Goal: Communication & Community: Answer question/provide support

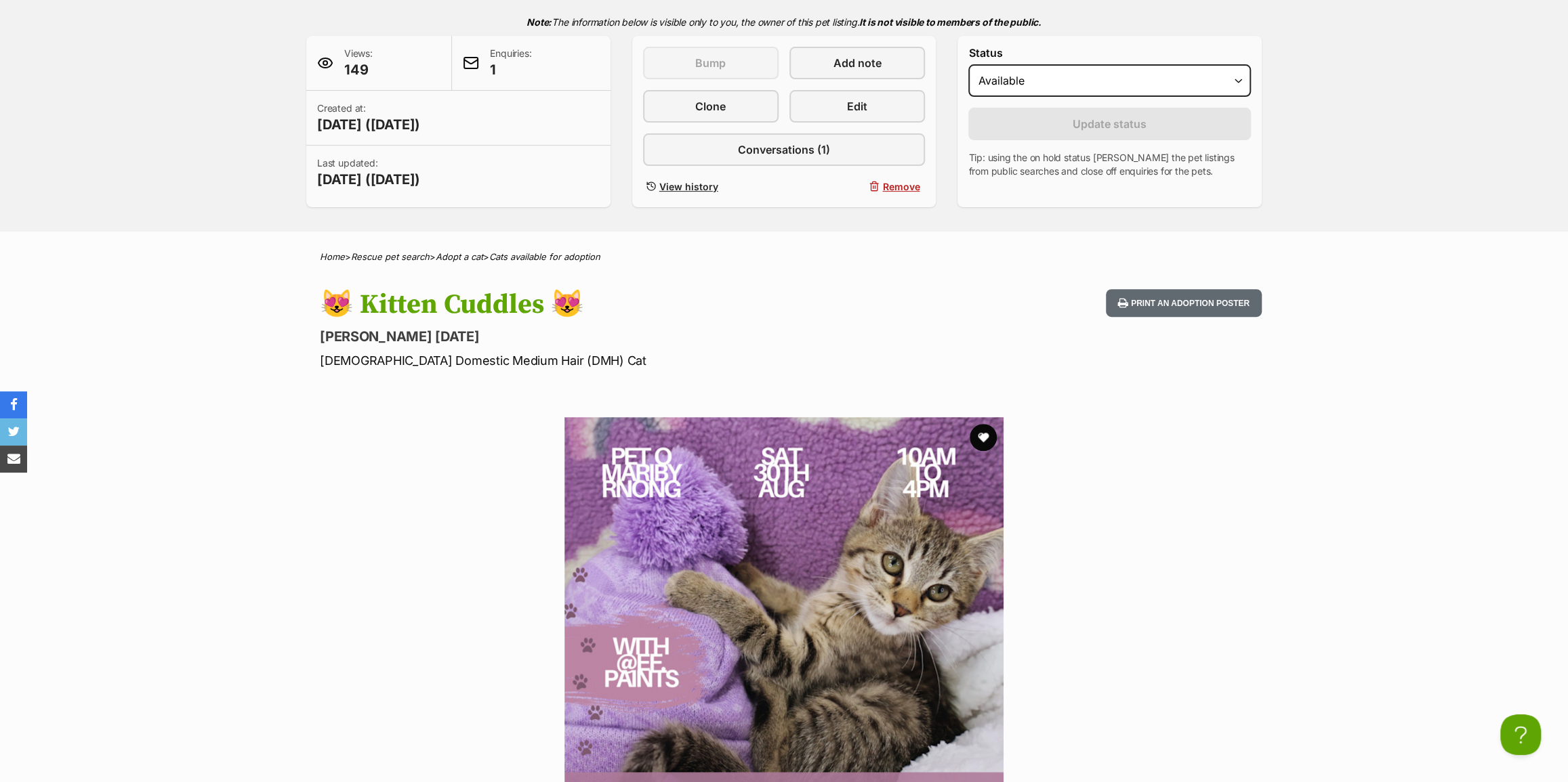
scroll to position [122, 0]
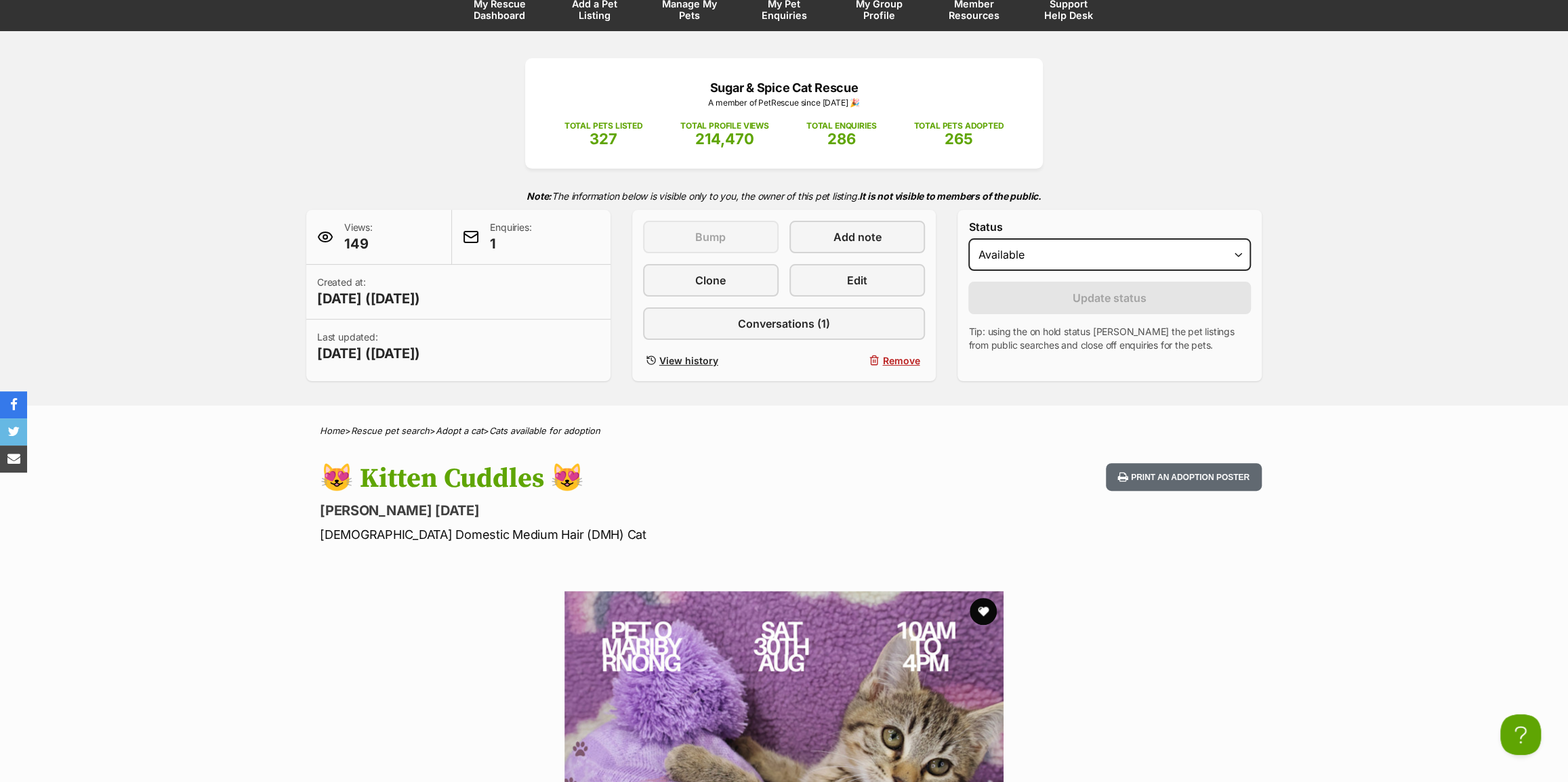
drag, startPoint x: 376, startPoint y: 241, endPoint x: 345, endPoint y: 244, distance: 31.1
click at [345, 244] on div "Views: 149" at bounding box center [378, 237] width 145 height 55
click at [345, 244] on span "149" at bounding box center [358, 244] width 28 height 19
drag, startPoint x: 495, startPoint y: 239, endPoint x: 475, endPoint y: 244, distance: 20.6
click at [475, 244] on div "Enquiries: 1" at bounding box center [531, 237] width 158 height 55
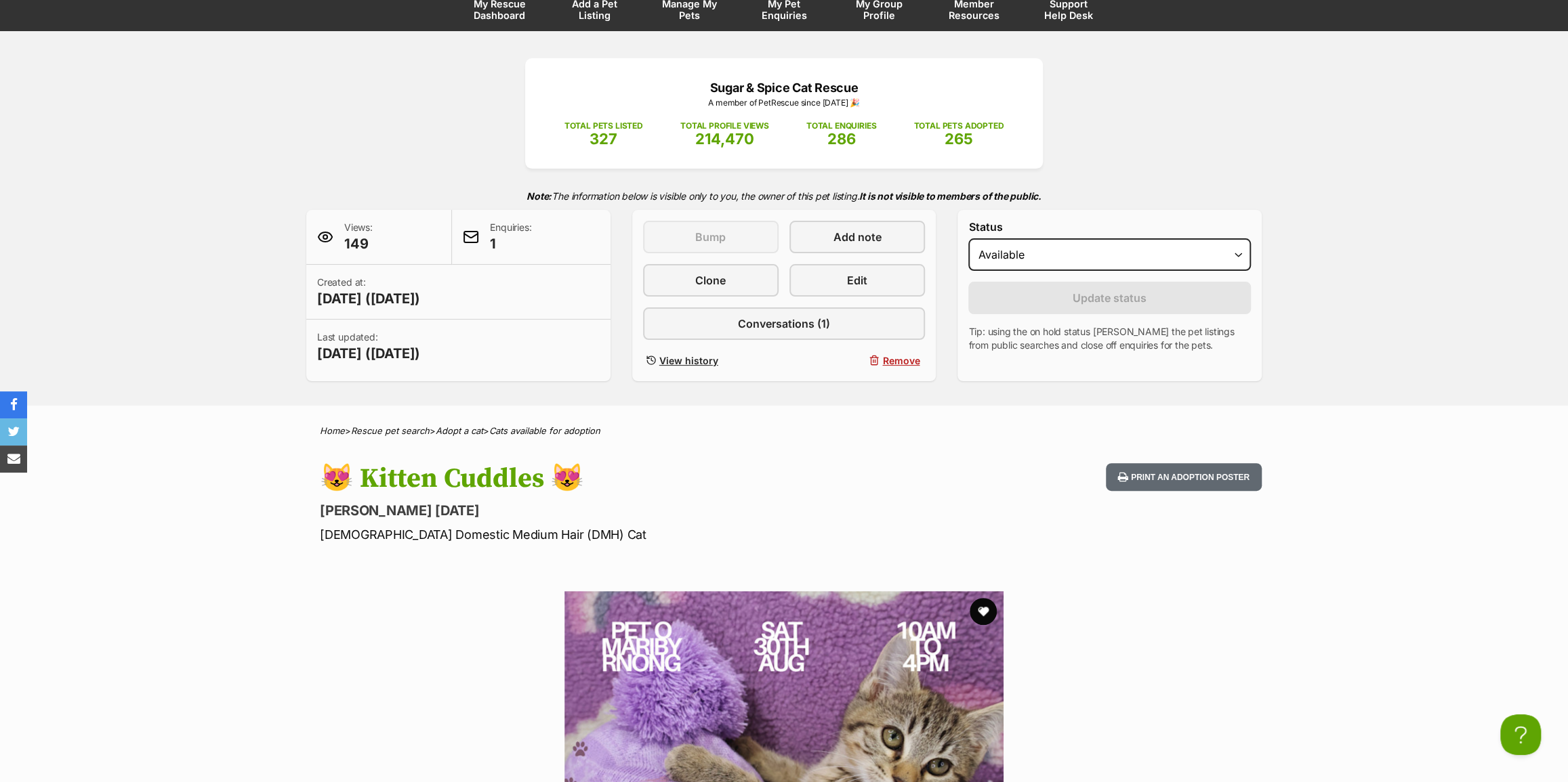
click at [497, 242] on span "1" at bounding box center [510, 244] width 41 height 19
drag, startPoint x: 499, startPoint y: 242, endPoint x: 483, endPoint y: 241, distance: 16.0
click at [483, 241] on div "Enquiries: 1" at bounding box center [531, 237] width 158 height 55
click at [486, 241] on div "Enquiries: 1" at bounding box center [531, 237] width 158 height 55
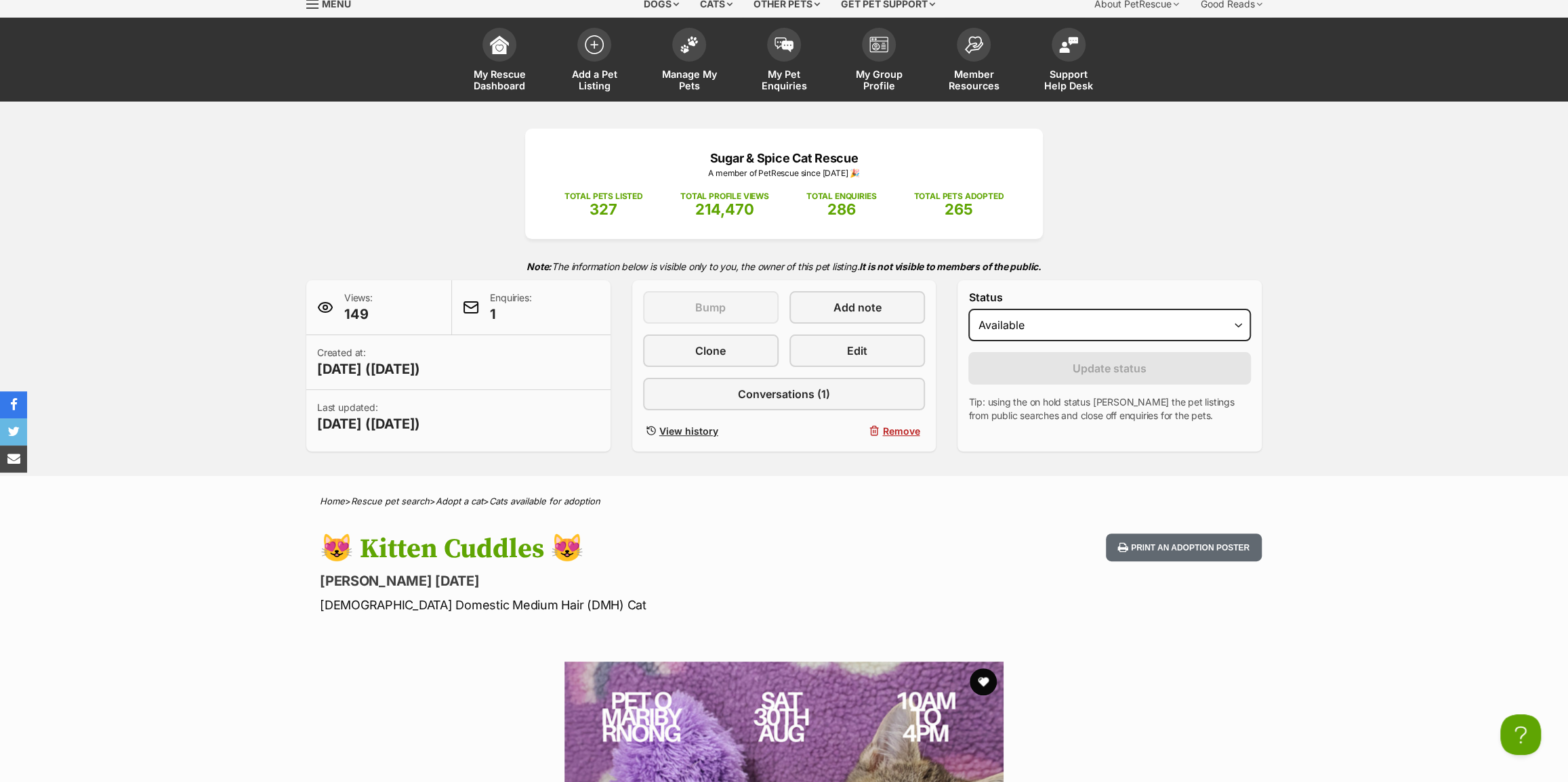
scroll to position [0, 0]
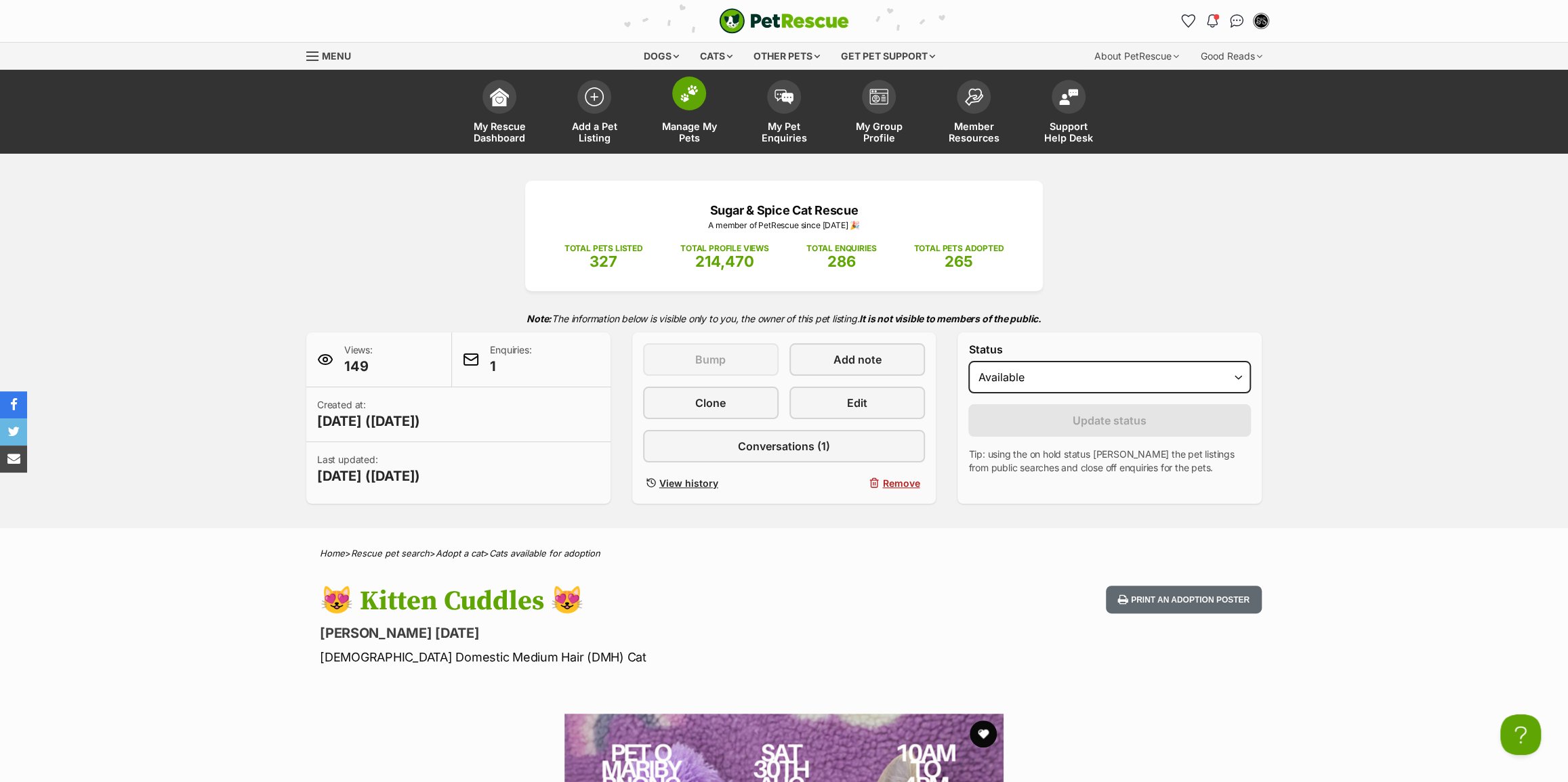
click at [664, 137] on span "Manage My Pets" at bounding box center [689, 132] width 61 height 23
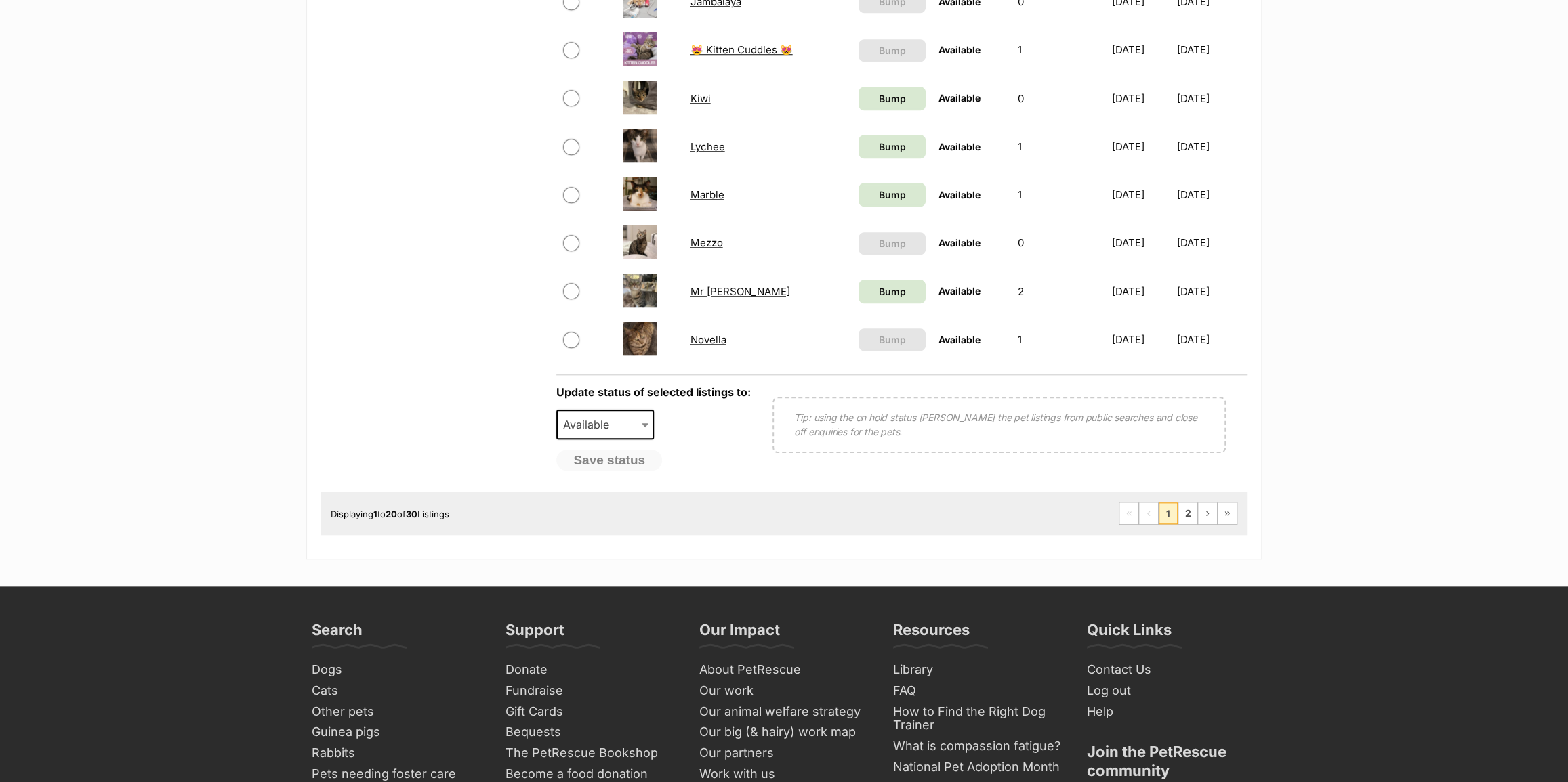
scroll to position [985, 0]
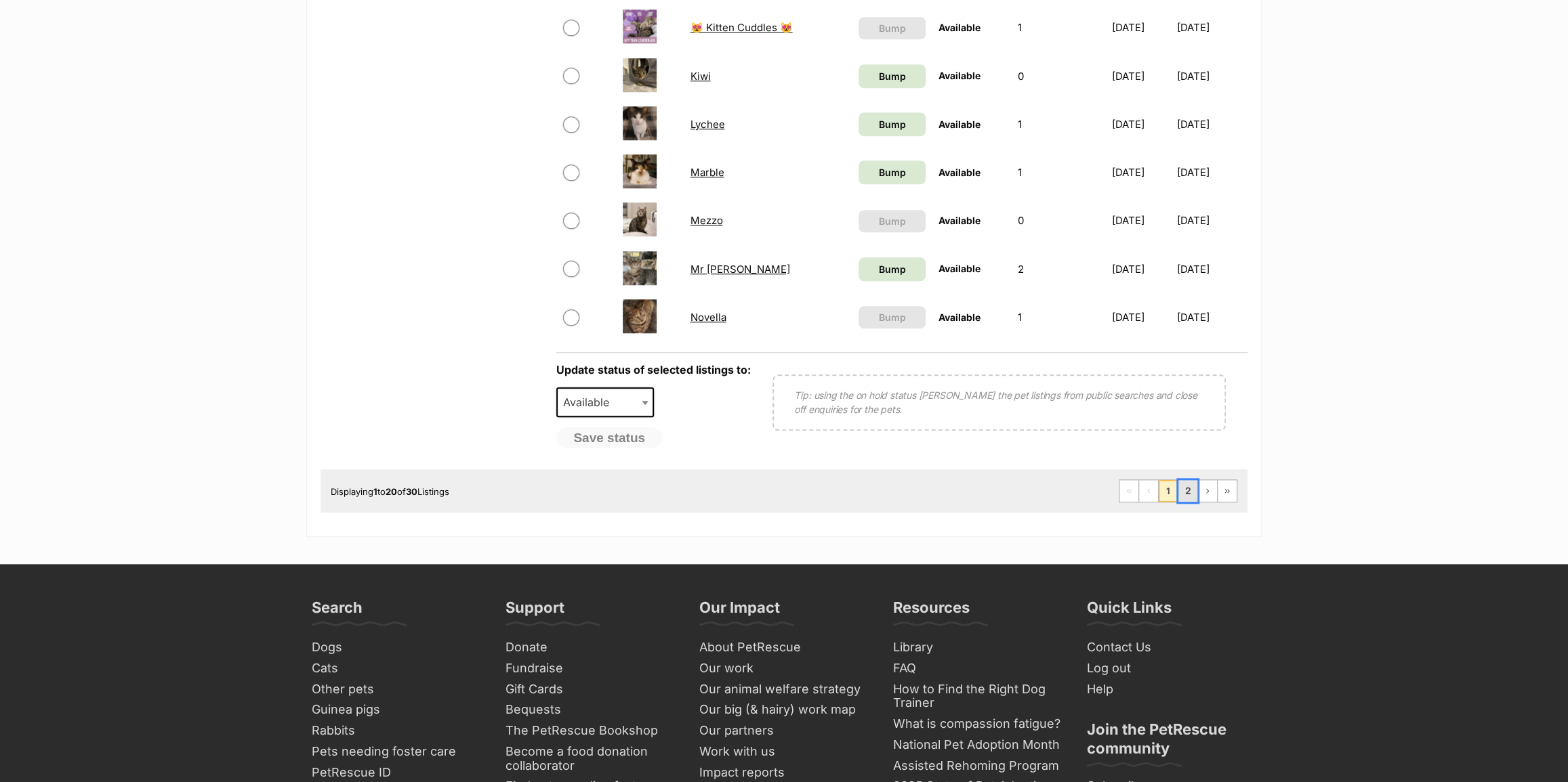
click at [1185, 499] on link "2" at bounding box center [1187, 491] width 19 height 22
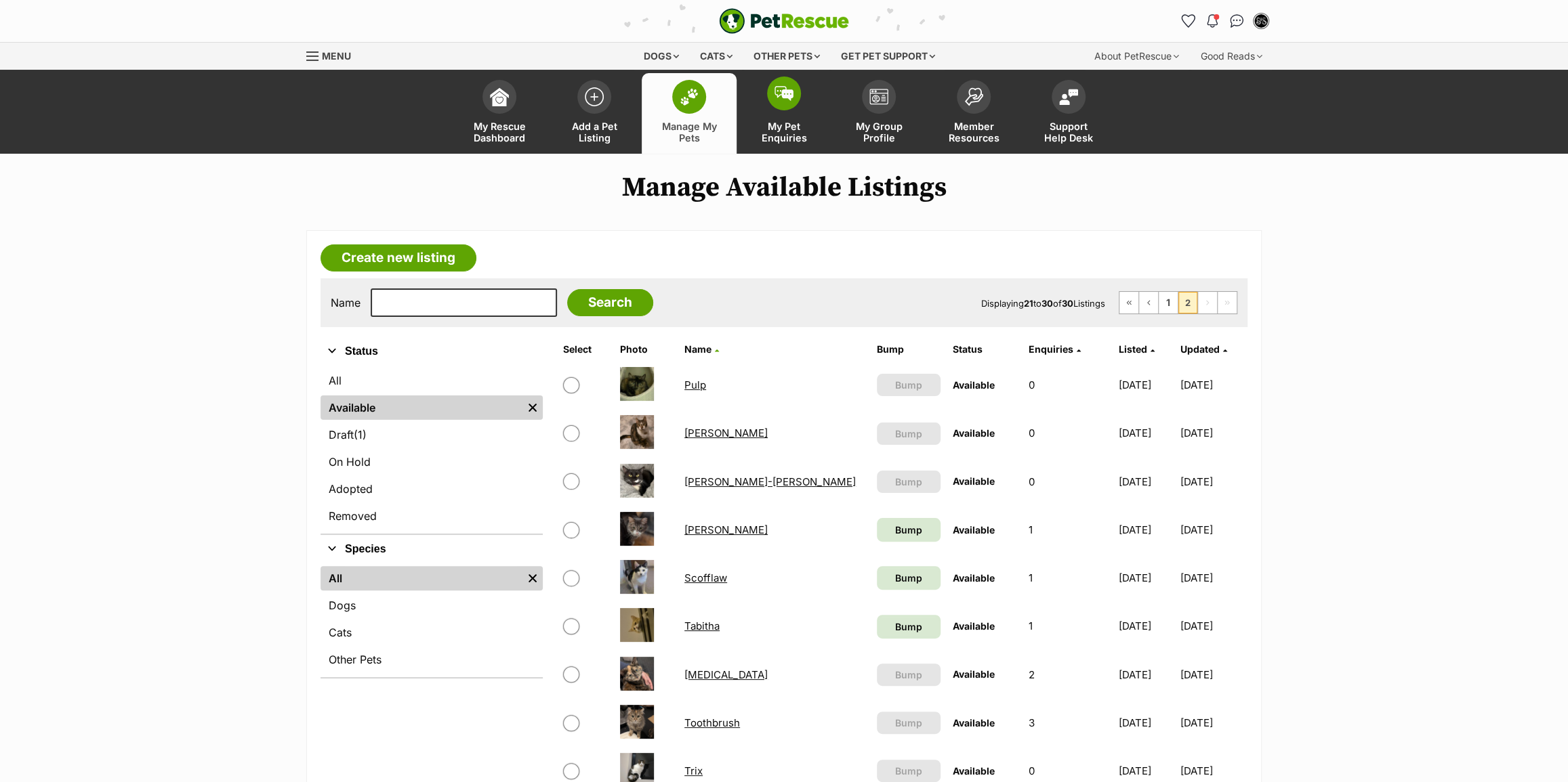
click at [793, 129] on span "My Pet Enquiries" at bounding box center [784, 132] width 61 height 23
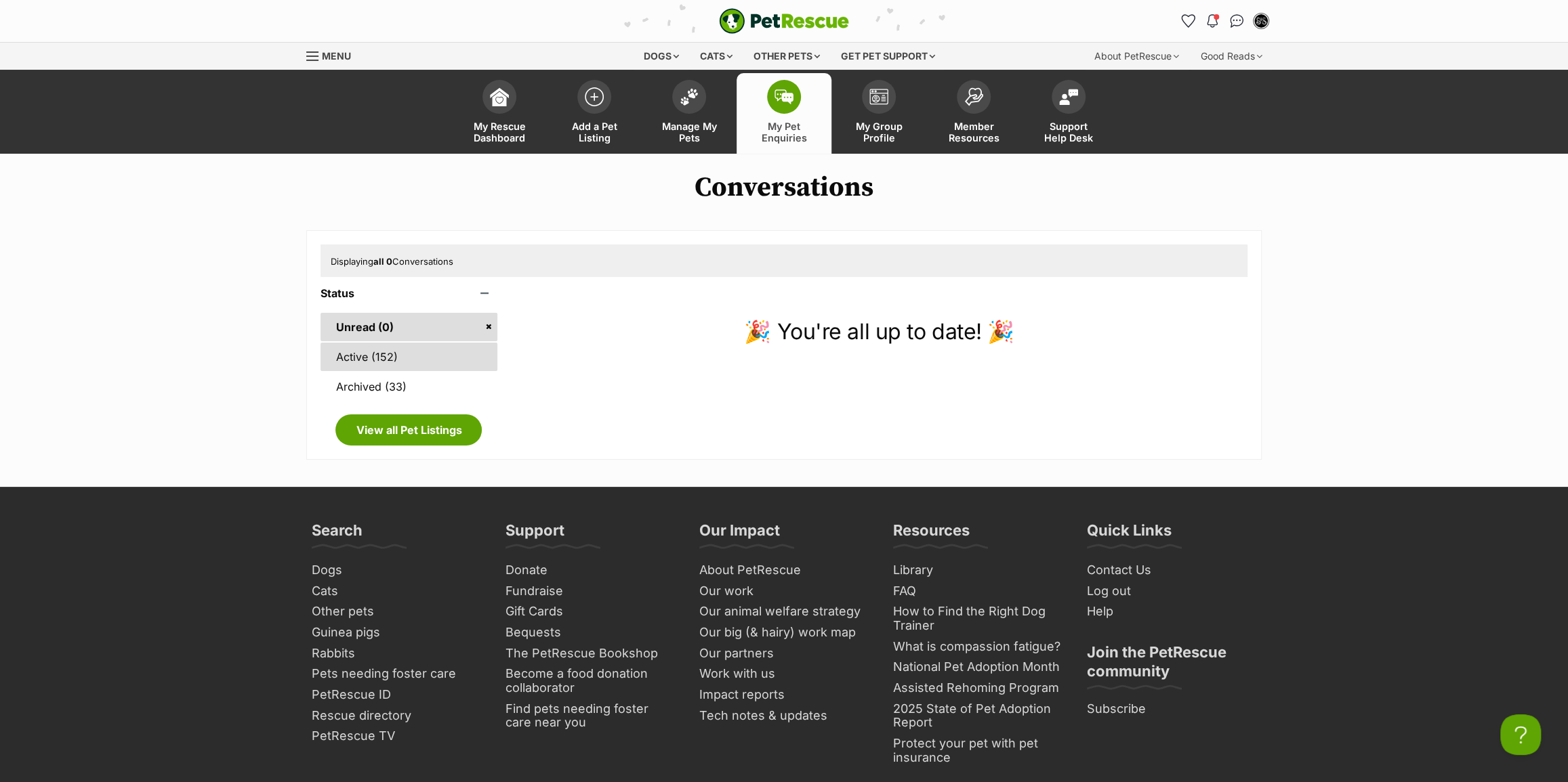
click at [418, 356] on link "Active (152)" at bounding box center [409, 357] width 177 height 28
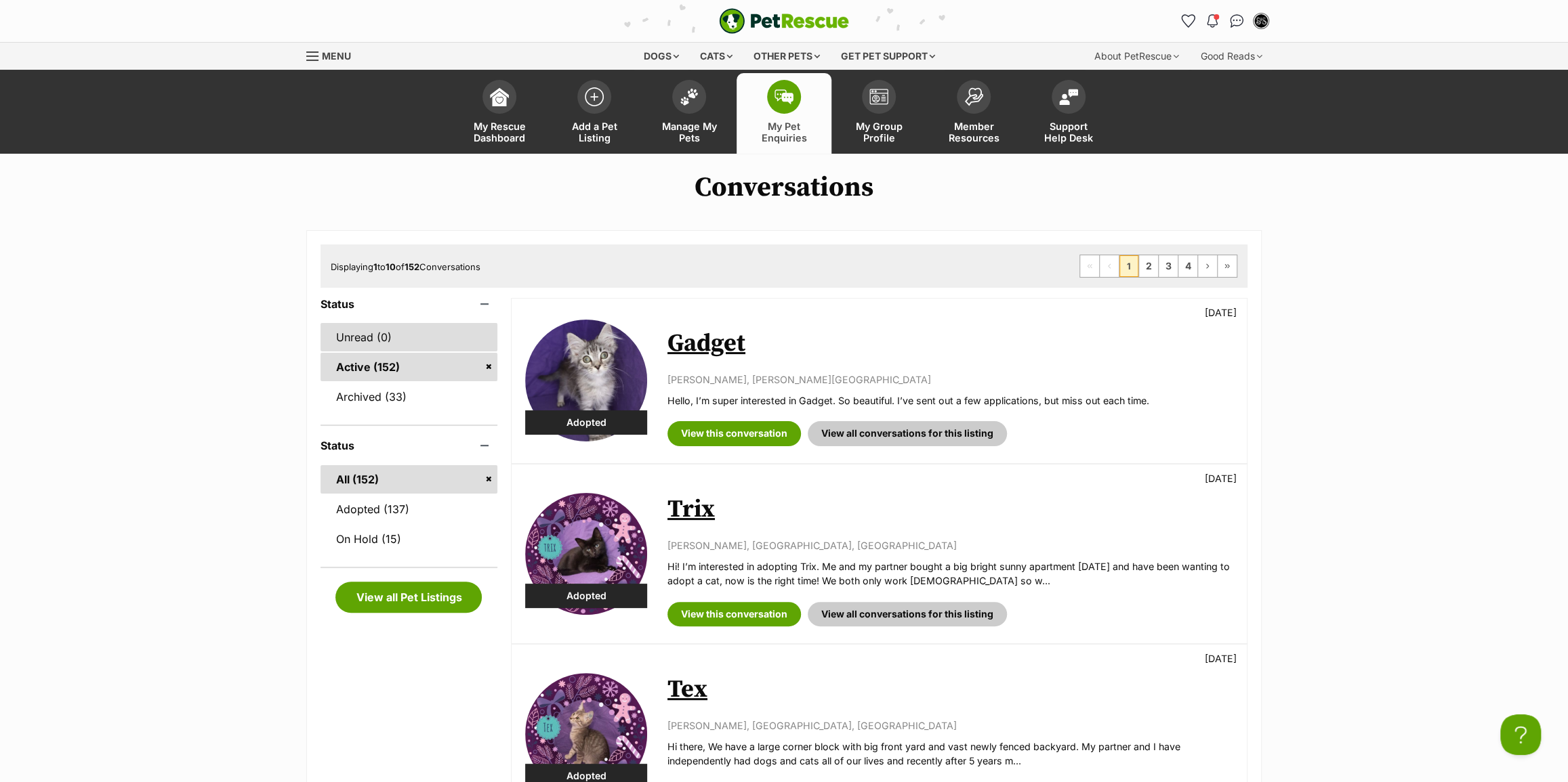
click at [414, 342] on link "Unread (0)" at bounding box center [409, 337] width 177 height 28
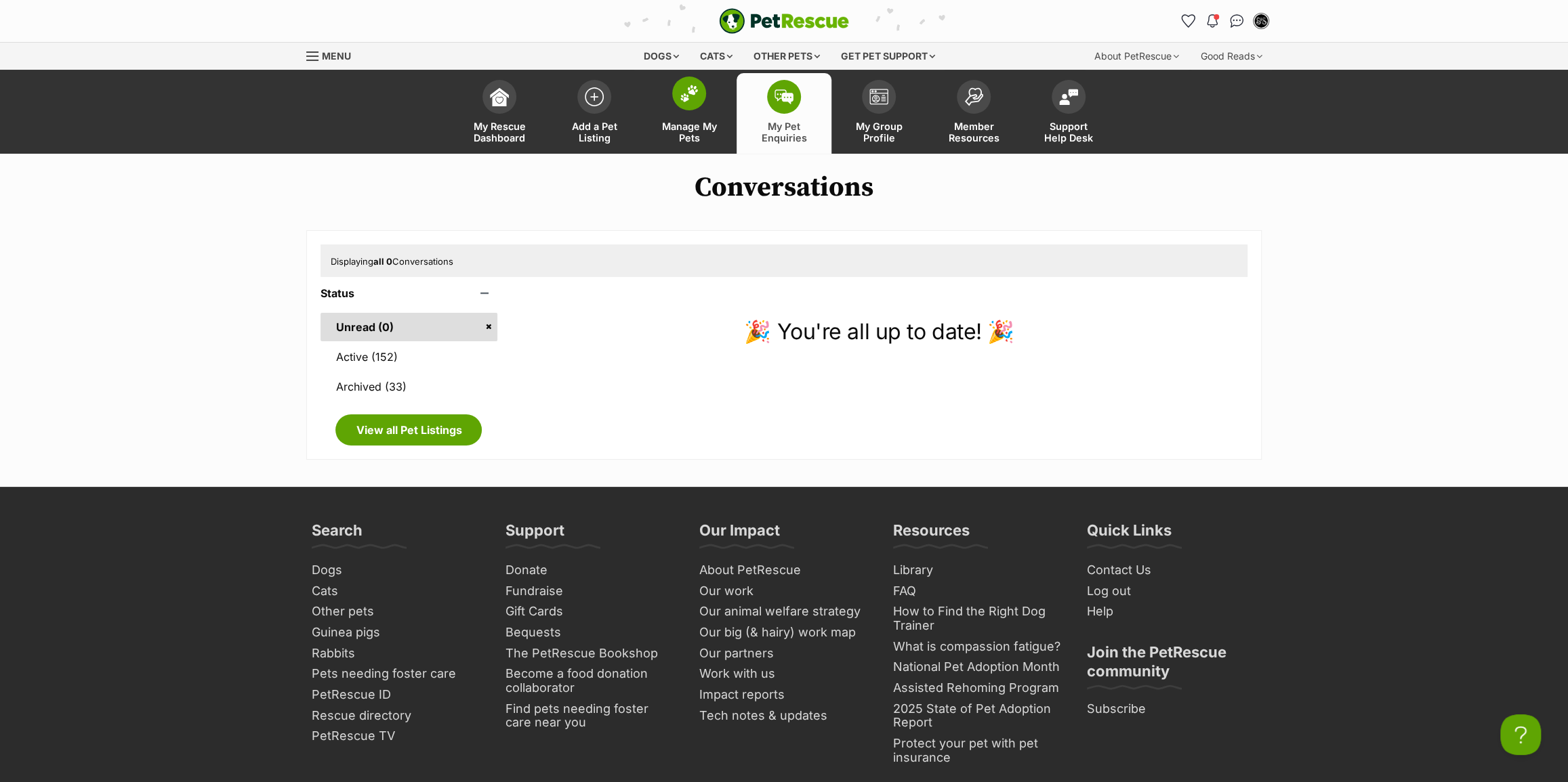
click at [677, 133] on span "Manage My Pets" at bounding box center [689, 132] width 61 height 23
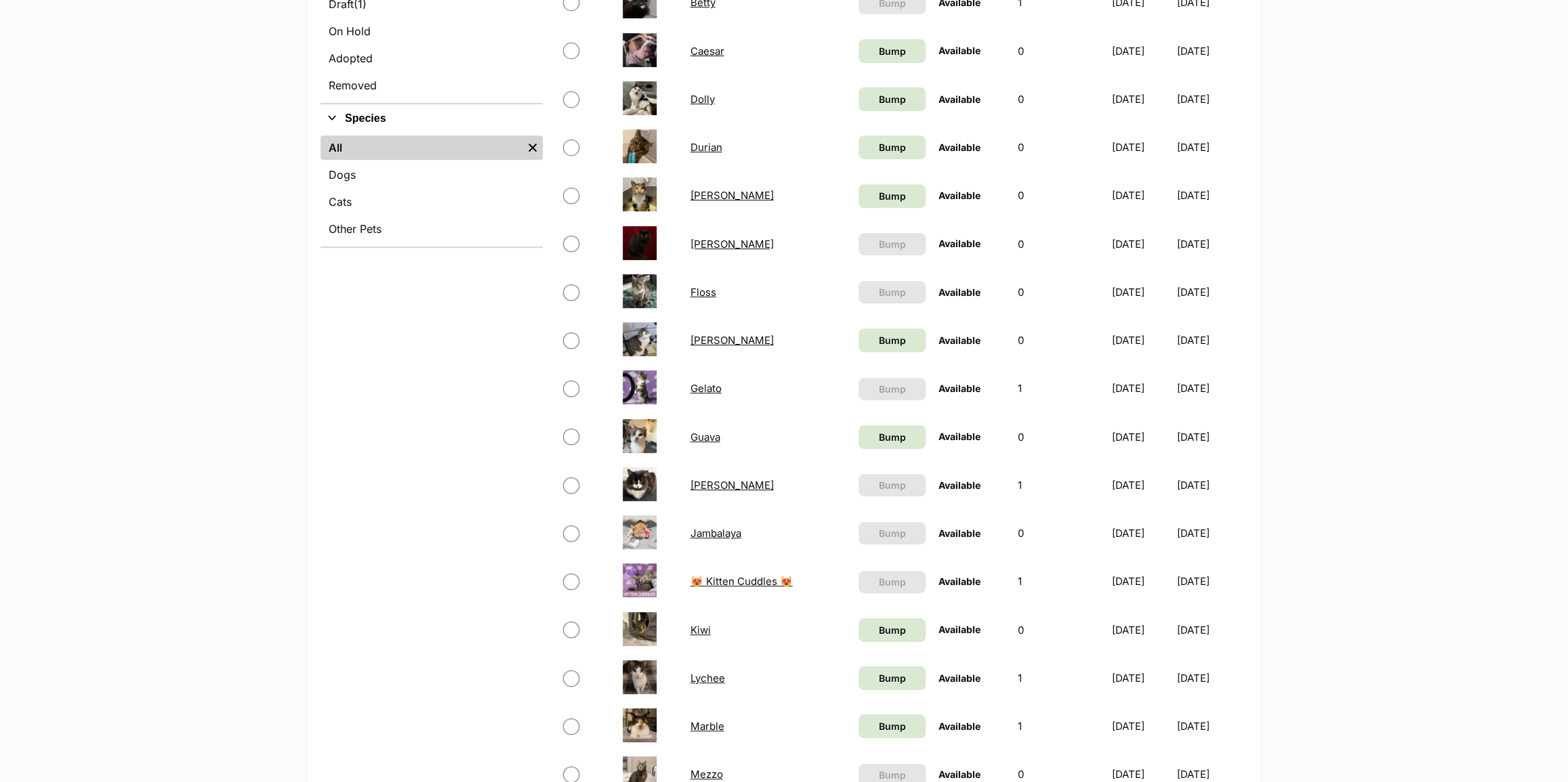
scroll to position [862, 0]
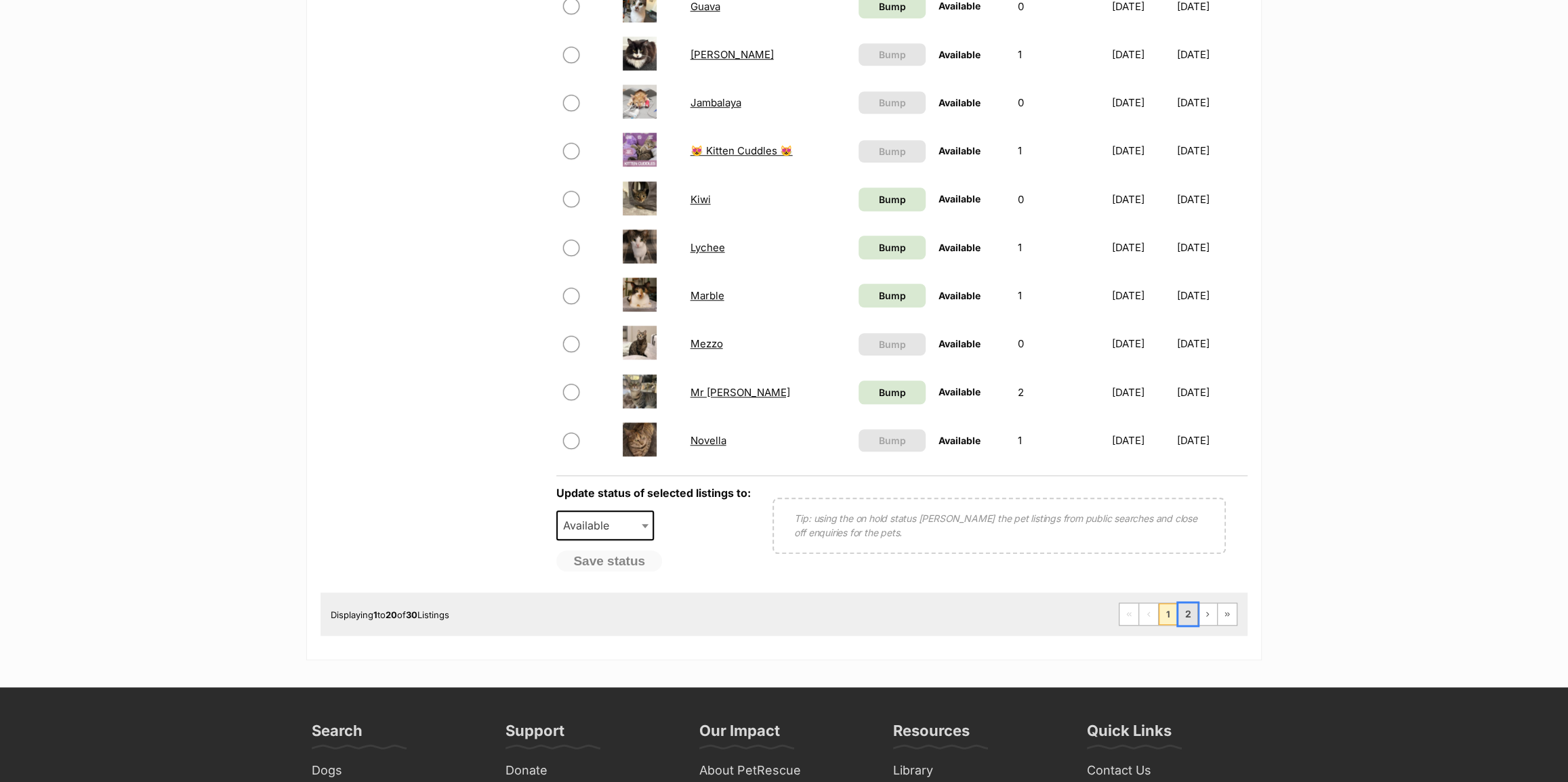
click at [1182, 621] on link "2" at bounding box center [1187, 614] width 19 height 22
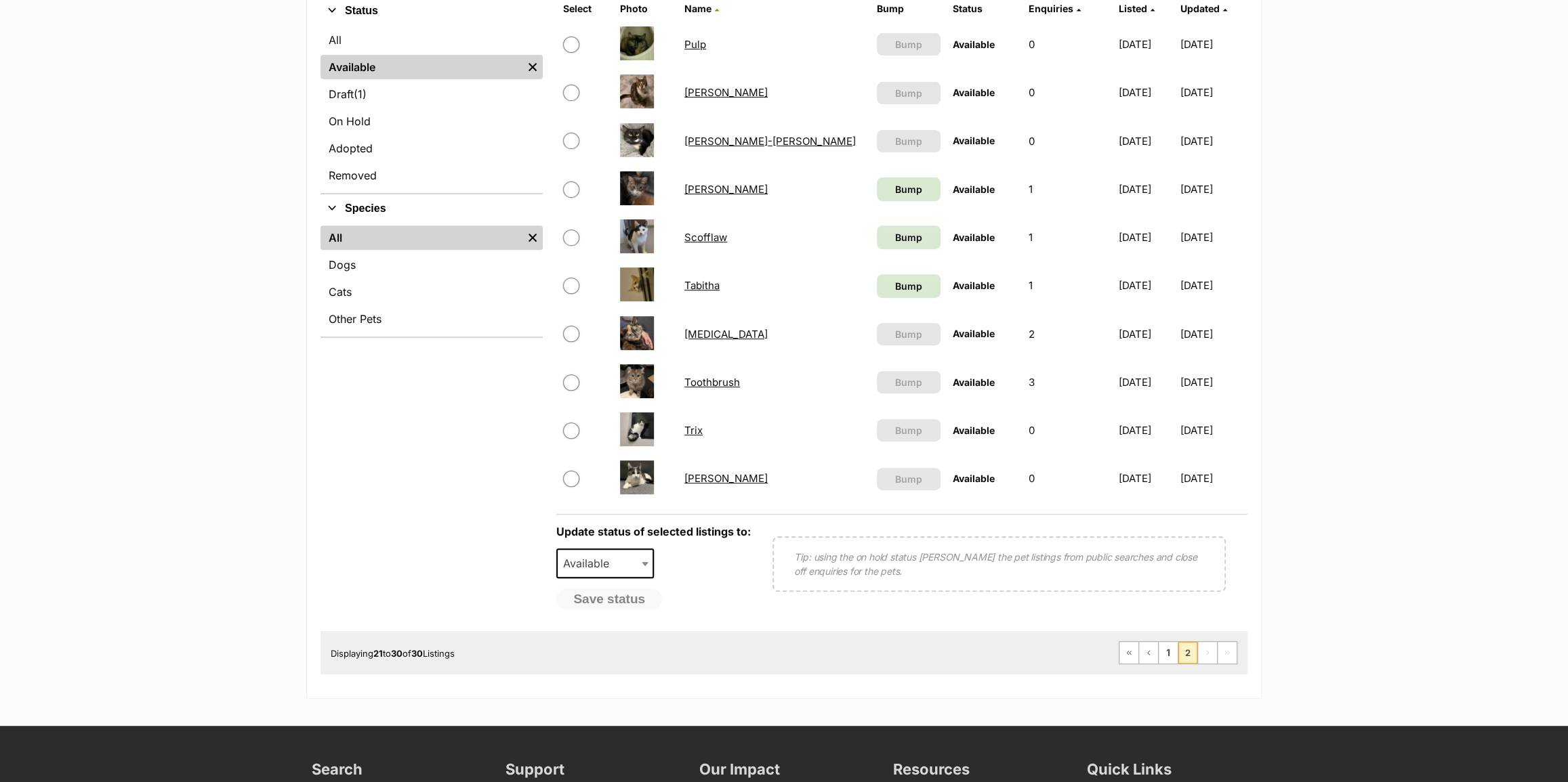
scroll to position [369, 0]
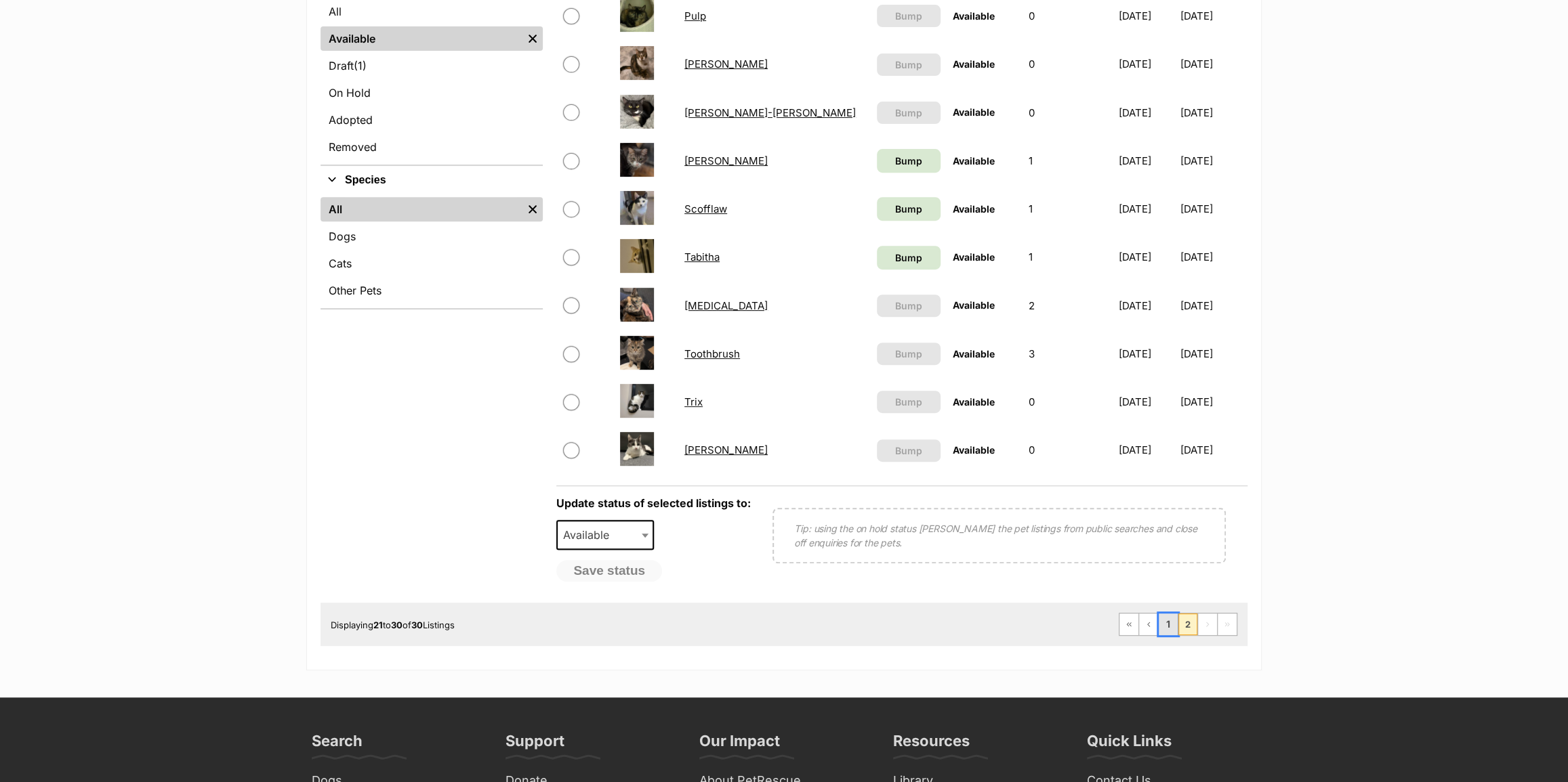
click at [1163, 622] on link "1" at bounding box center [1168, 624] width 19 height 22
click at [1171, 624] on link "1" at bounding box center [1168, 624] width 19 height 22
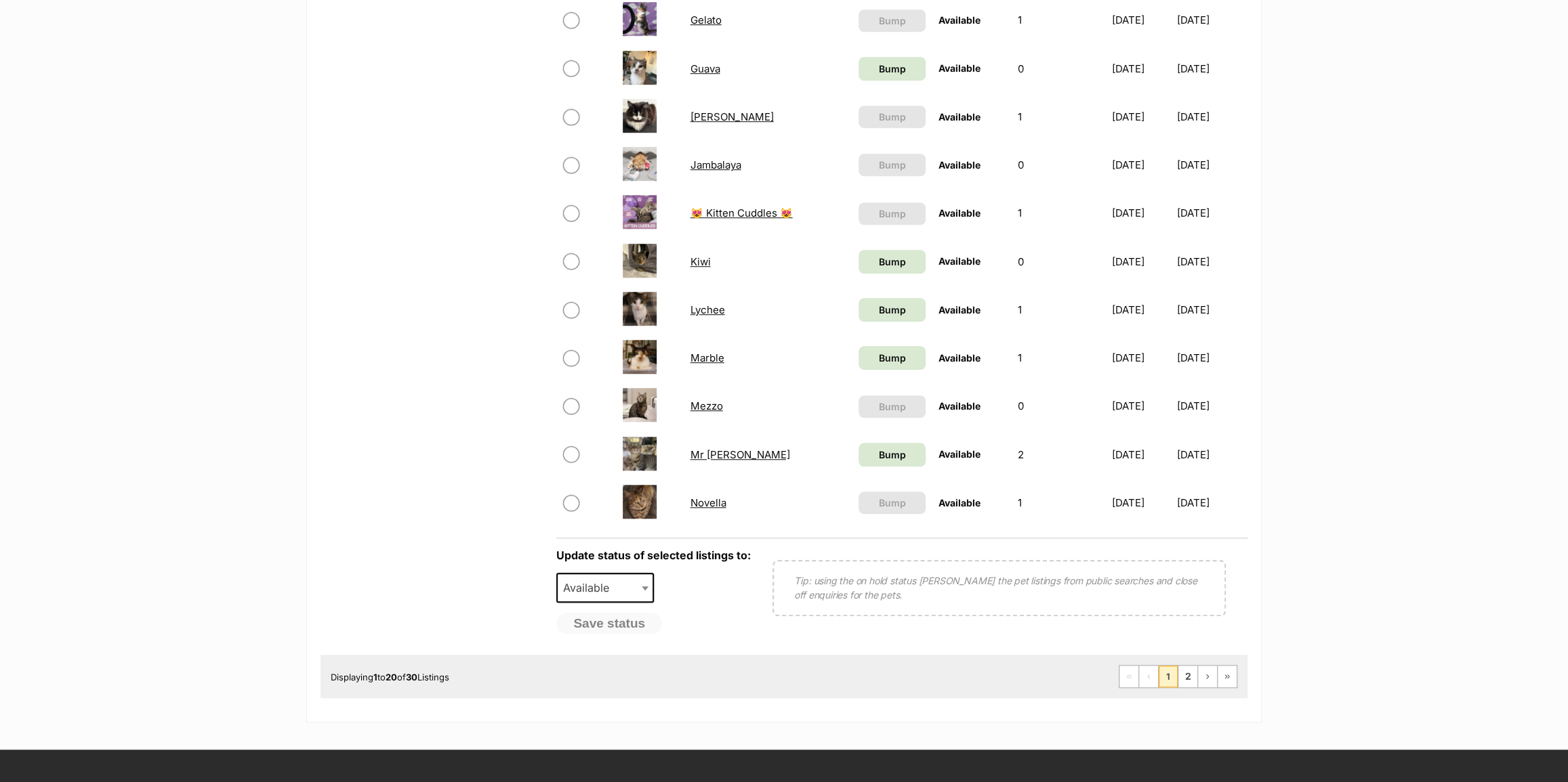
scroll to position [800, 0]
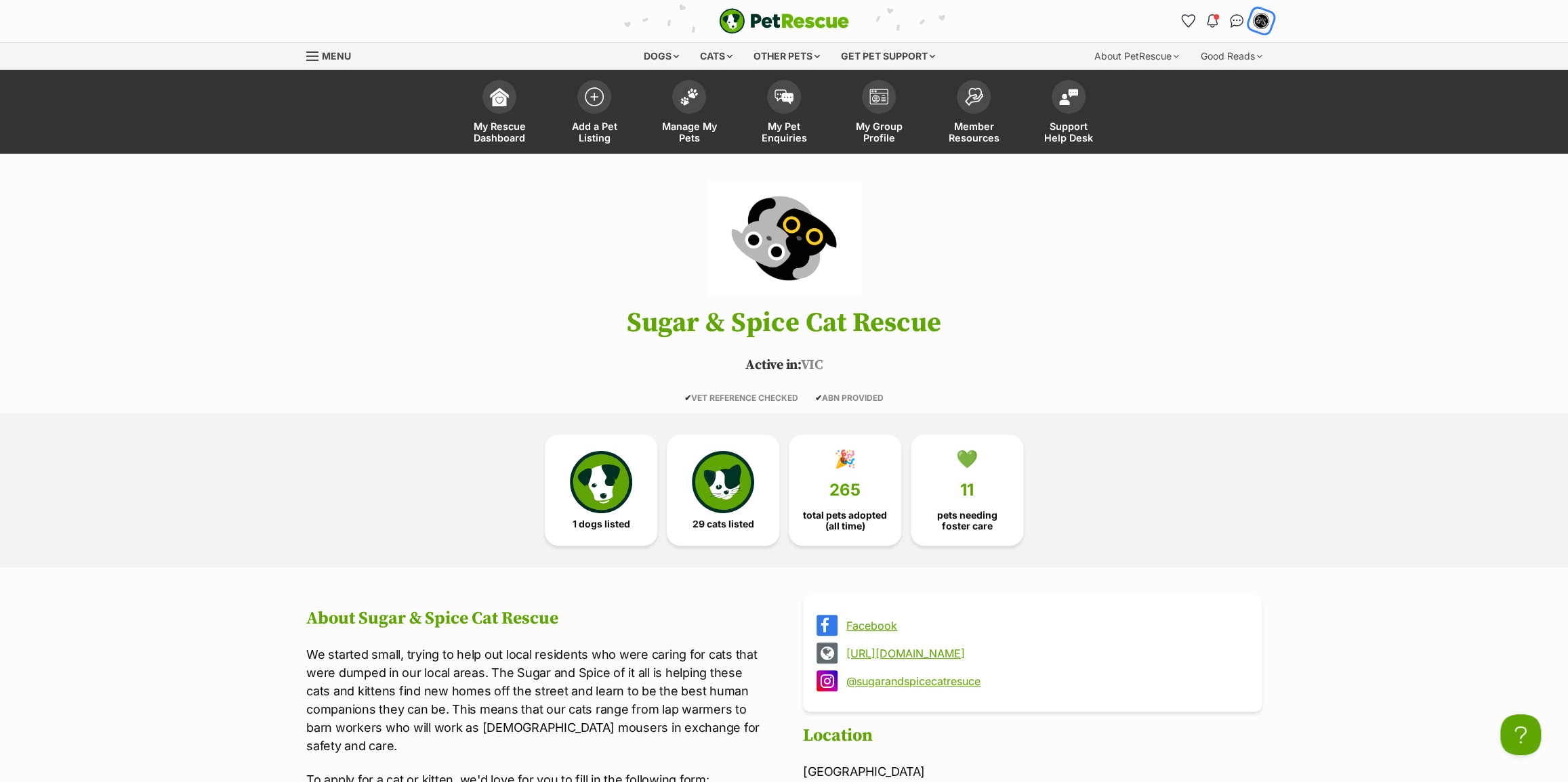
click at [1266, 25] on div "My account" at bounding box center [1260, 21] width 21 height 21
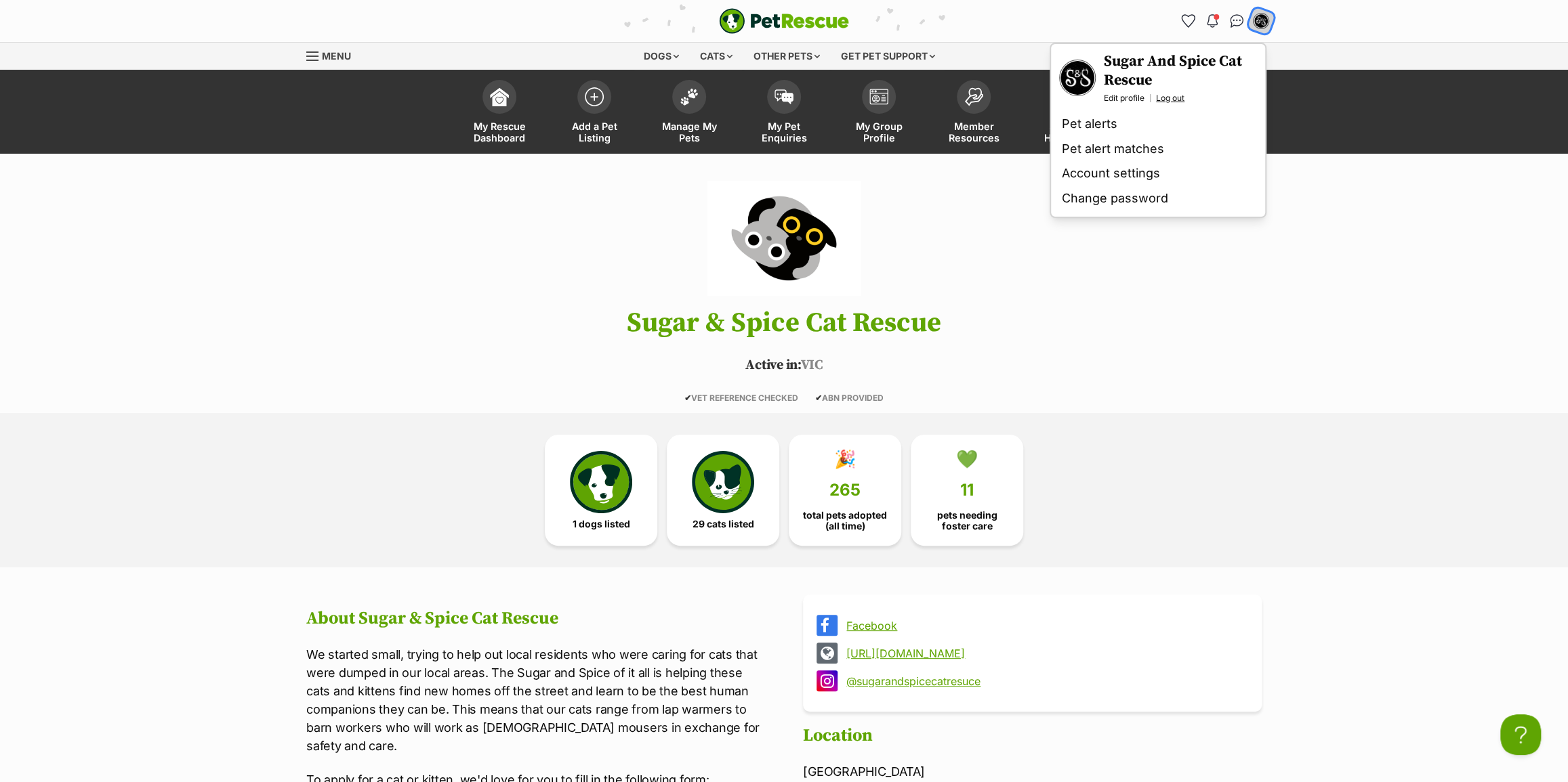
click at [1169, 101] on link "Log out" at bounding box center [1169, 98] width 28 height 11
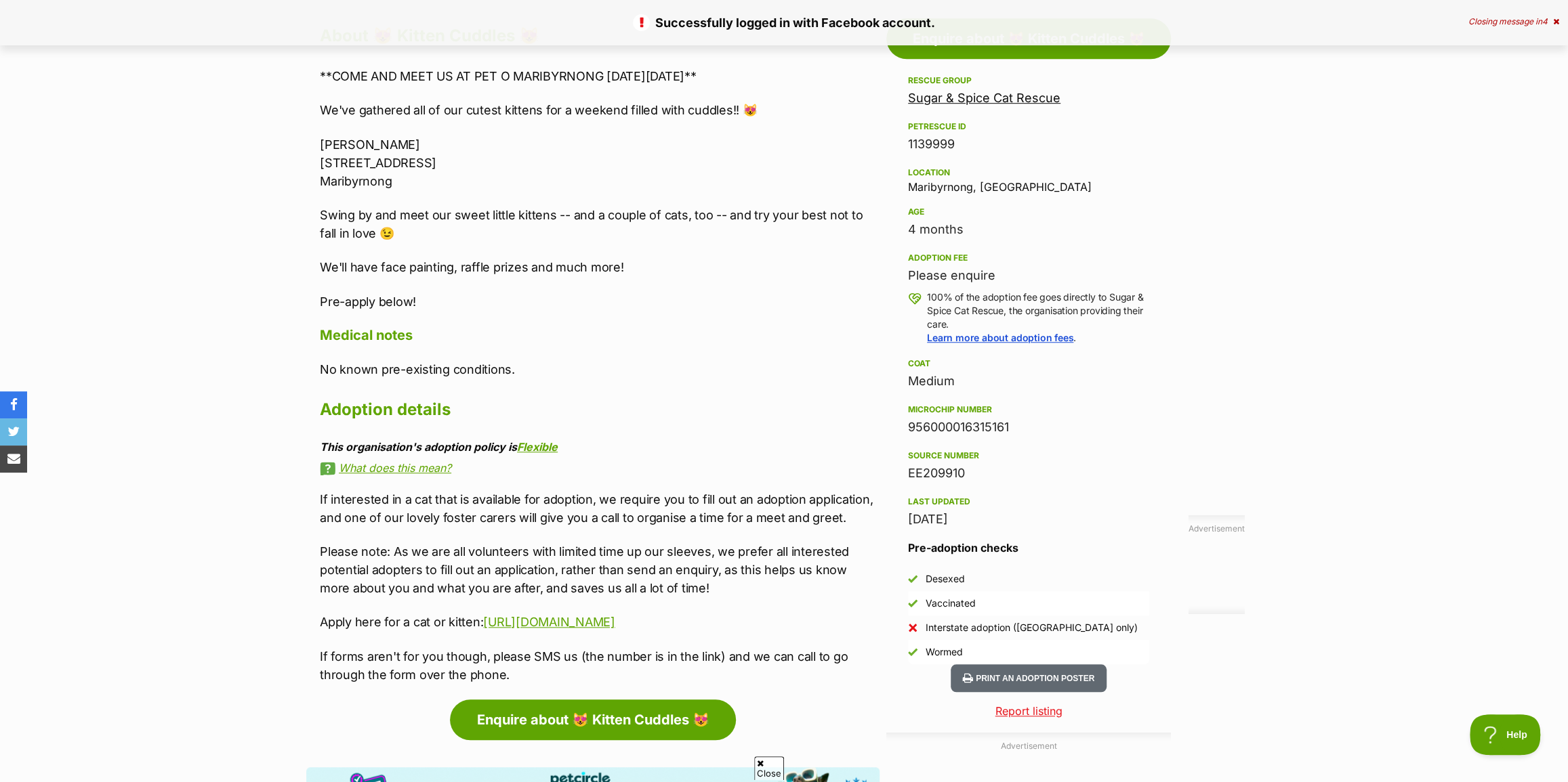
scroll to position [616, 0]
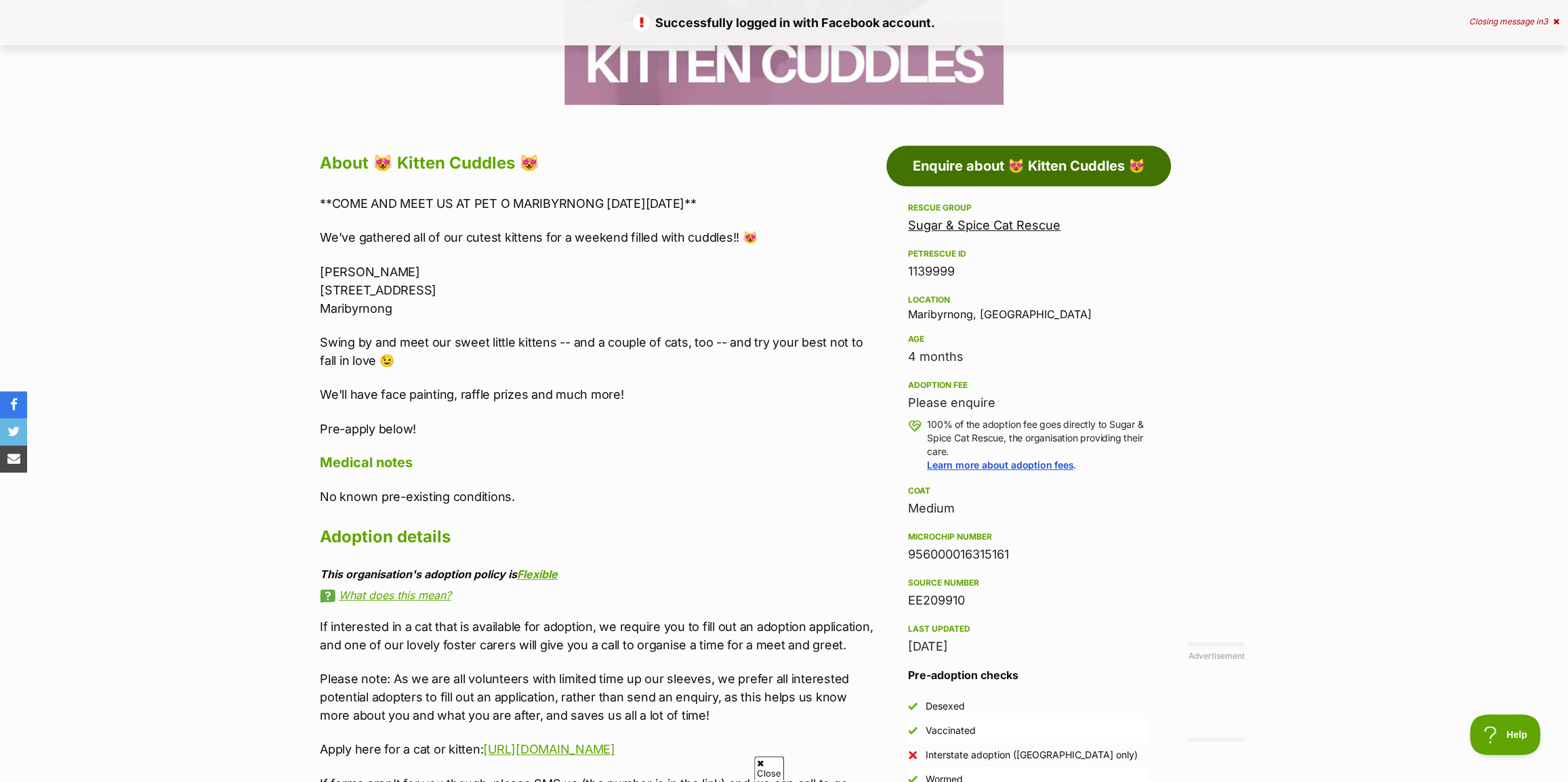
click at [1065, 176] on link "Enquire about 😻 Kitten Cuddles 😻" at bounding box center [1028, 166] width 284 height 41
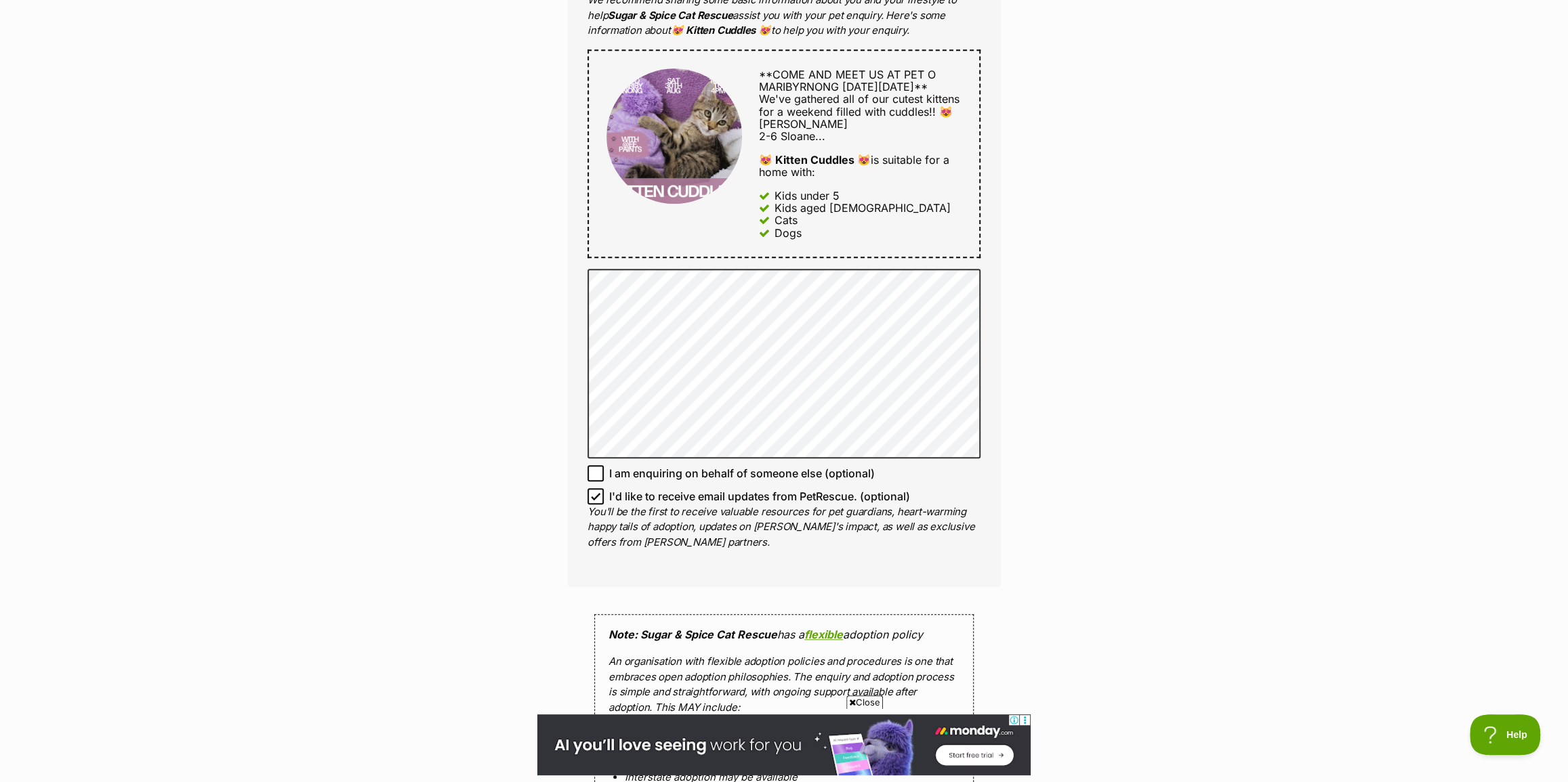
scroll to position [739, 0]
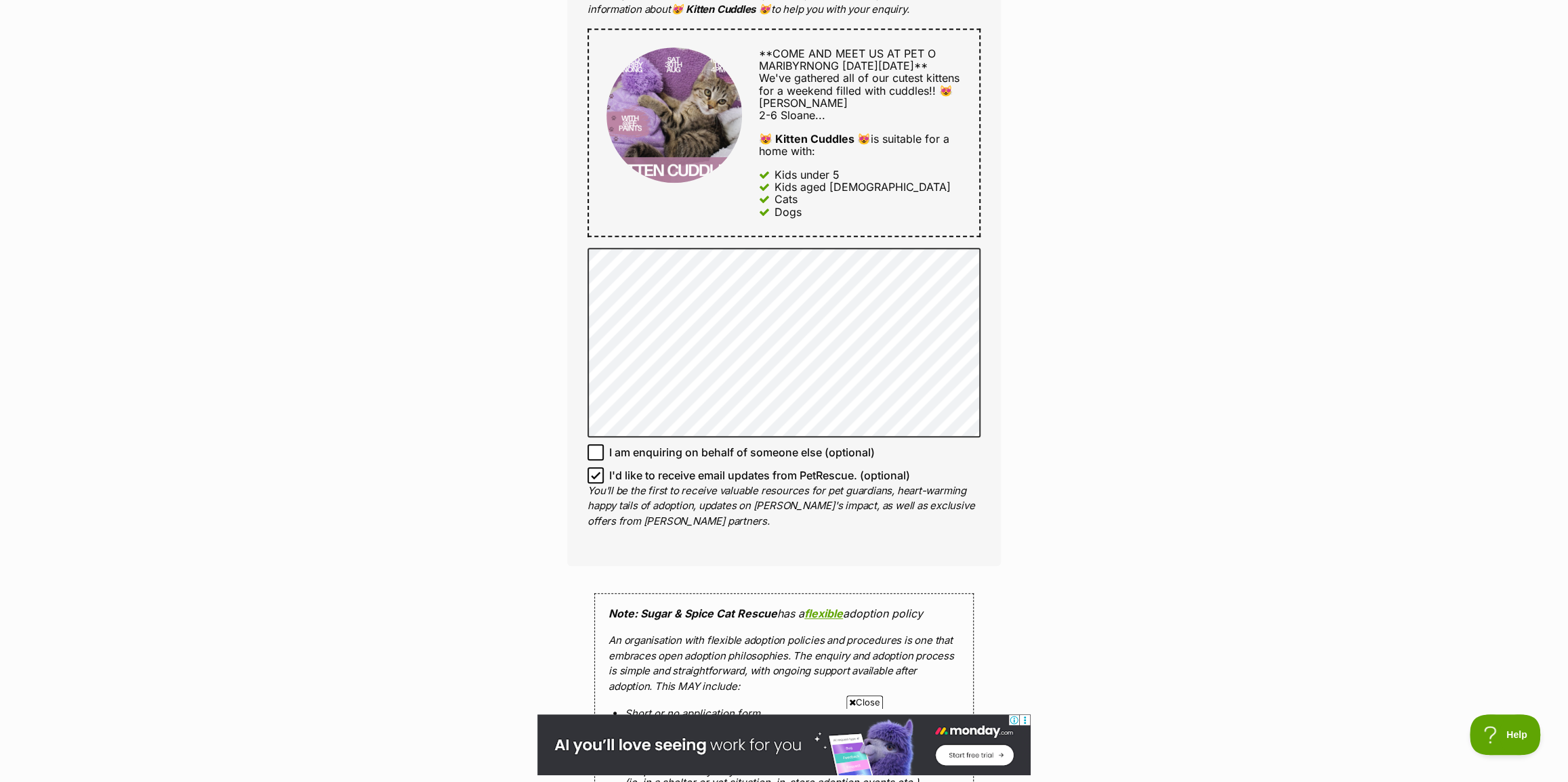
click at [862, 700] on span "Close" at bounding box center [864, 702] width 37 height 14
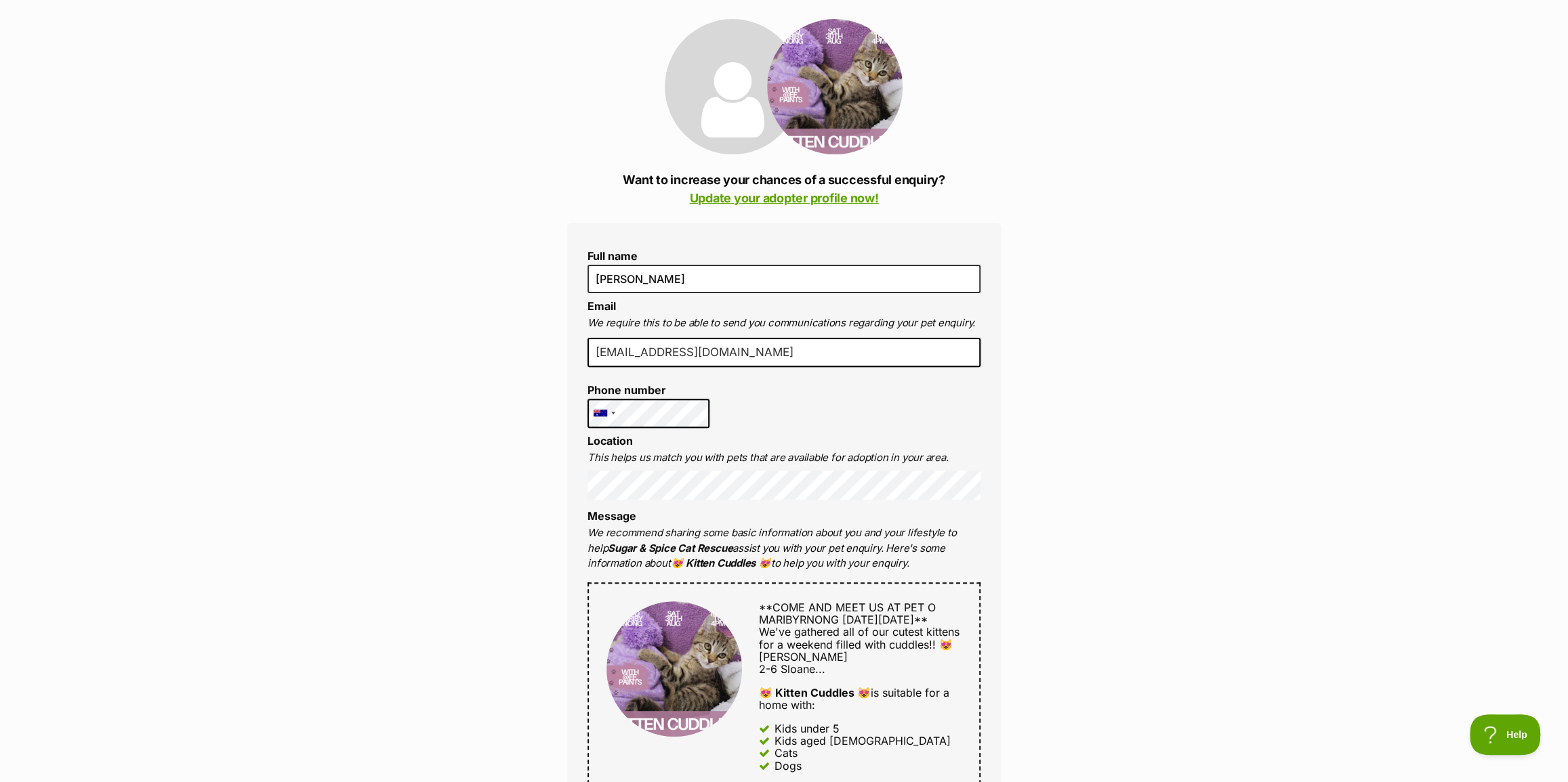
scroll to position [122, 0]
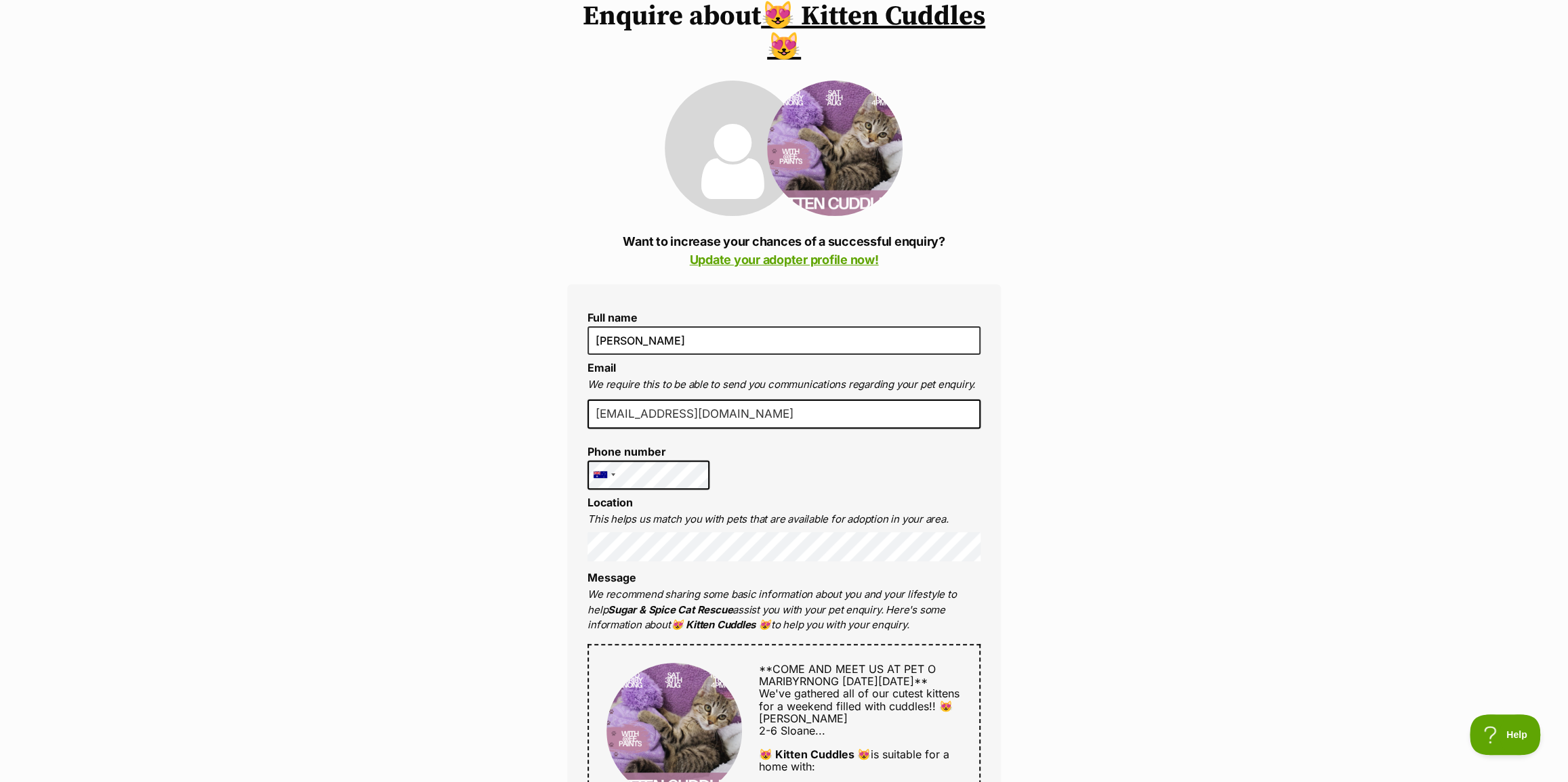
click at [679, 500] on li "Location This helps us match you with pets that are available for adoption in y…" at bounding box center [784, 529] width 393 height 65
click at [806, 475] on div "Full name Ivy Liew Email We require this to be able to send you communications …" at bounding box center [784, 733] width 433 height 898
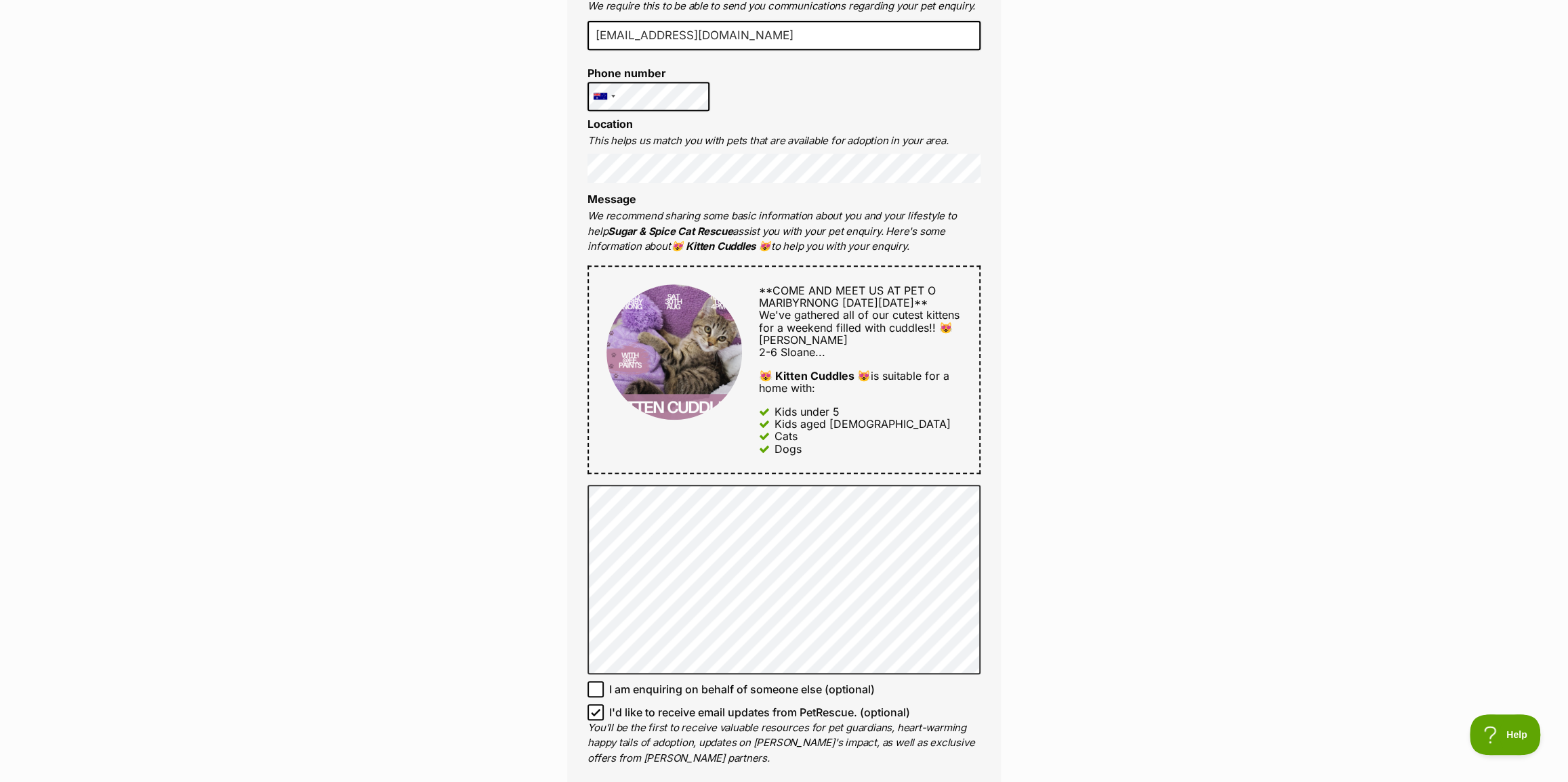
scroll to position [616, 0]
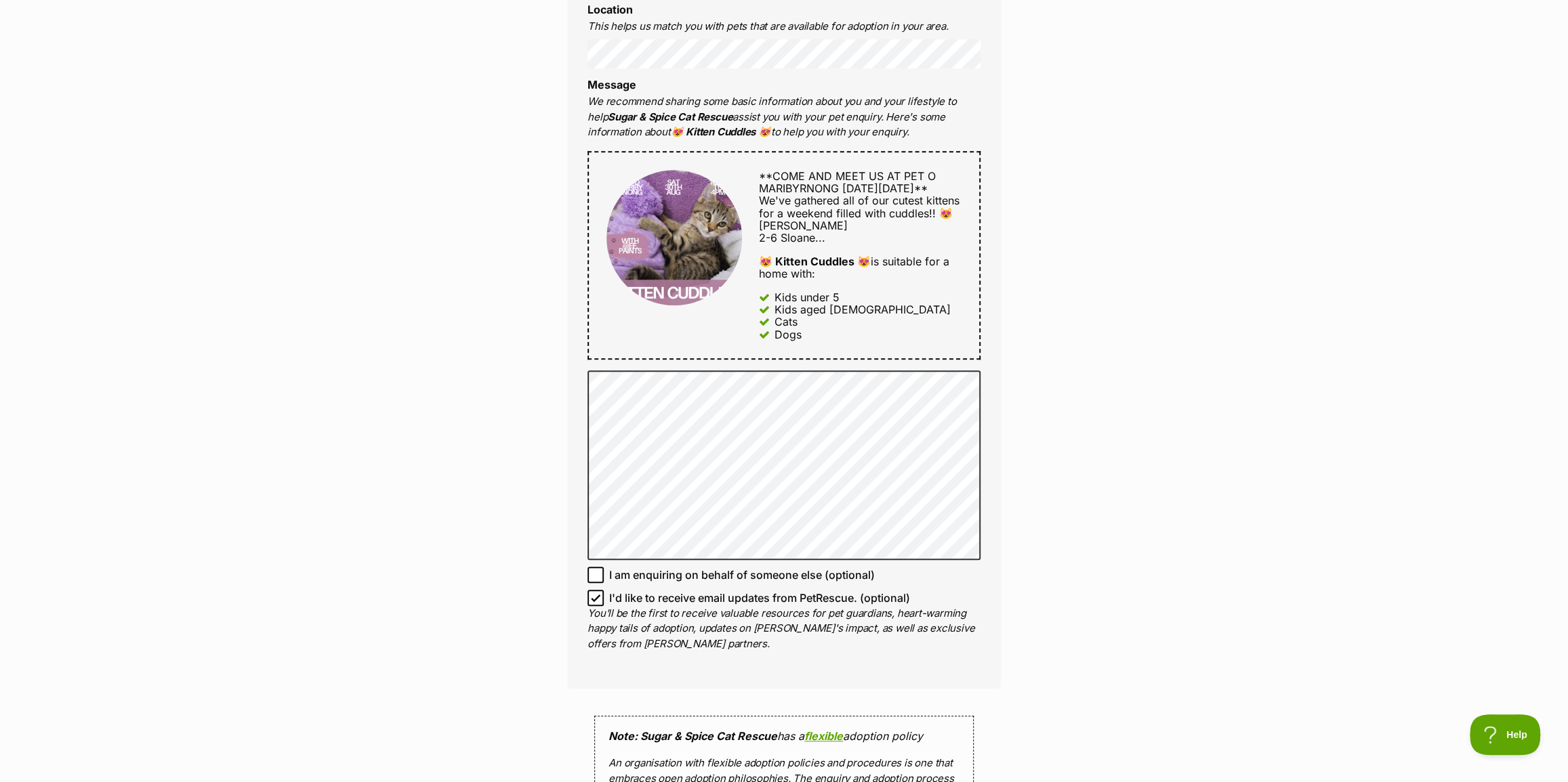
click at [796, 611] on p "You'll be the first to receive valuable resources for pet guardians, heart-warm…" at bounding box center [784, 629] width 393 height 46
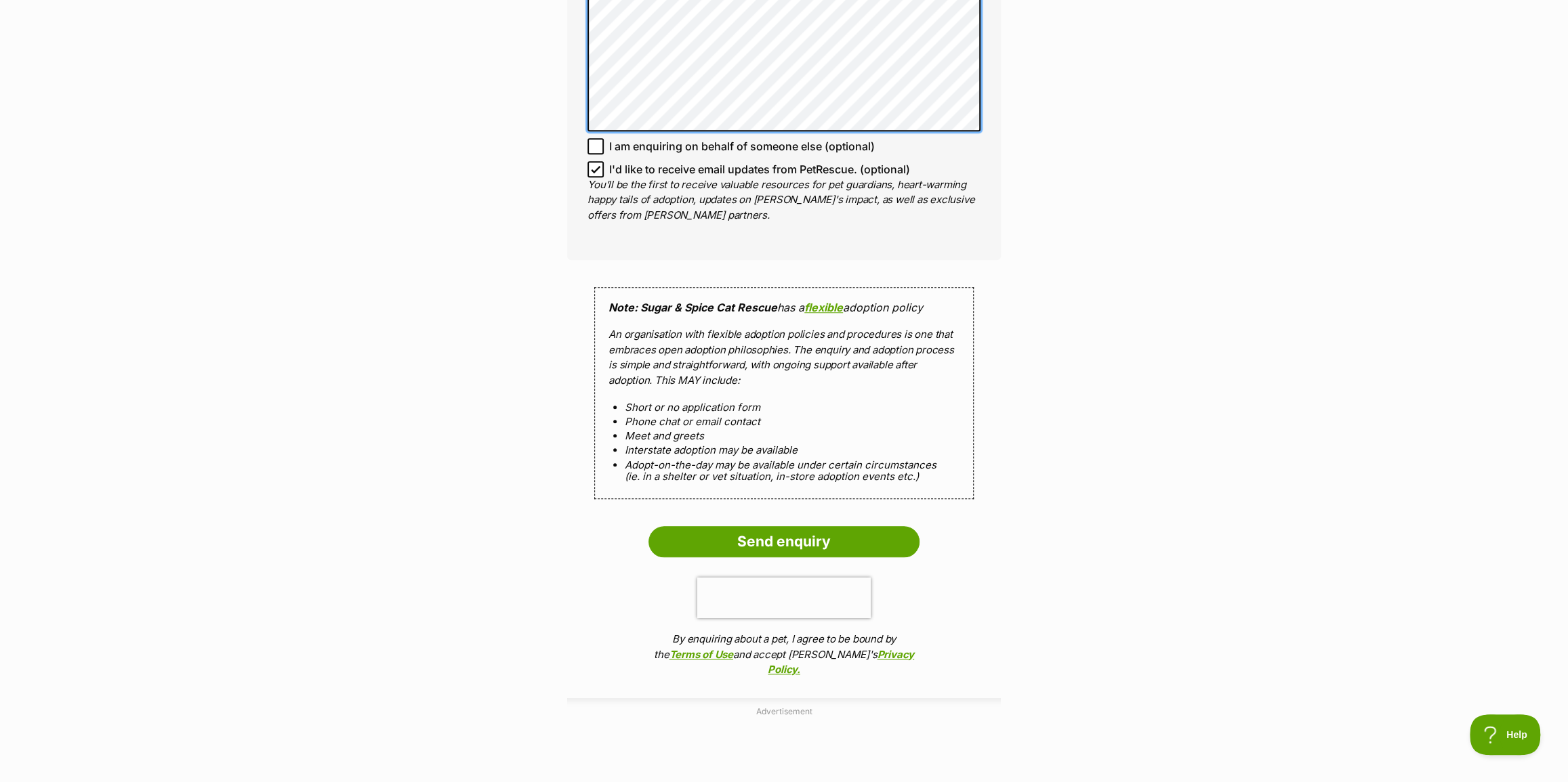
scroll to position [1047, 0]
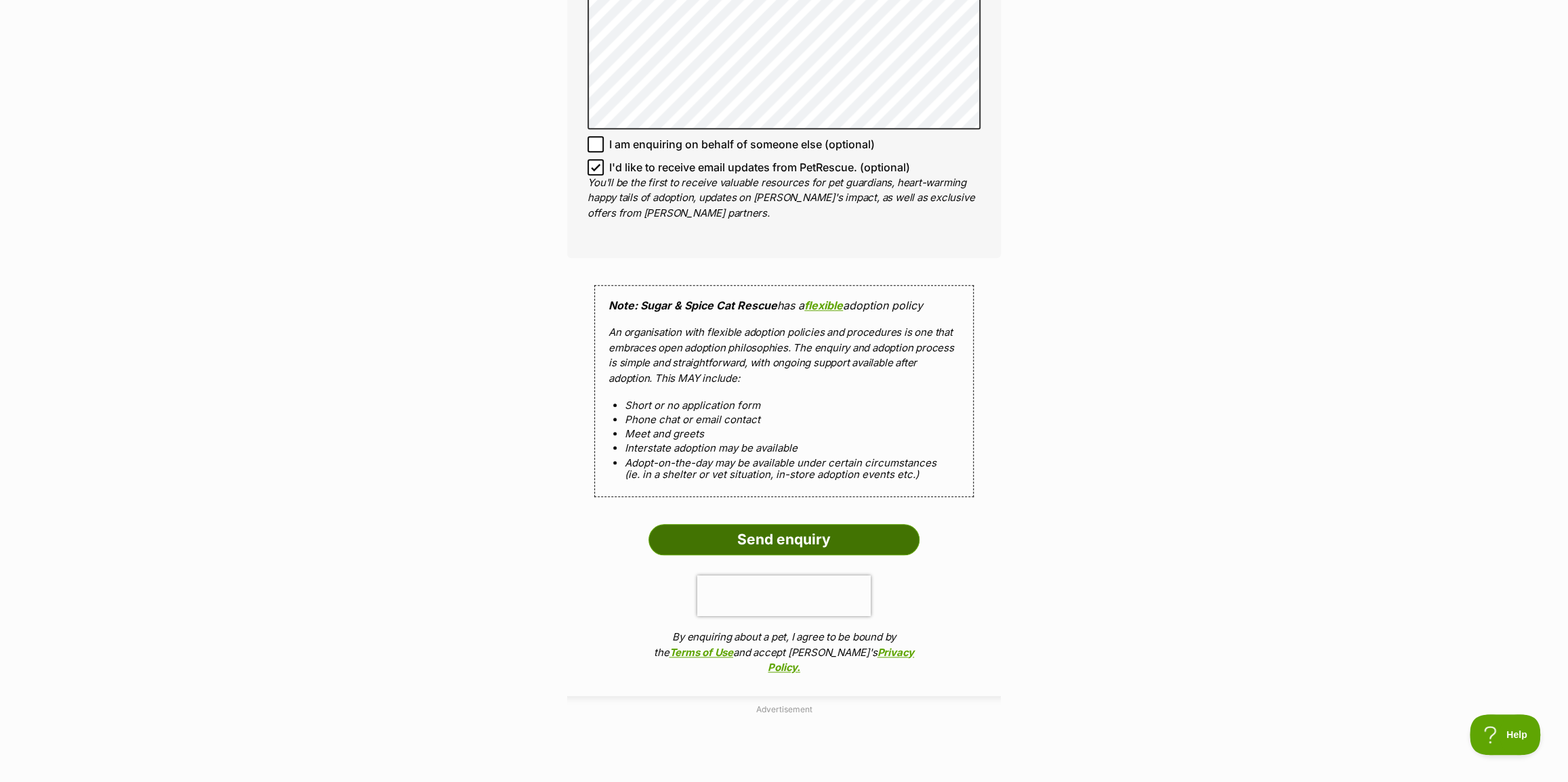
click at [774, 540] on input "Send enquiry" at bounding box center [784, 540] width 271 height 31
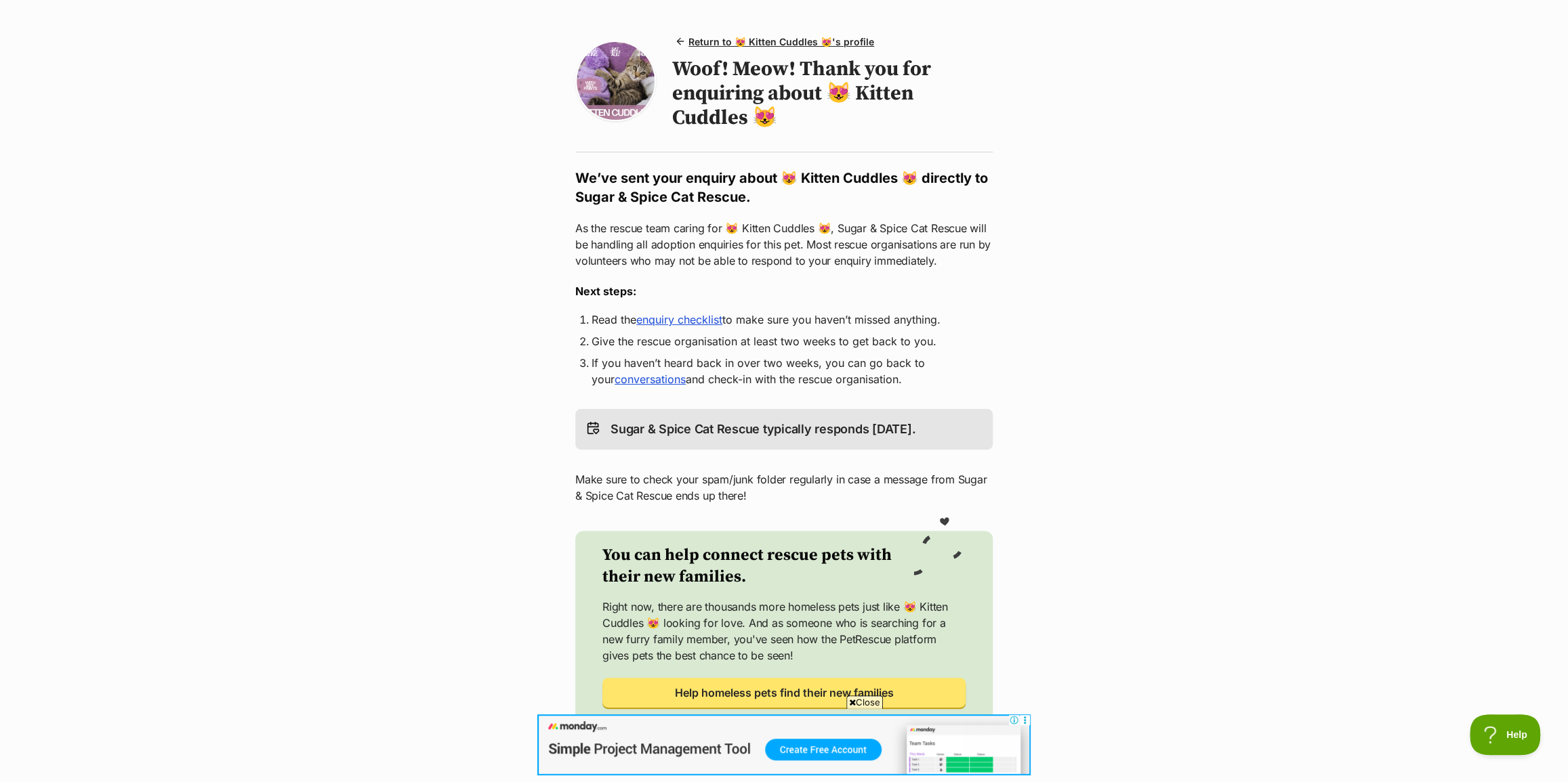
scroll to position [122, 0]
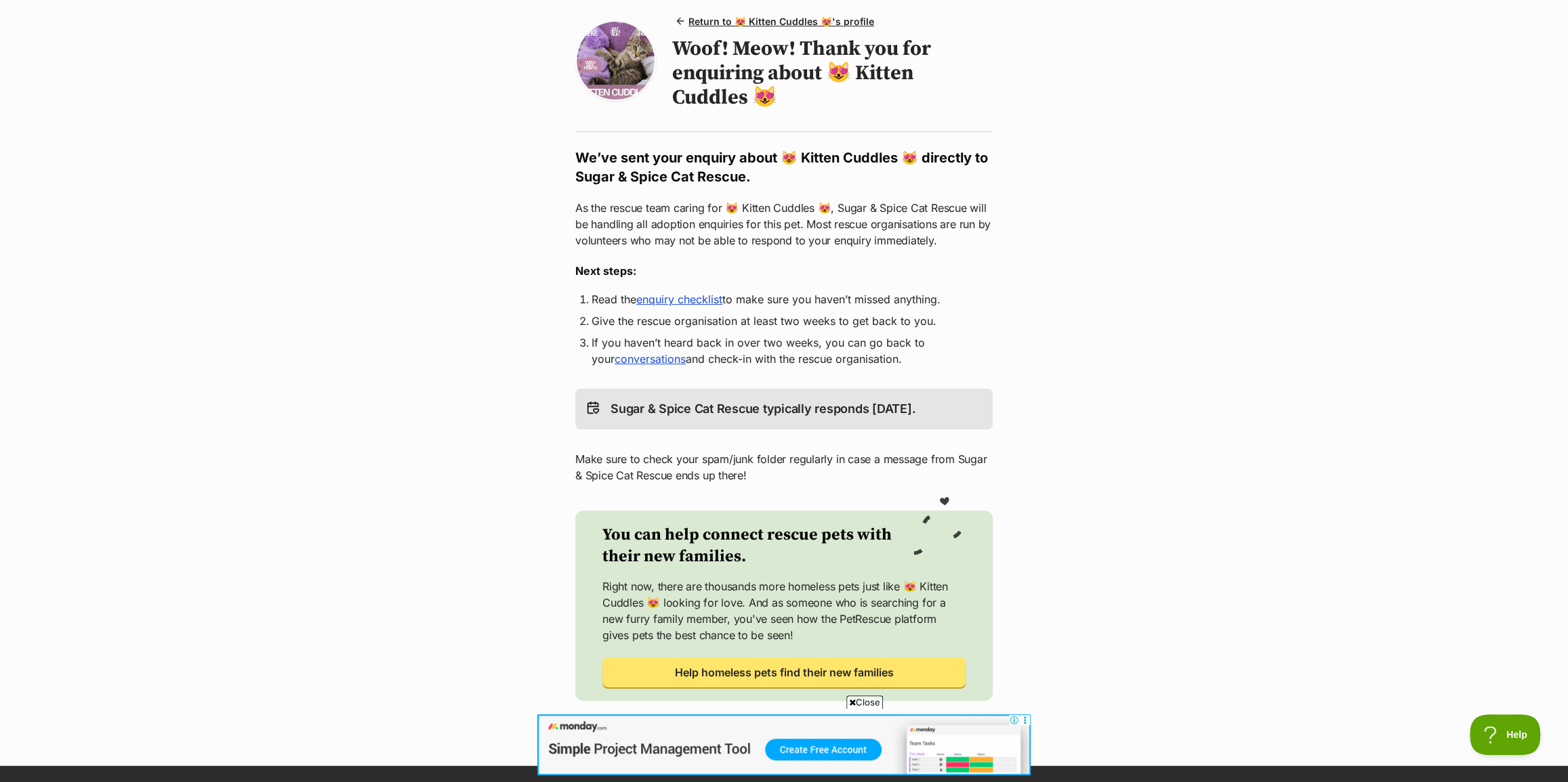
click at [868, 702] on span "Close" at bounding box center [864, 702] width 37 height 14
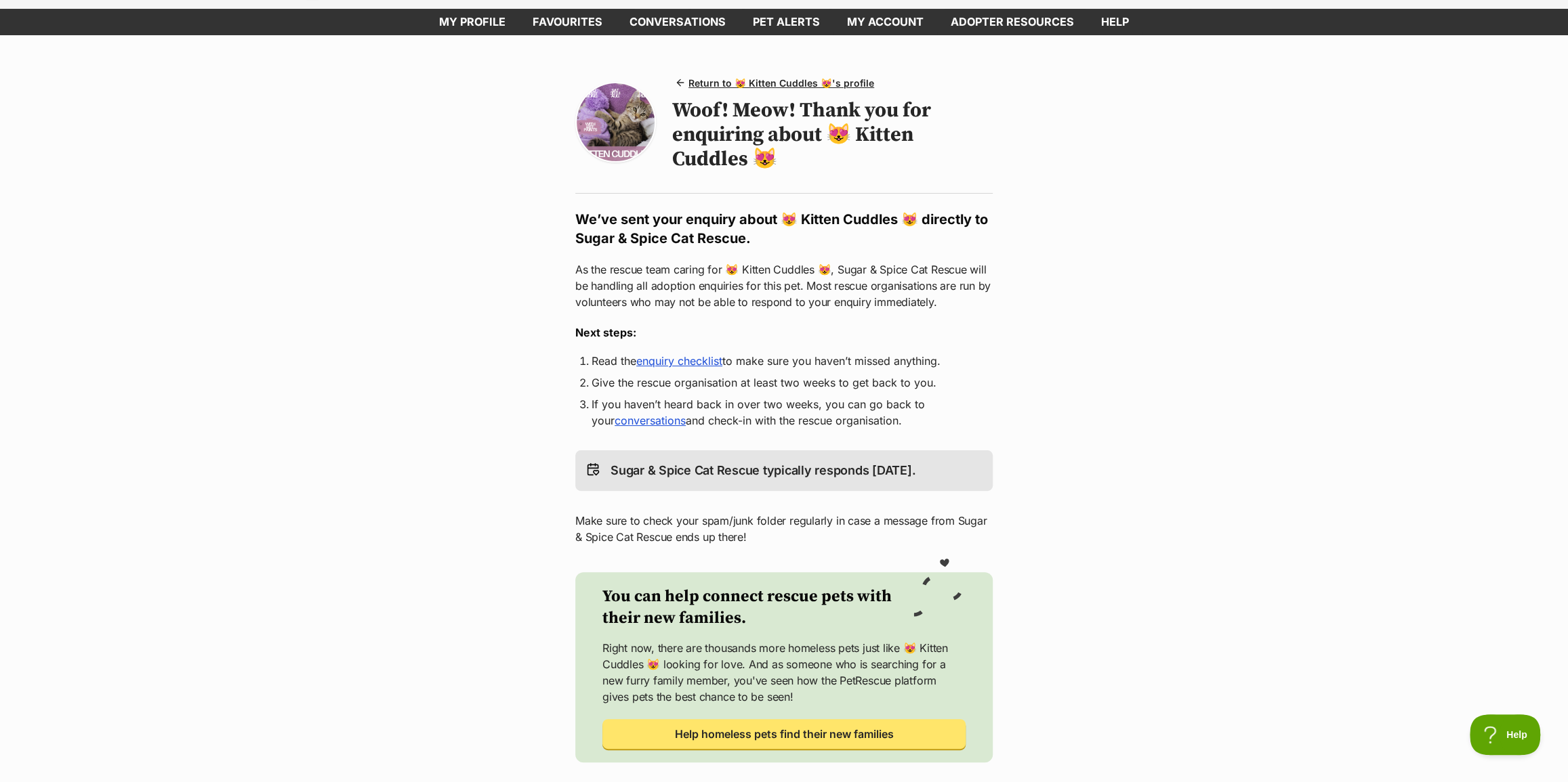
scroll to position [0, 0]
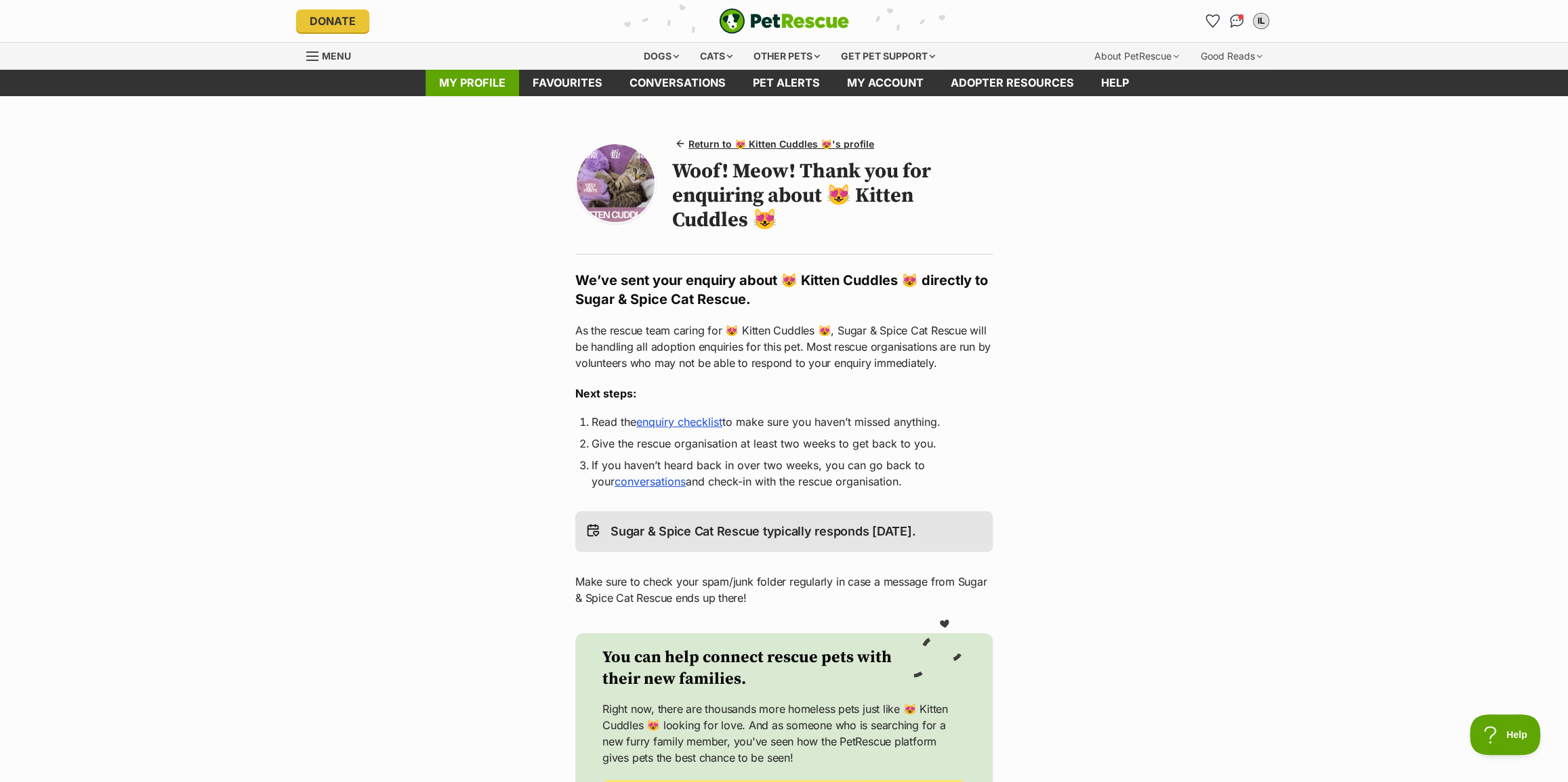
click at [483, 88] on link "My profile" at bounding box center [472, 82] width 93 height 27
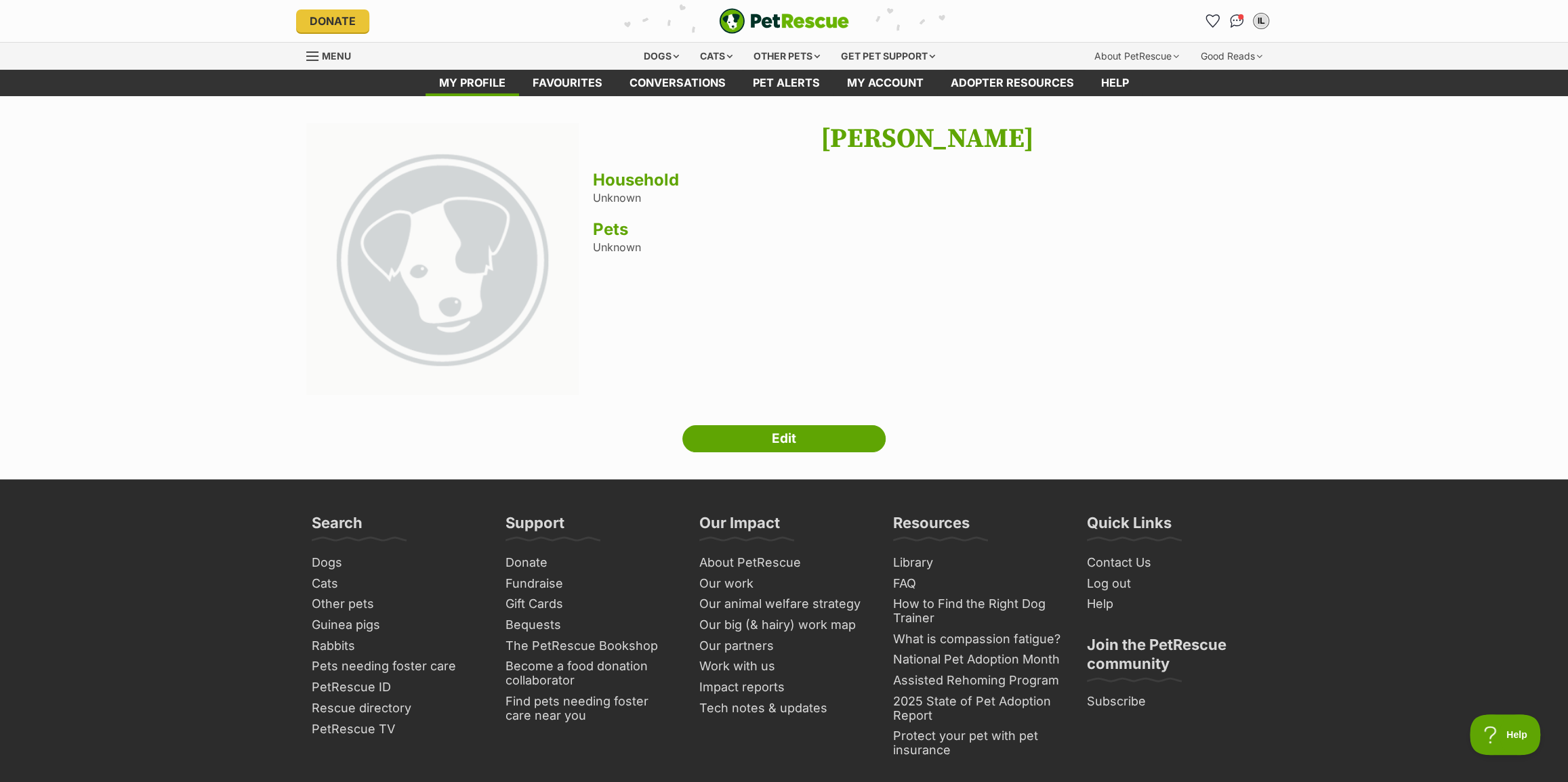
click at [802, 20] on img "PetRescue" at bounding box center [784, 21] width 130 height 26
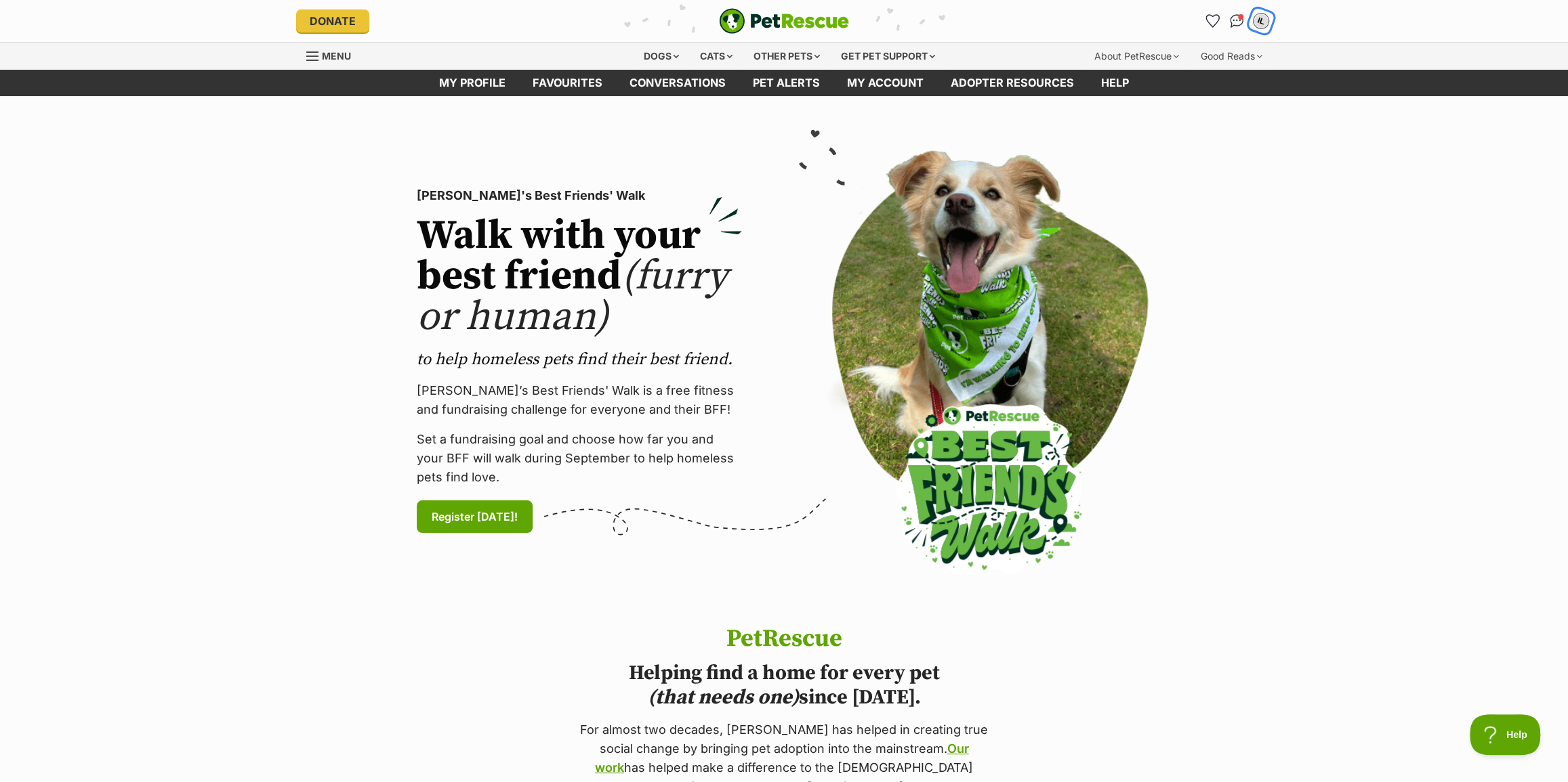
click at [1265, 25] on div "IL" at bounding box center [1260, 21] width 17 height 17
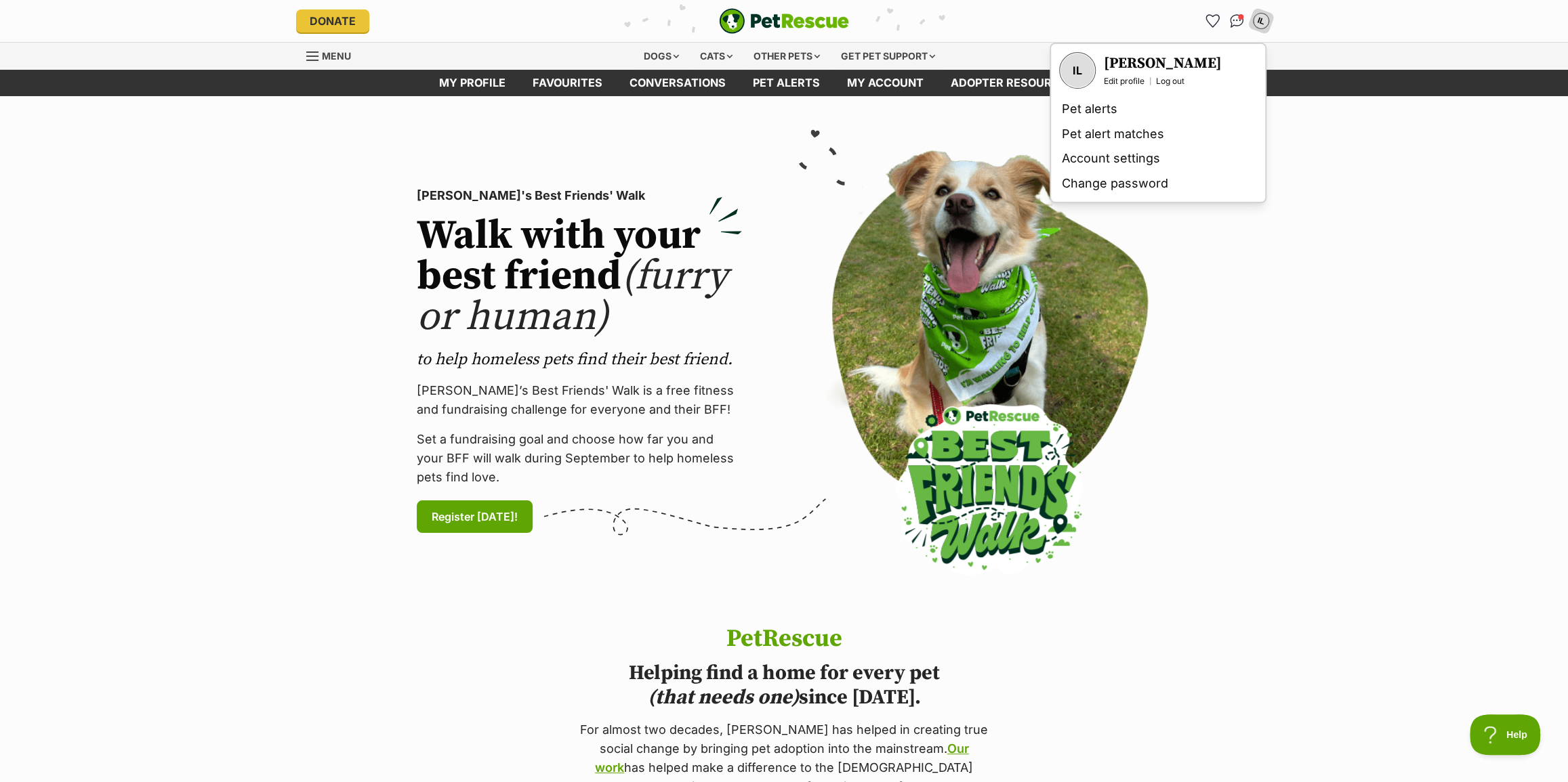
click at [895, 170] on img at bounding box center [988, 361] width 325 height 421
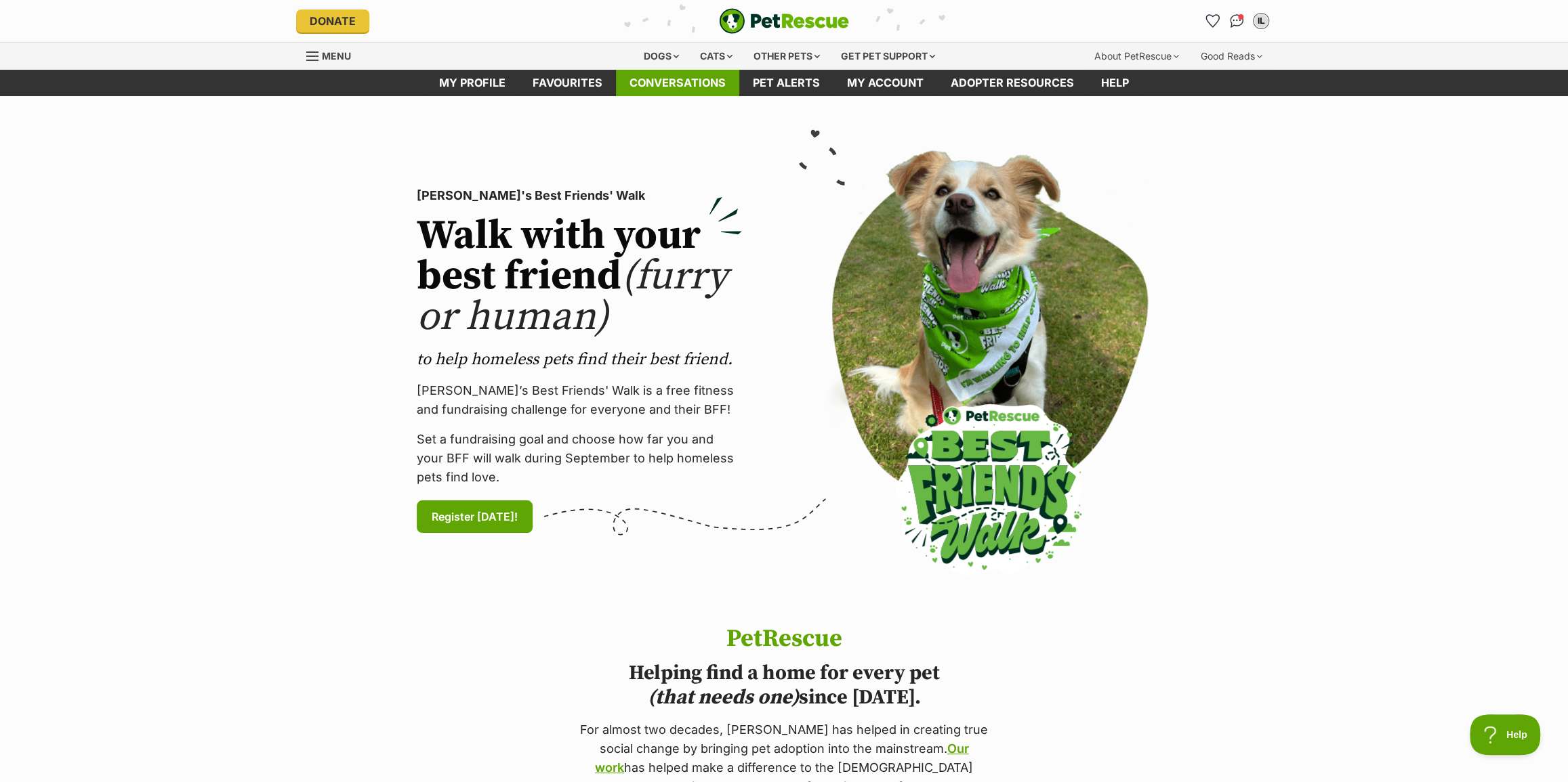
click at [681, 90] on link "Conversations" at bounding box center [677, 82] width 123 height 27
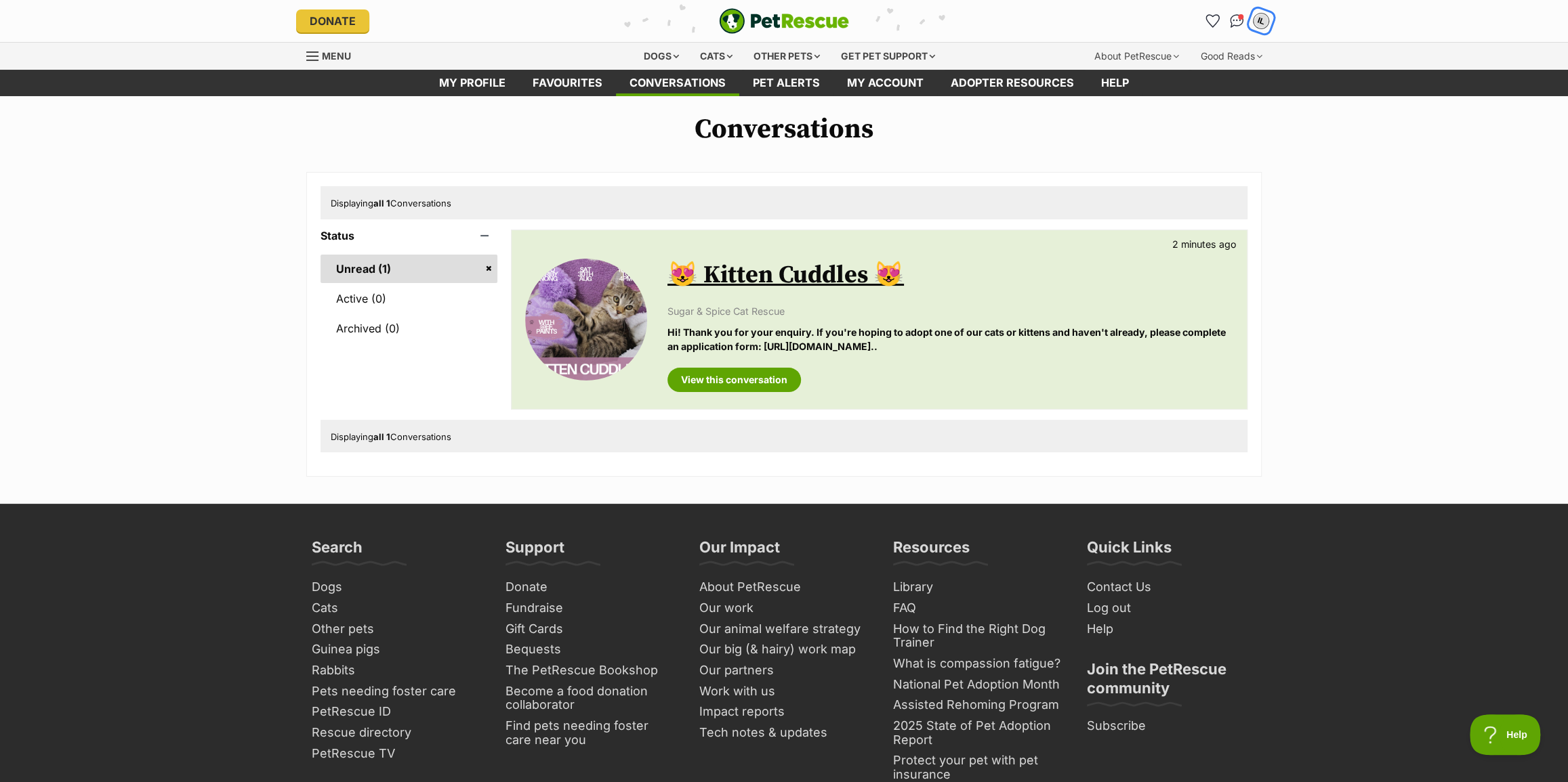
click at [1261, 20] on div "IL" at bounding box center [1260, 21] width 17 height 17
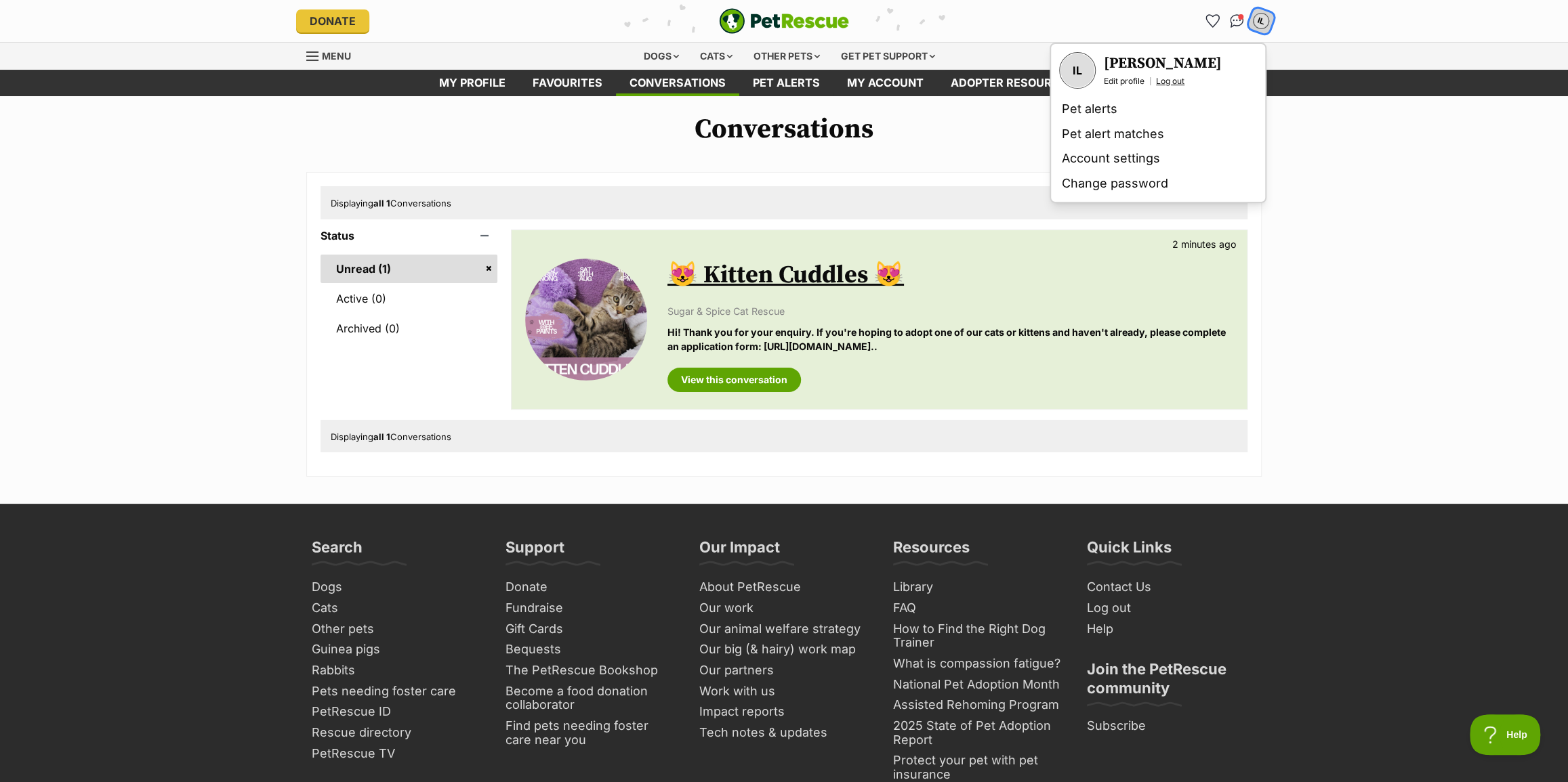
click at [1169, 81] on link "Log out" at bounding box center [1169, 81] width 28 height 11
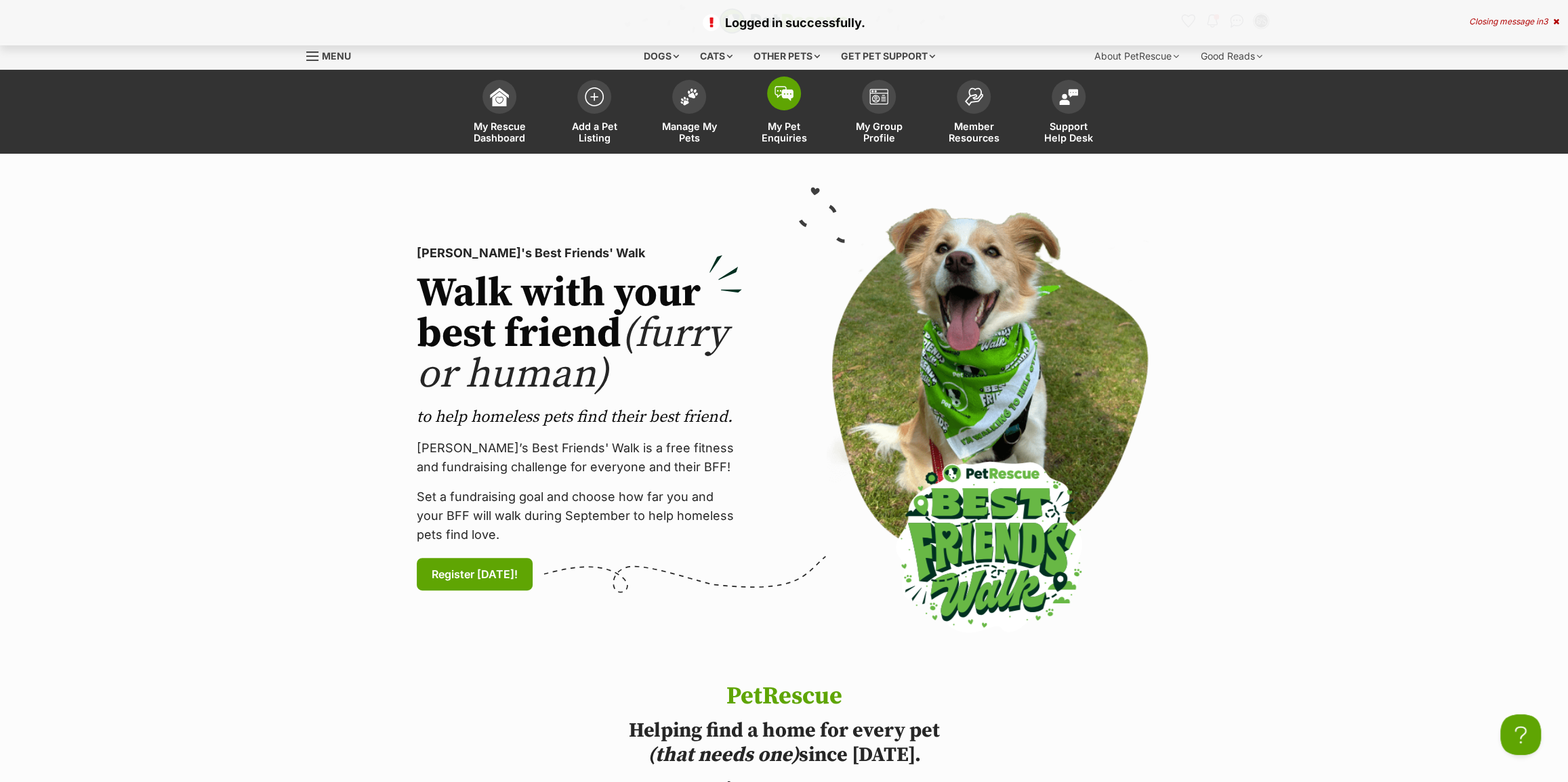
click at [778, 126] on span "My Pet Enquiries" at bounding box center [784, 132] width 61 height 23
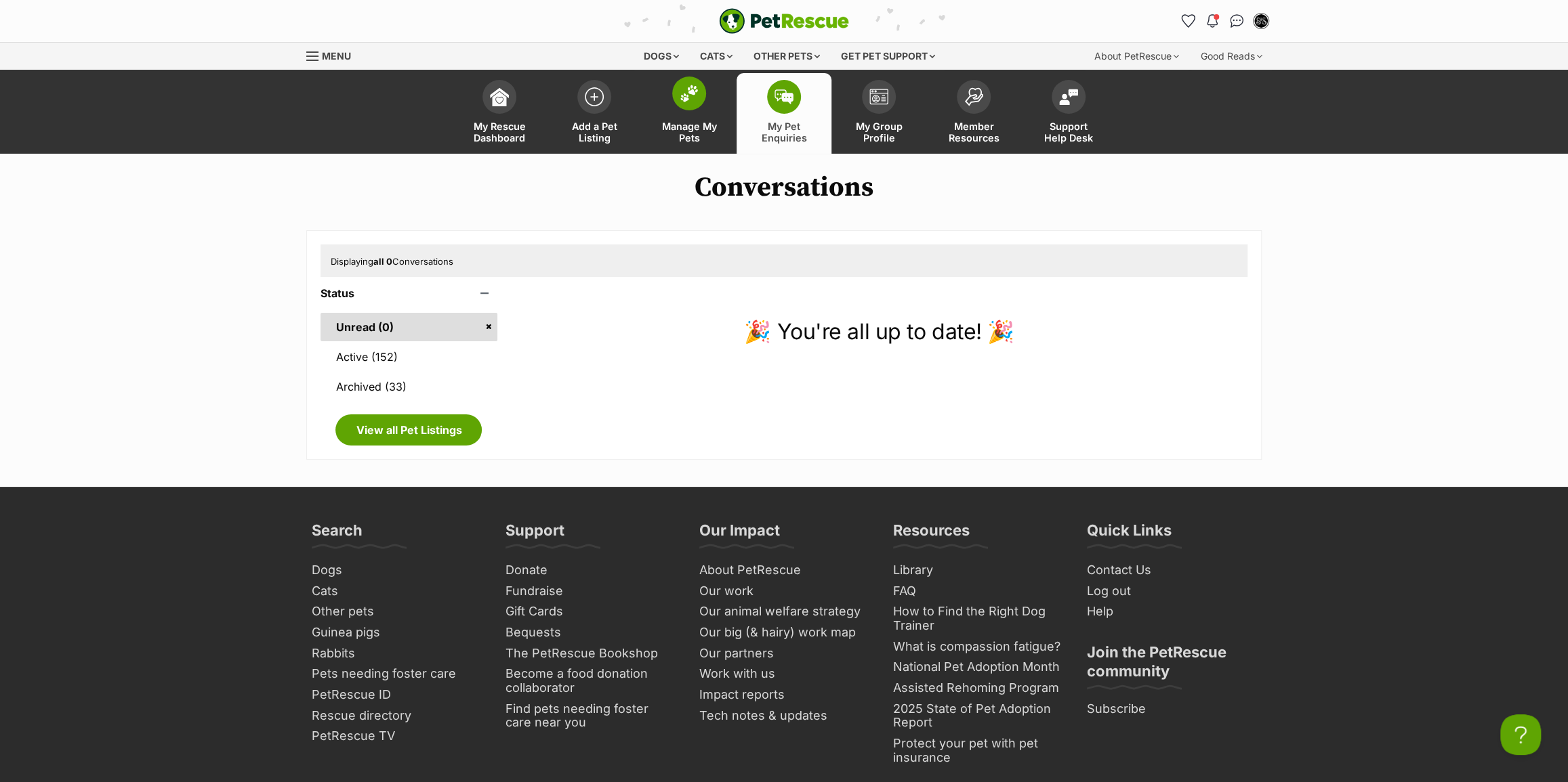
click at [719, 122] on link "Manage My Pets" at bounding box center [689, 113] width 95 height 80
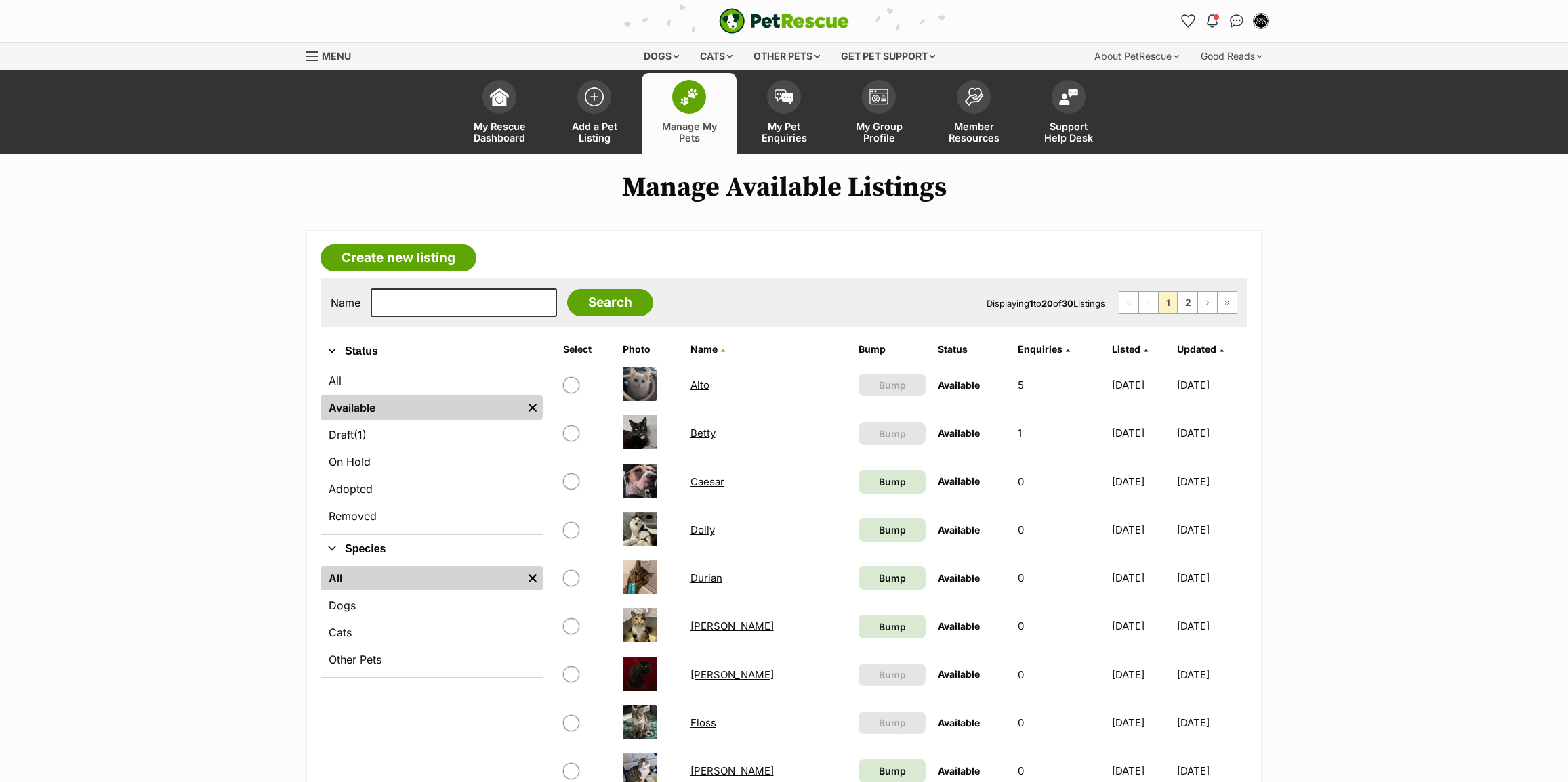
click at [753, 139] on span "My Pet Enquiries" at bounding box center [784, 132] width 61 height 23
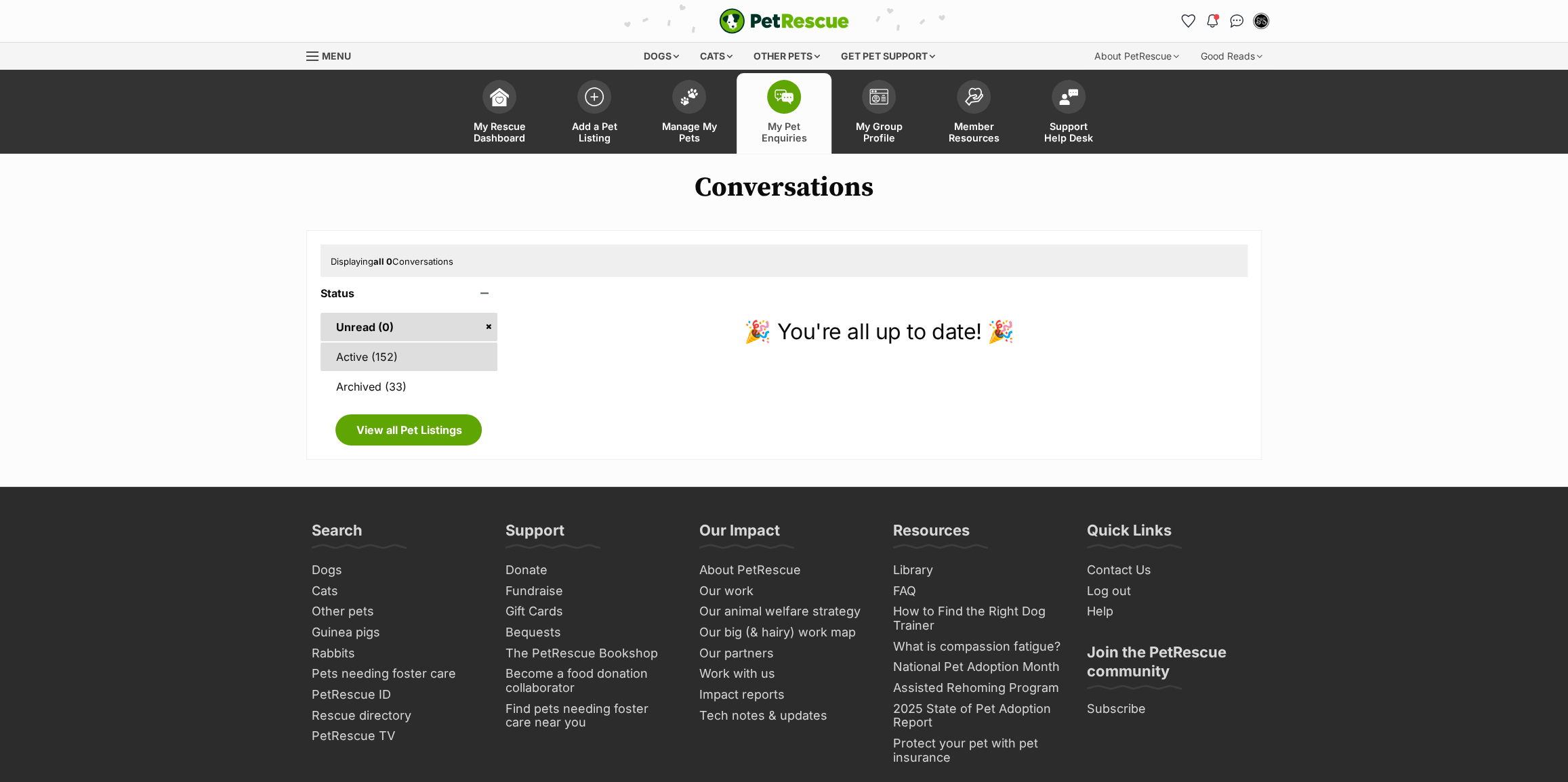
click at [391, 359] on link "Active (152)" at bounding box center [409, 357] width 177 height 28
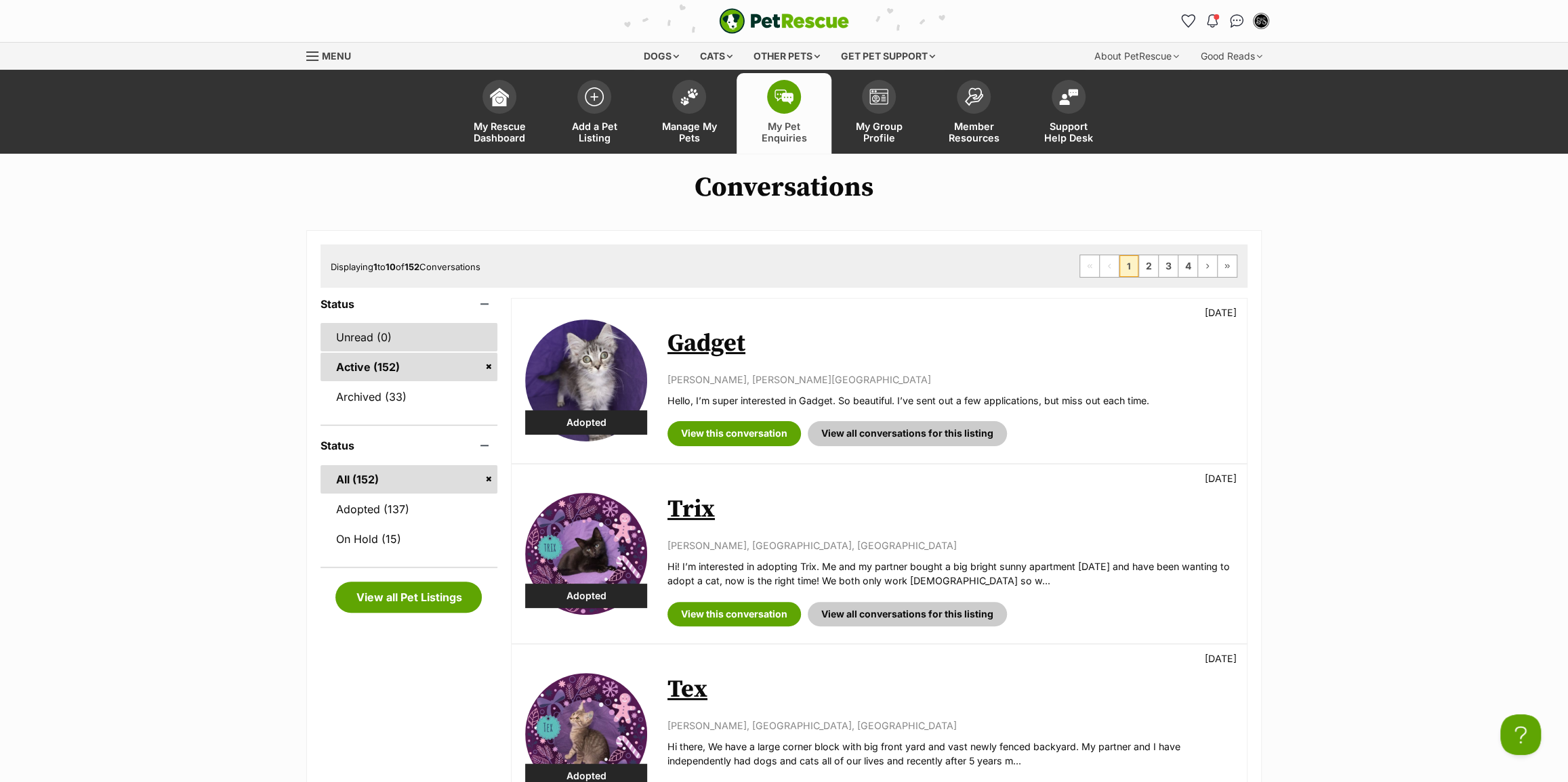
click at [411, 347] on link "Unread (0)" at bounding box center [409, 337] width 177 height 28
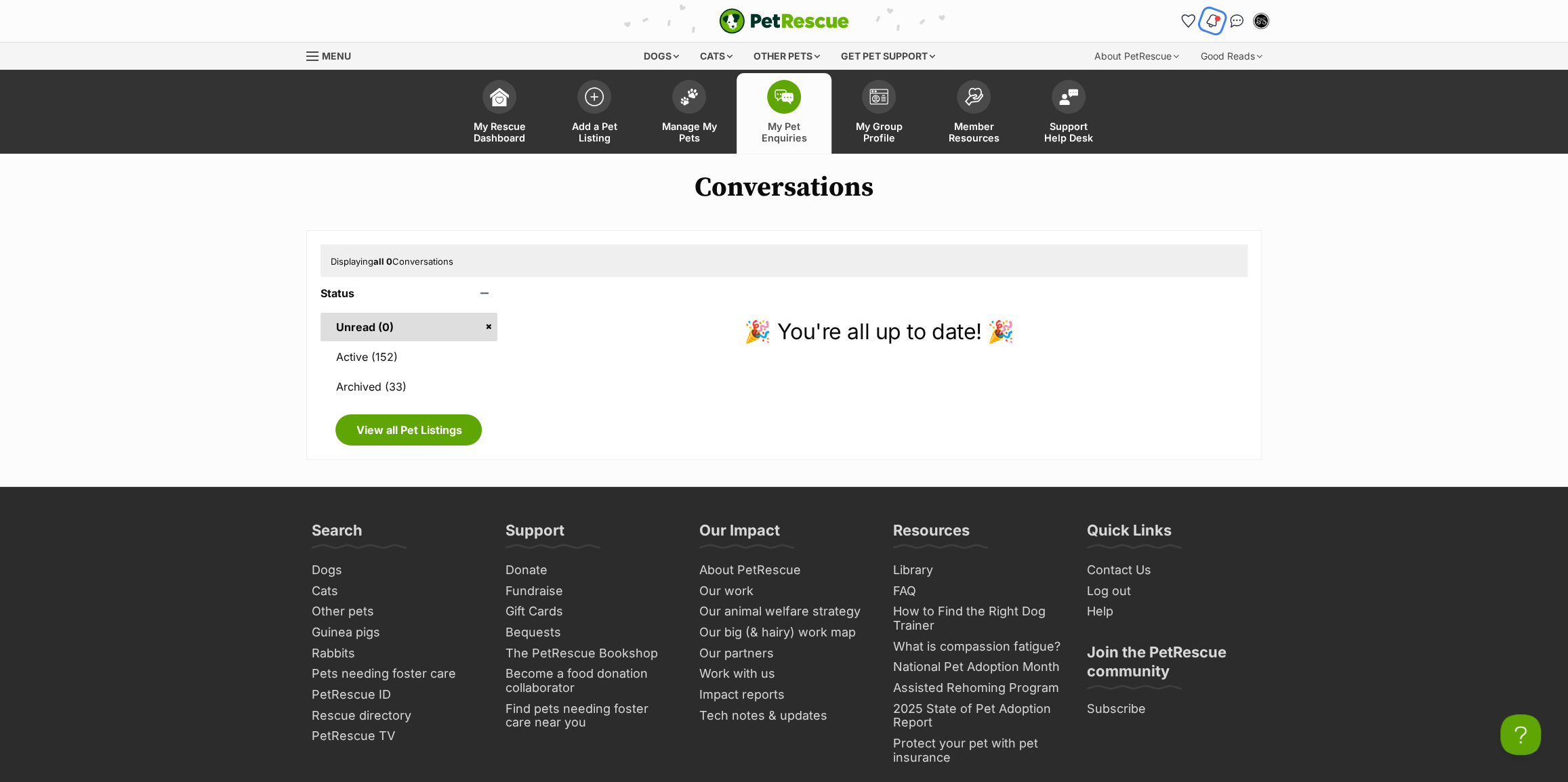
click at [1208, 20] on img "Notifications" at bounding box center [1212, 21] width 15 height 16
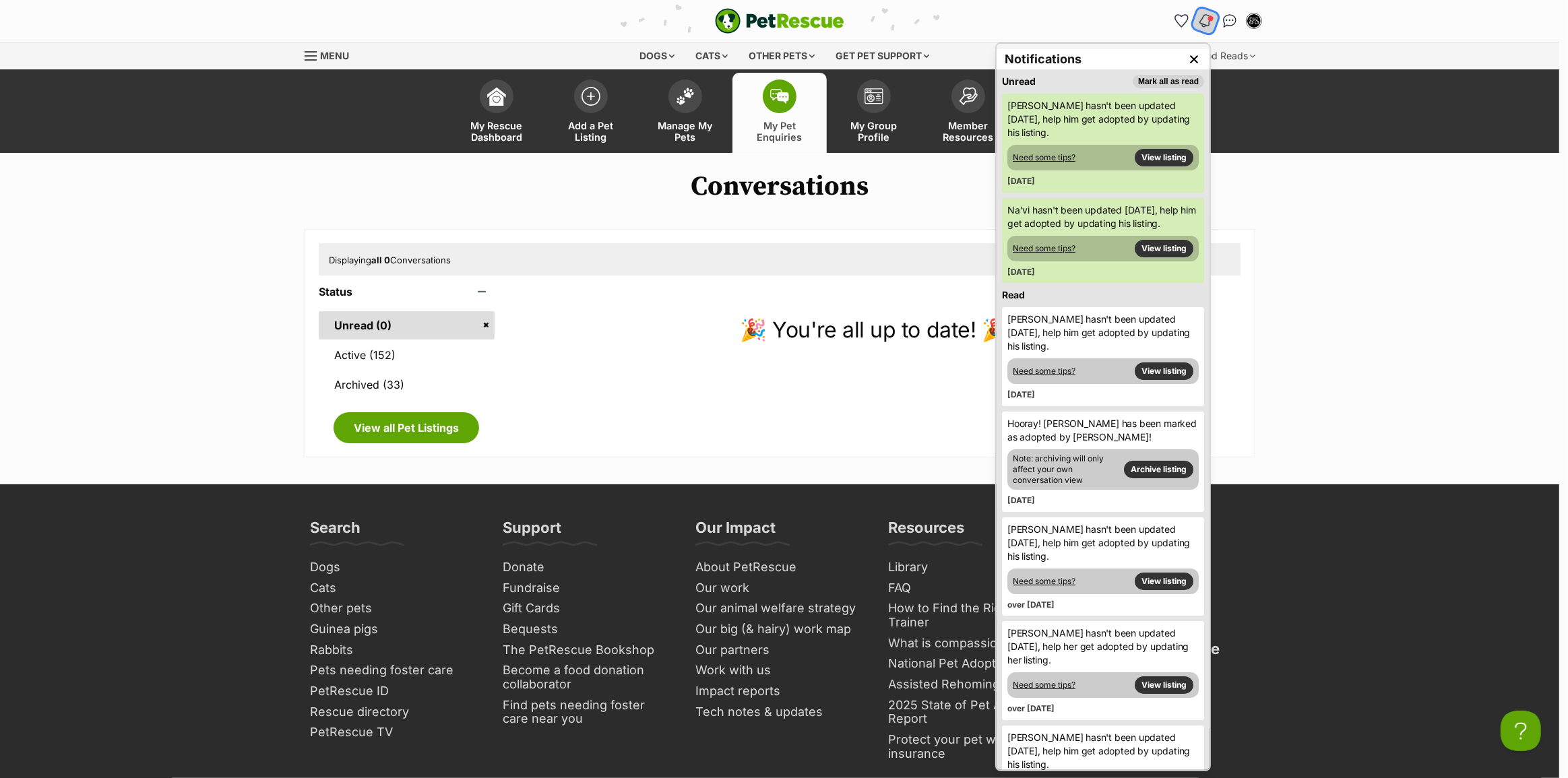
click at [1210, 24] on img "Notifications" at bounding box center [1205, 21] width 15 height 16
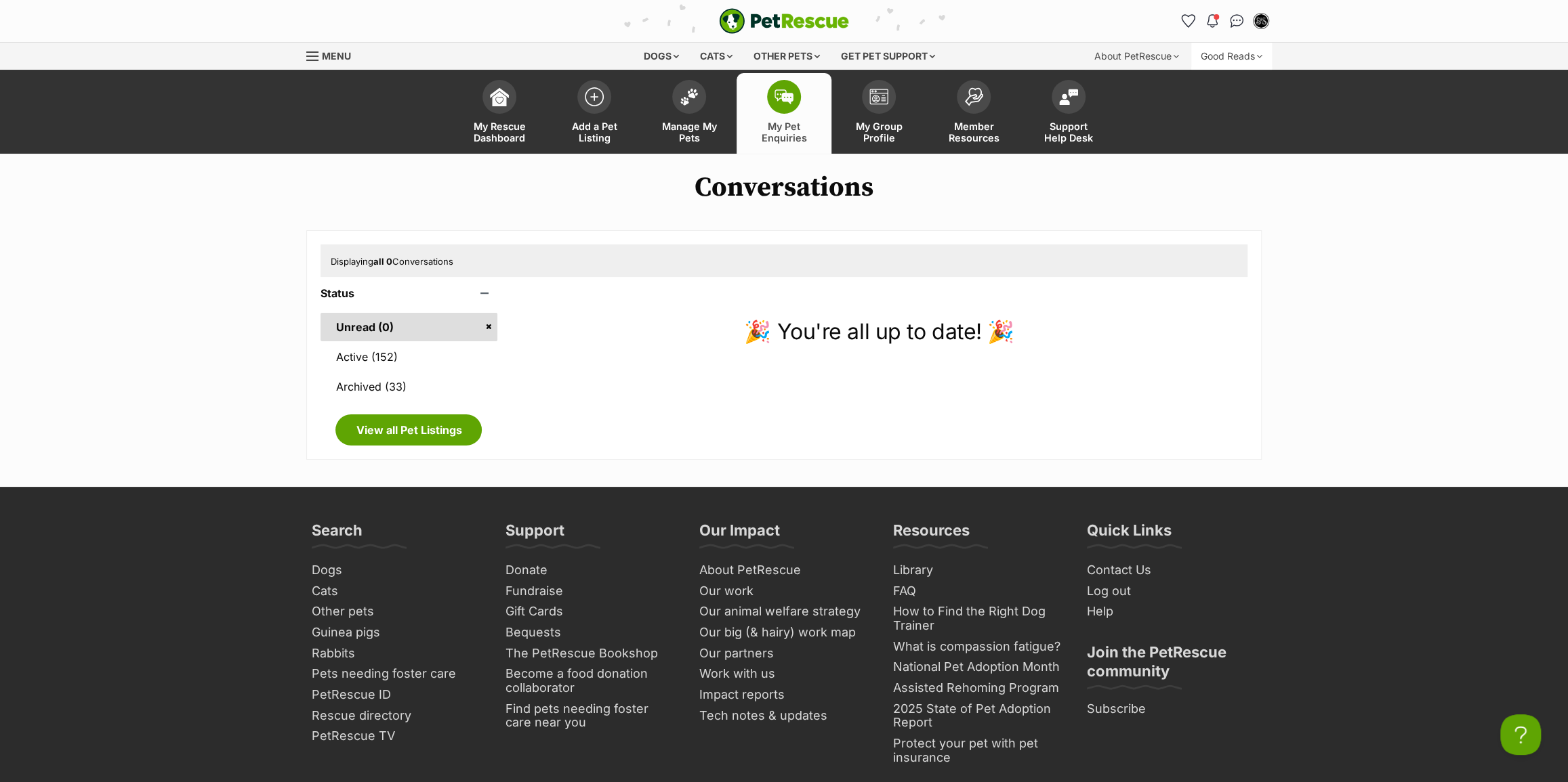
click at [1235, 54] on div "Good Reads" at bounding box center [1231, 56] width 80 height 27
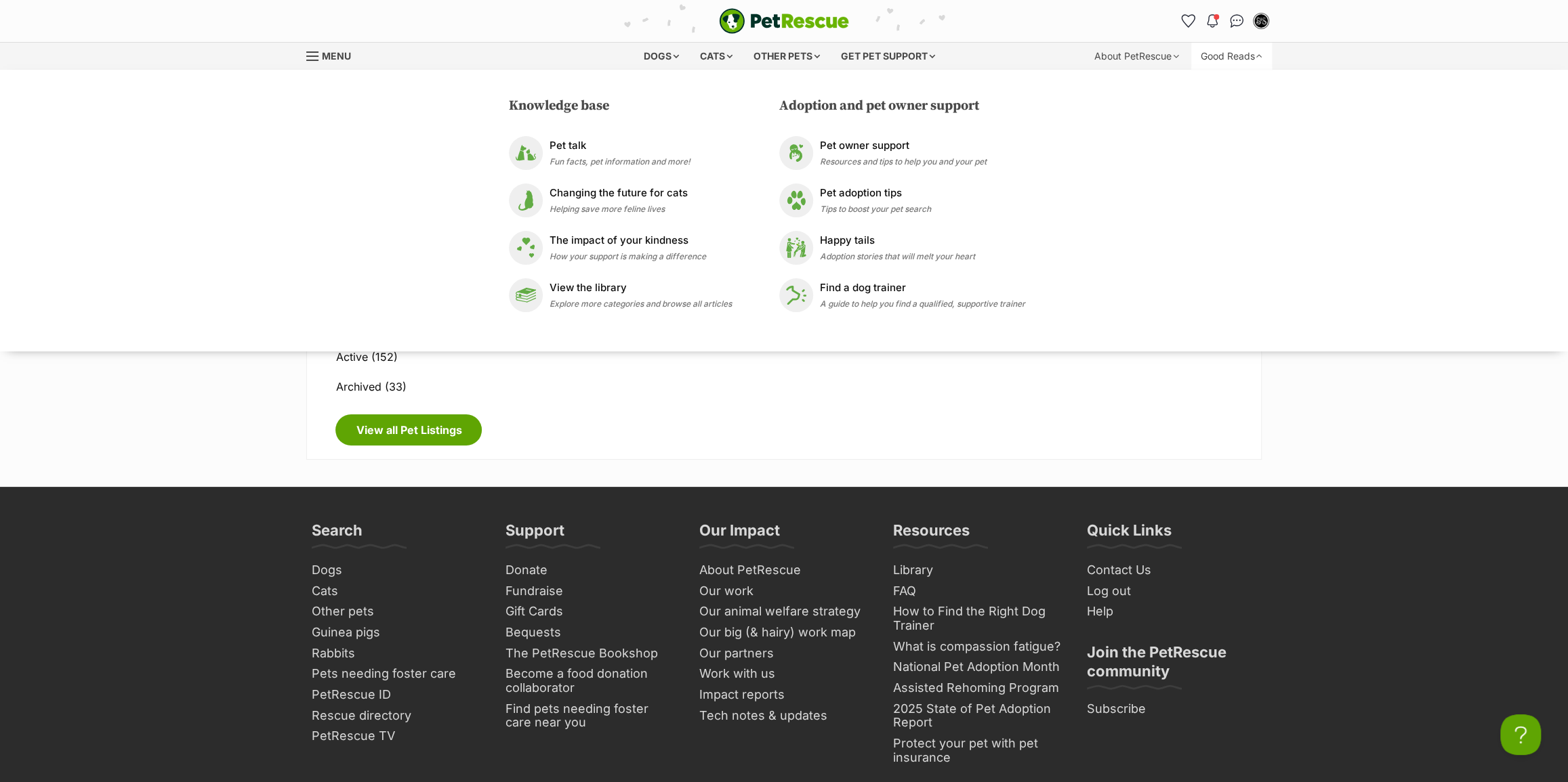
click at [1235, 54] on div "Good Reads" at bounding box center [1231, 56] width 80 height 27
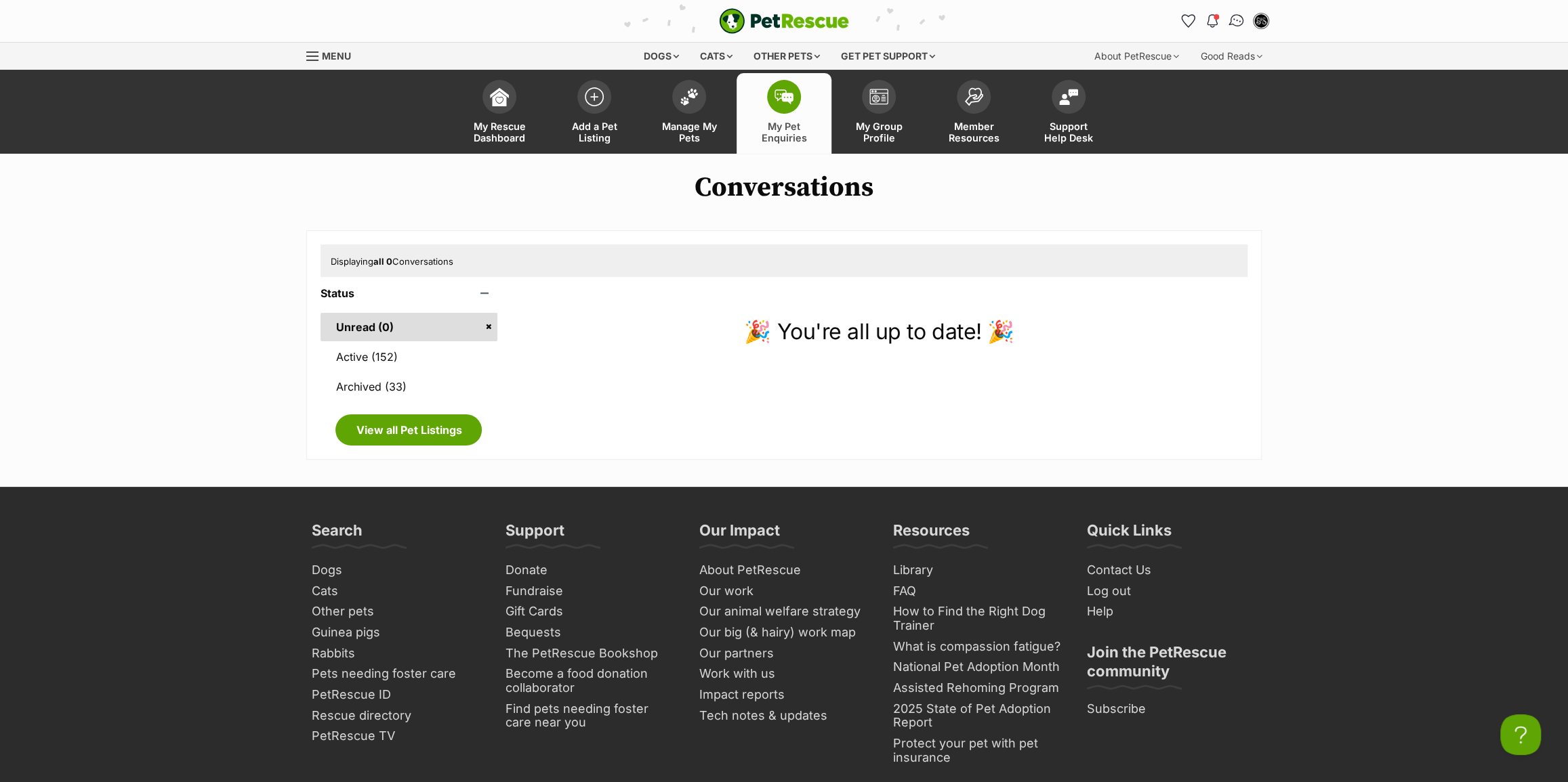
click at [1230, 24] on img "Conversations" at bounding box center [1237, 21] width 18 height 17
click at [410, 347] on link "Active (152)" at bounding box center [409, 357] width 177 height 28
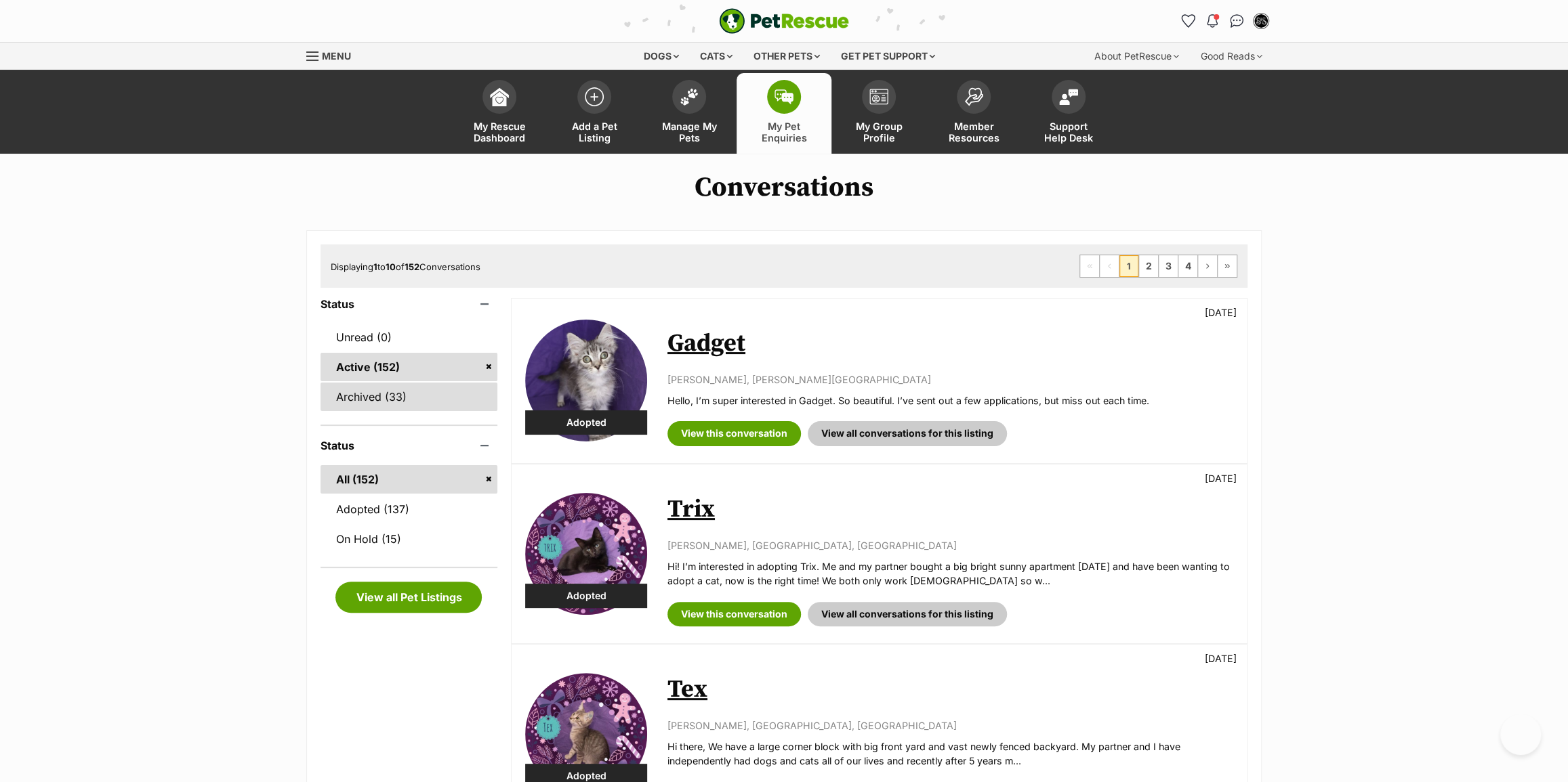
click at [415, 399] on link "Archived (33)" at bounding box center [409, 396] width 177 height 28
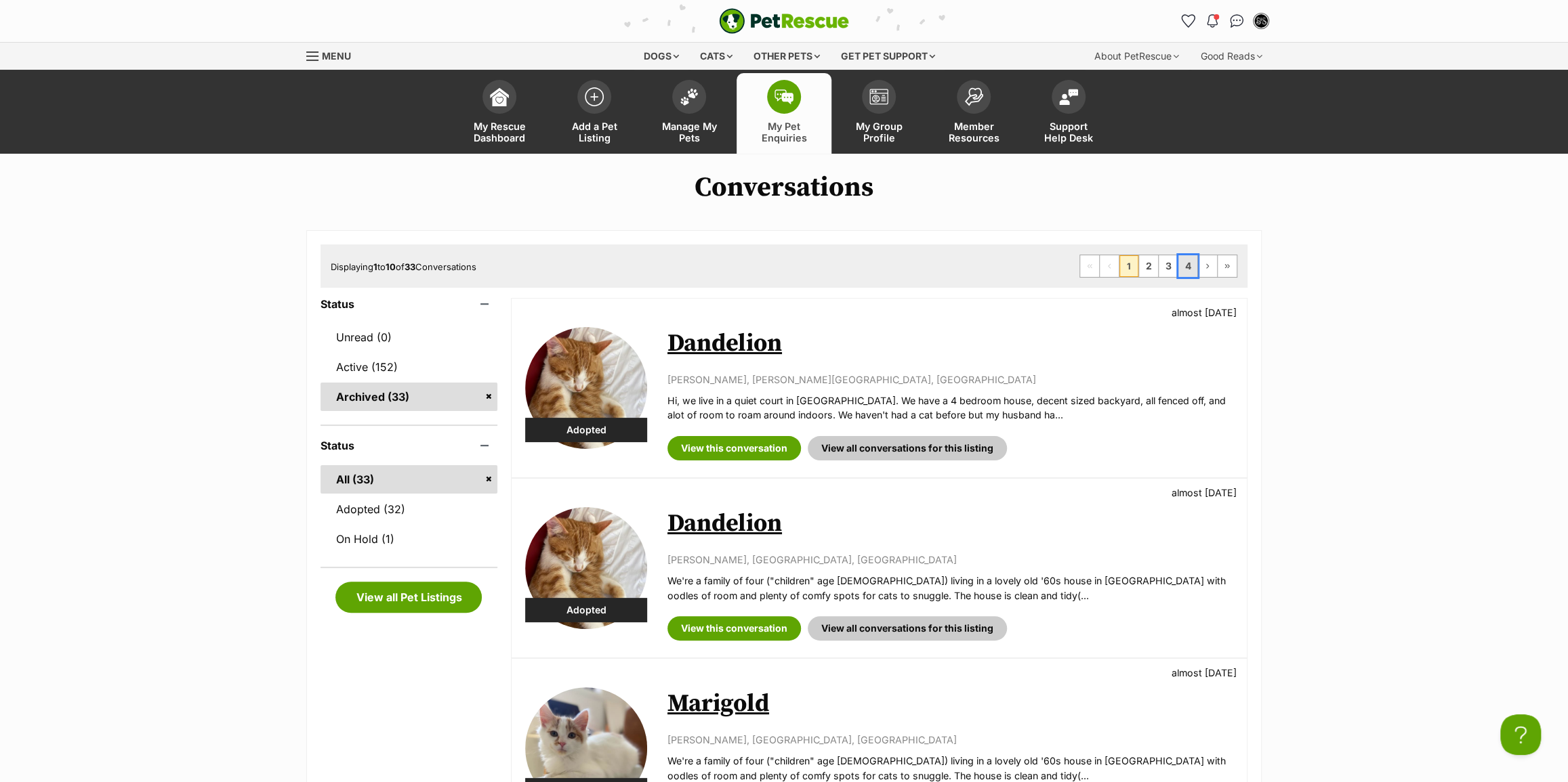
click at [1189, 264] on link "4" at bounding box center [1187, 266] width 19 height 22
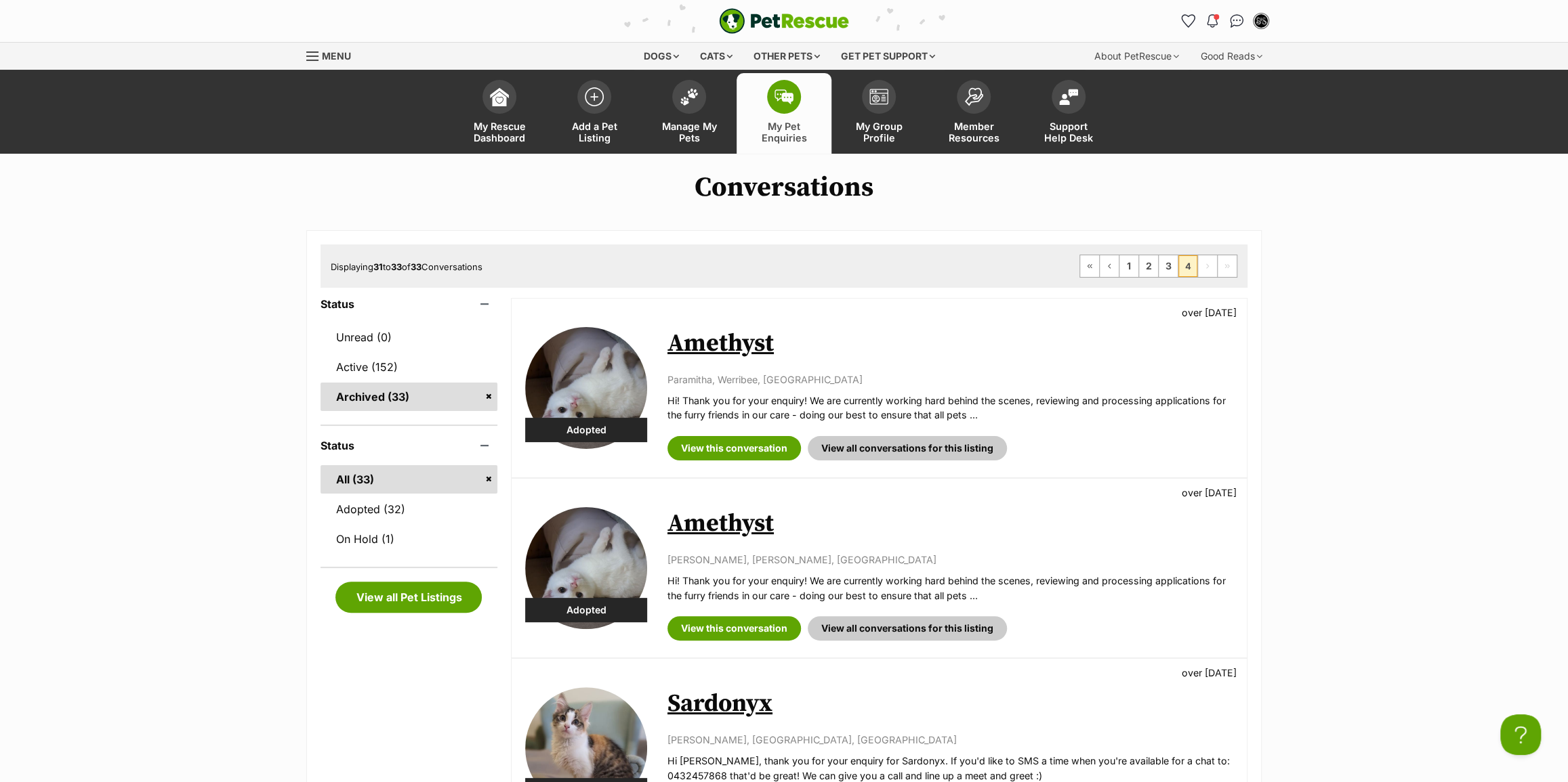
click at [1187, 269] on span "4" at bounding box center [1187, 266] width 19 height 22
click at [379, 542] on link "On Hold (1)" at bounding box center [409, 539] width 177 height 28
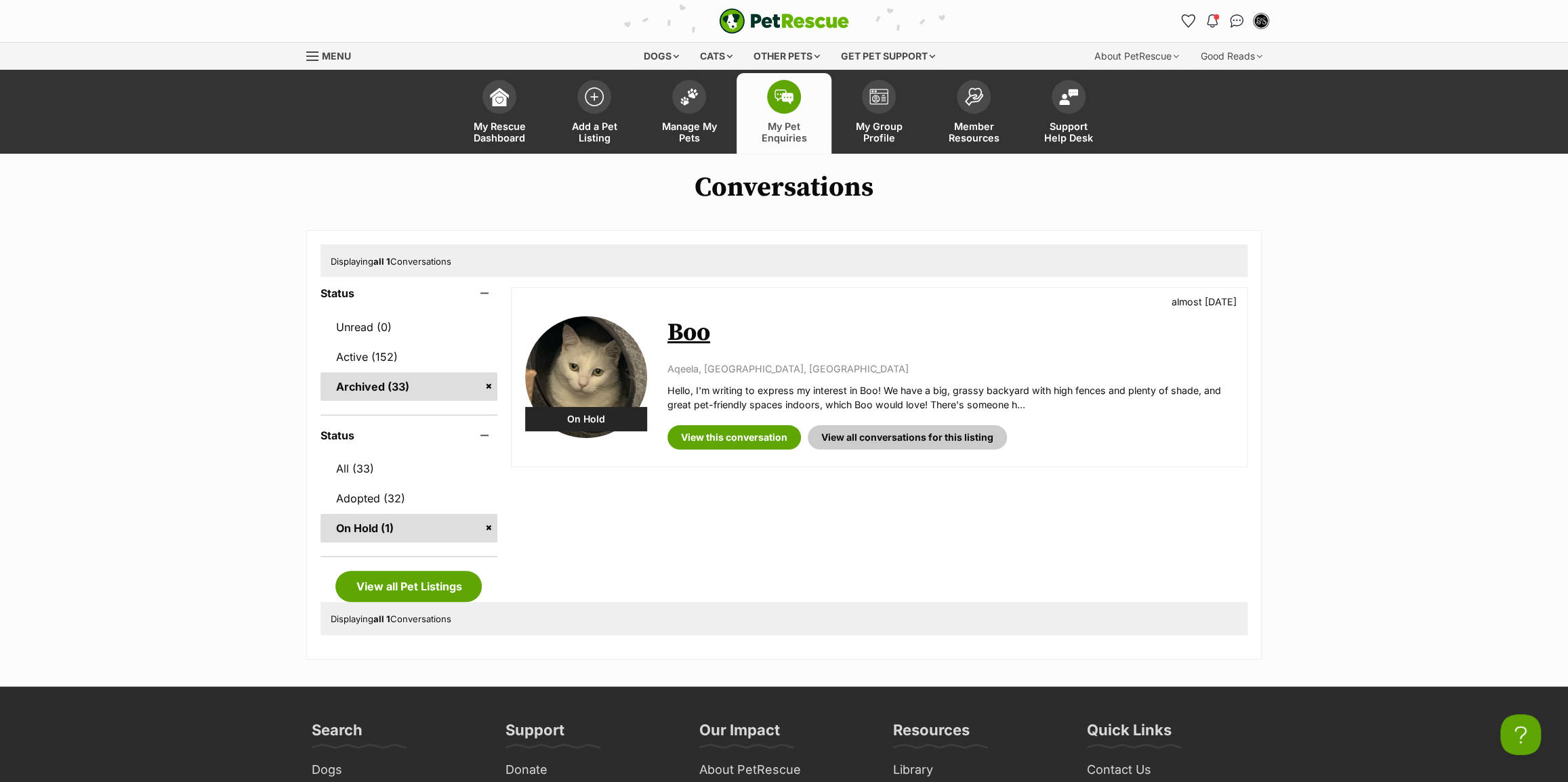
click at [671, 336] on link "Boo" at bounding box center [688, 333] width 43 height 30
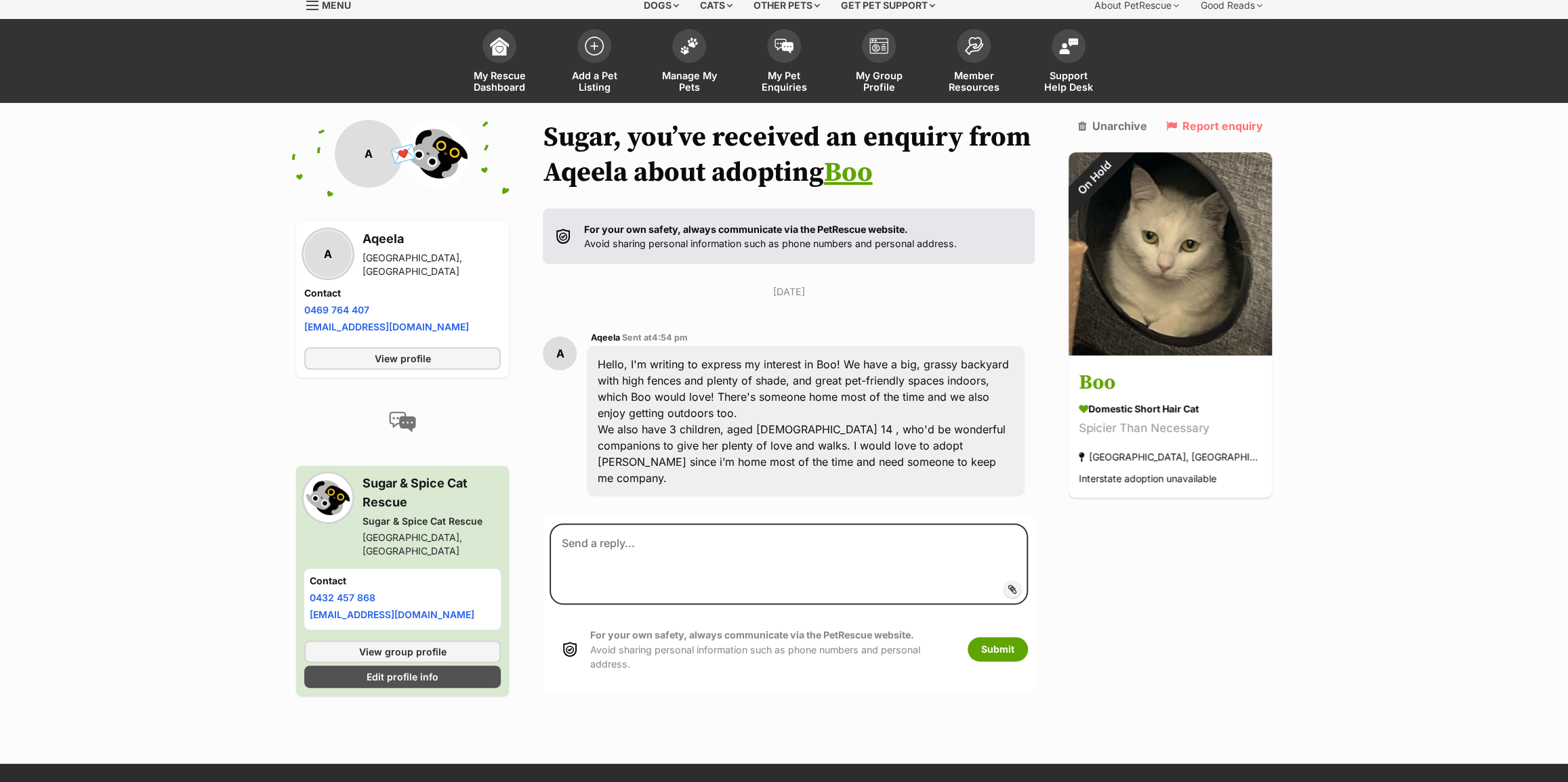
scroll to position [64, 0]
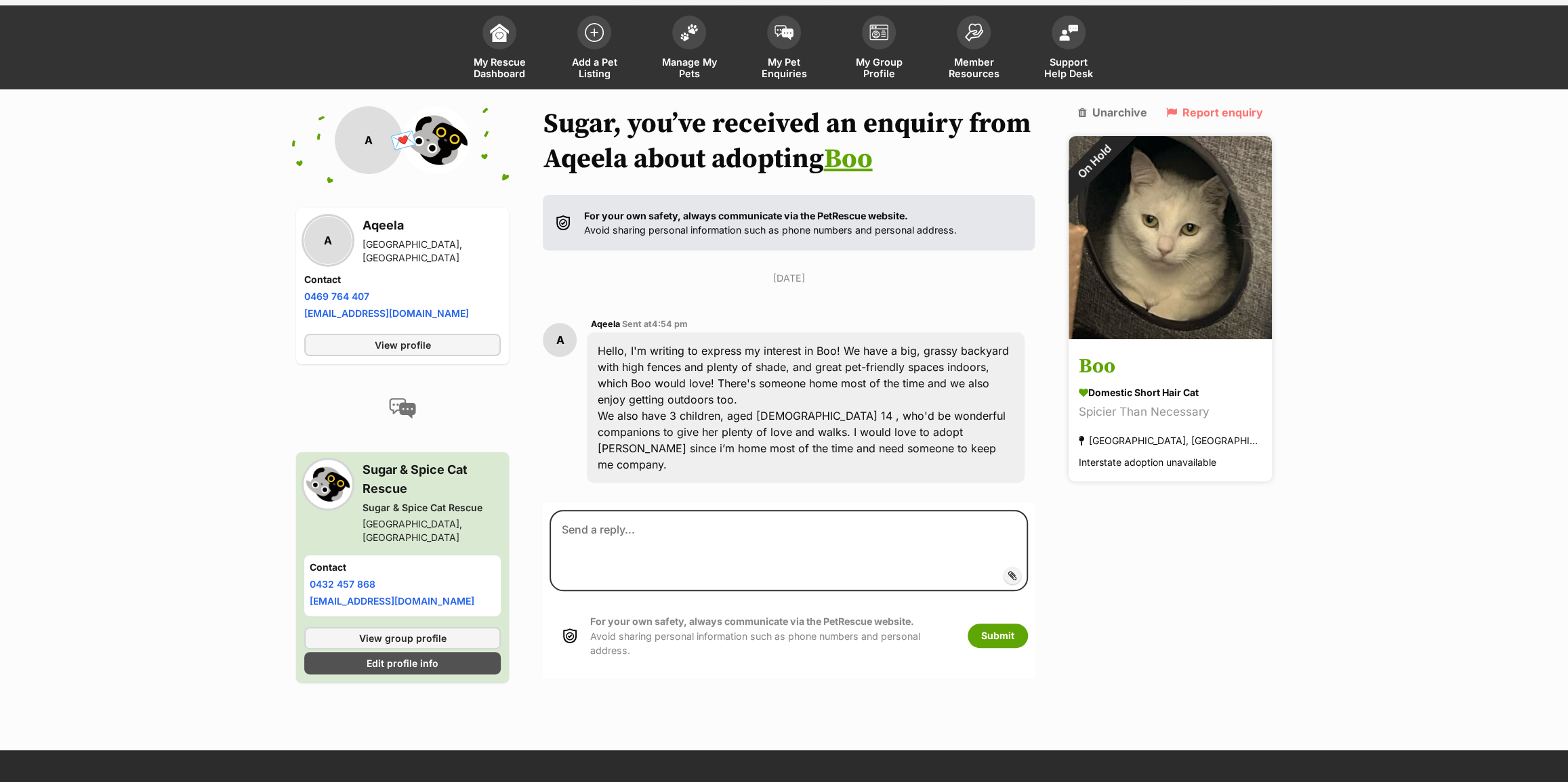
click at [1186, 405] on div "Spicier Than Necessary" at bounding box center [1170, 412] width 183 height 18
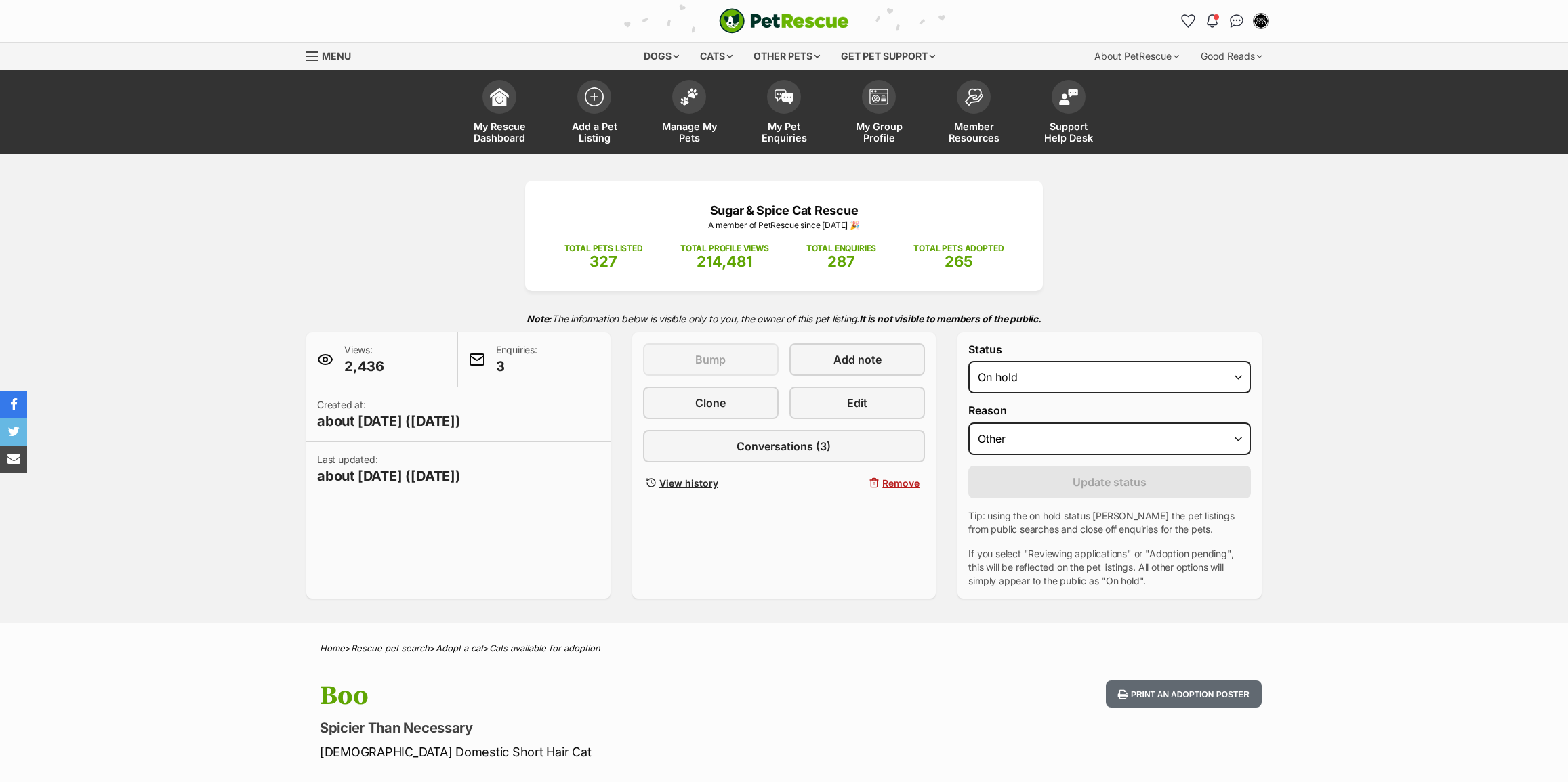
select select "other"
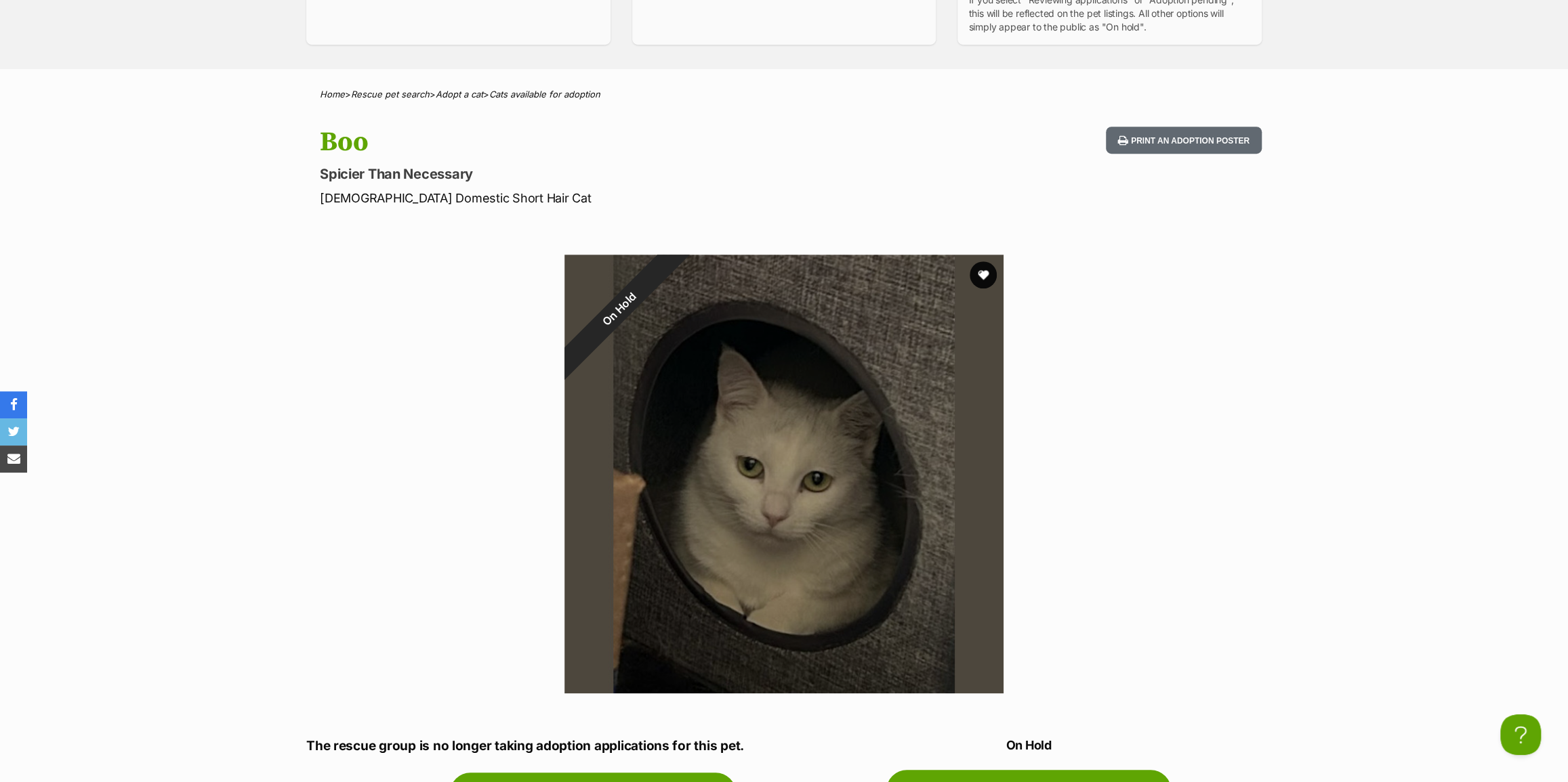
drag, startPoint x: 963, startPoint y: 378, endPoint x: 1051, endPoint y: 339, distance: 96.3
click at [1050, 339] on section "On Hold 1 of 1 images Next Prev 1" at bounding box center [784, 464] width 772 height 459
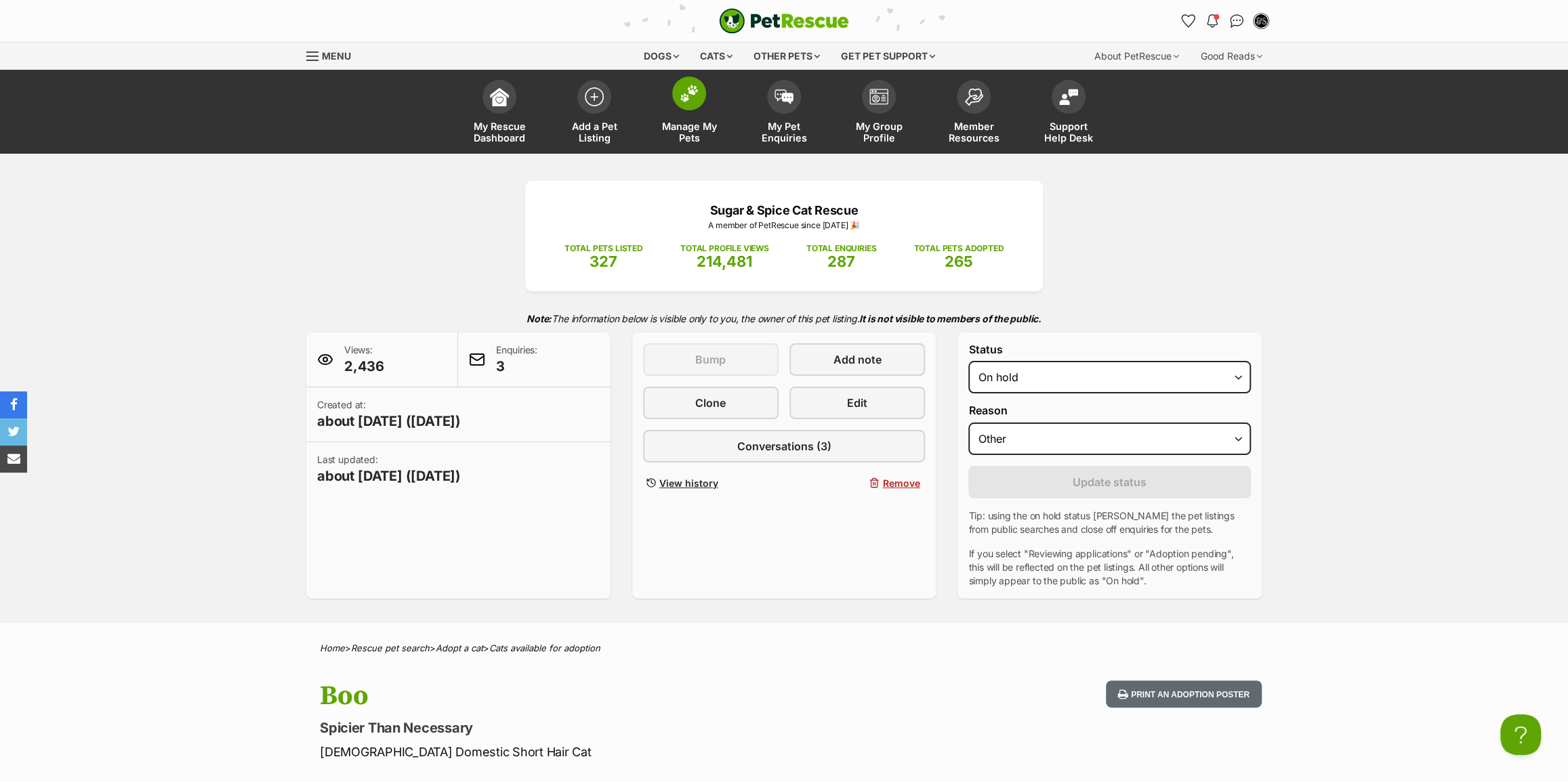
click at [698, 140] on span "Manage My Pets" at bounding box center [689, 132] width 61 height 23
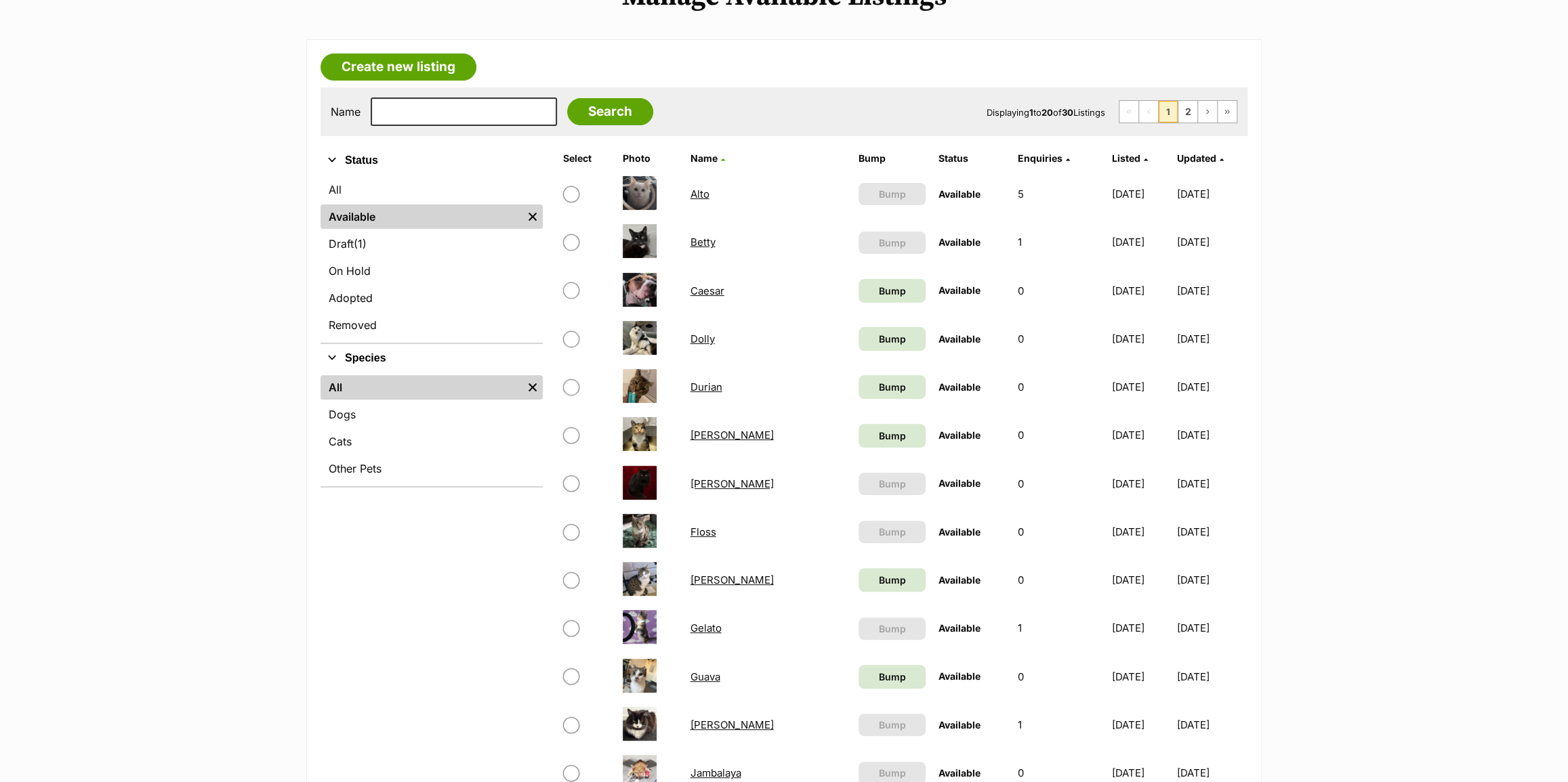
scroll to position [369, 0]
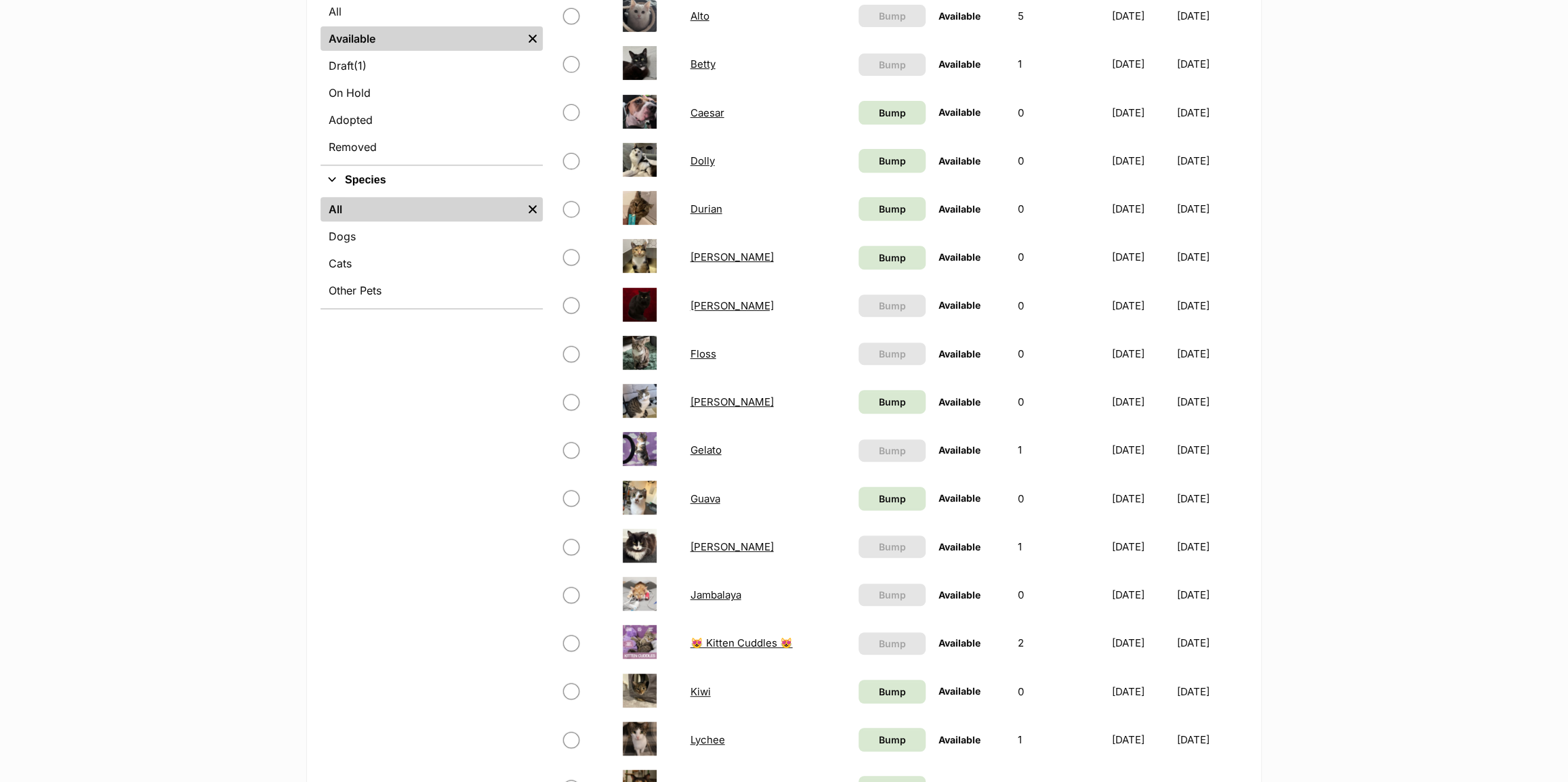
click at [1341, 318] on main "Manage Available Listings Create new listing Name Search Displaying 1 to 20 of …" at bounding box center [784, 478] width 1568 height 1351
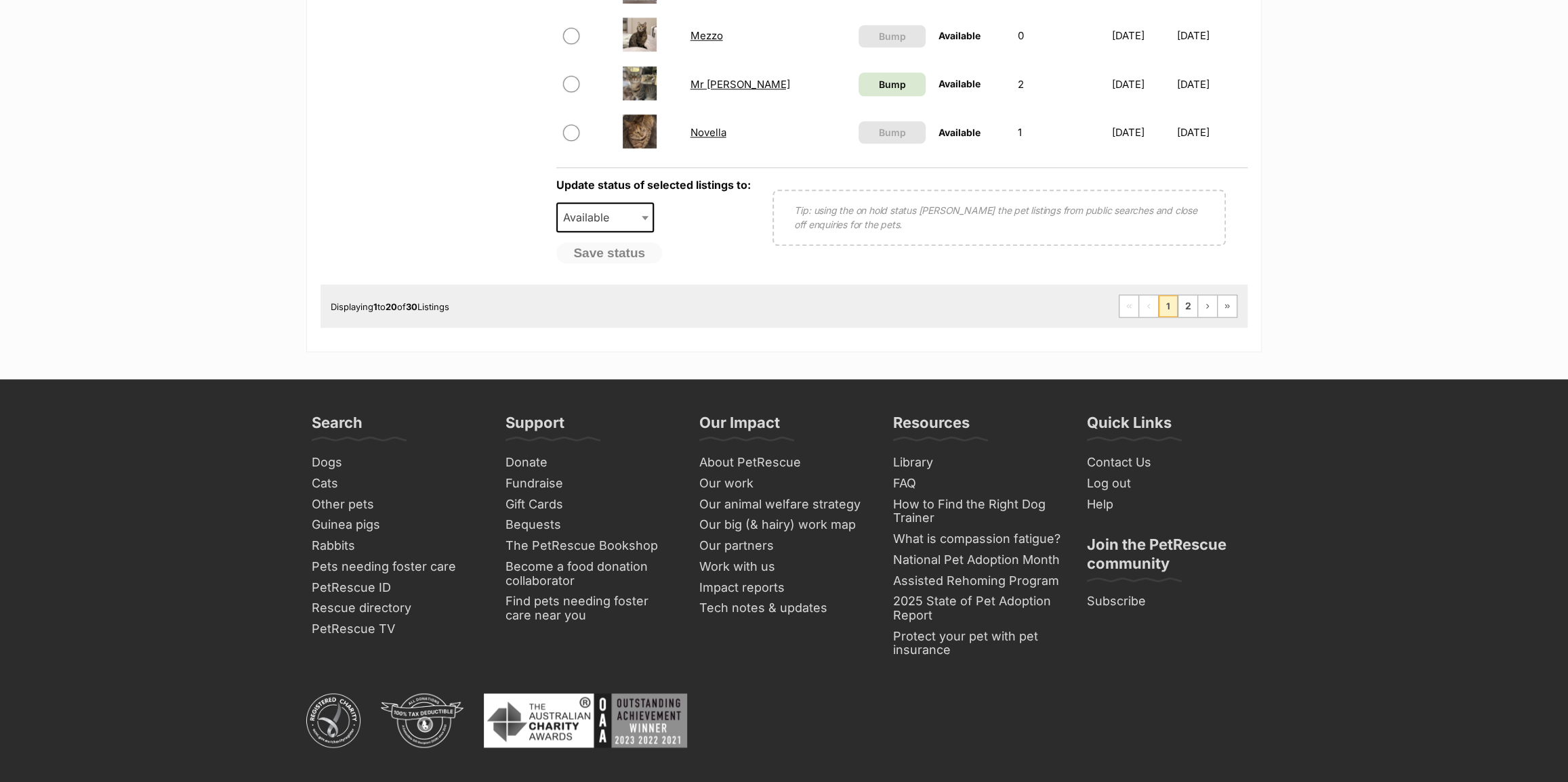
scroll to position [0, 0]
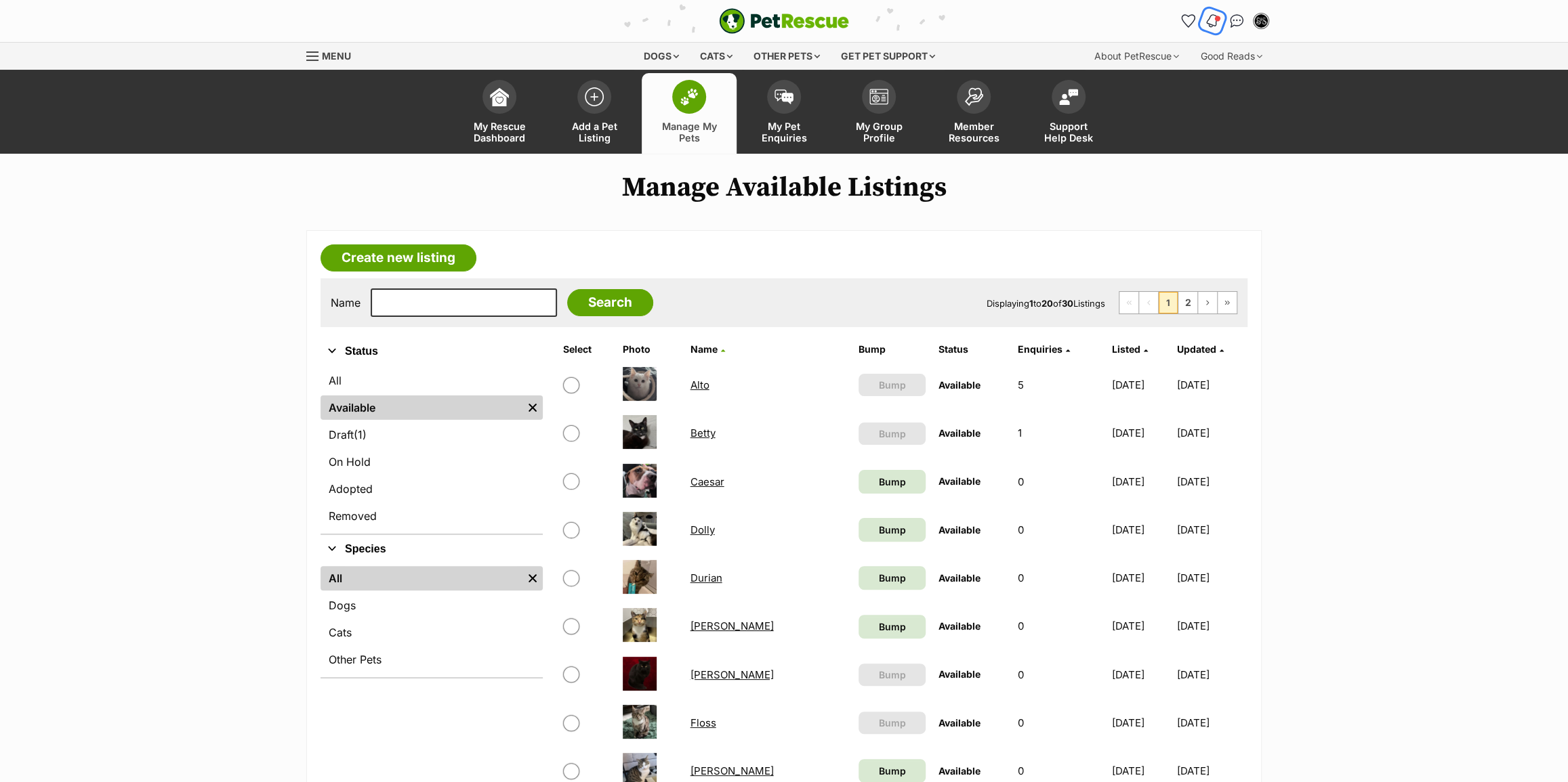
click at [1212, 27] on img "Notifications" at bounding box center [1212, 21] width 15 height 16
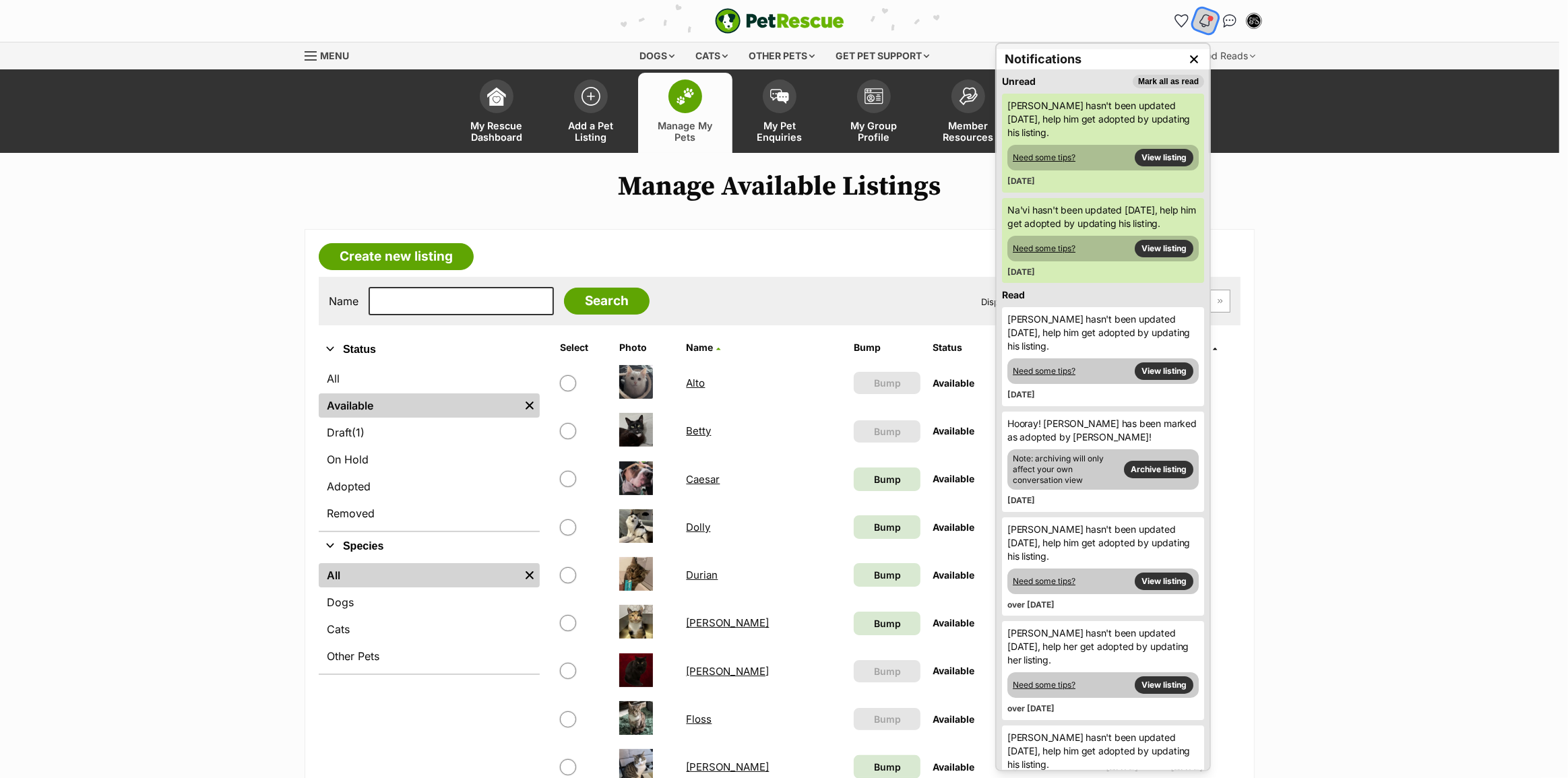
click at [1204, 27] on img "Notifications" at bounding box center [1205, 21] width 15 height 16
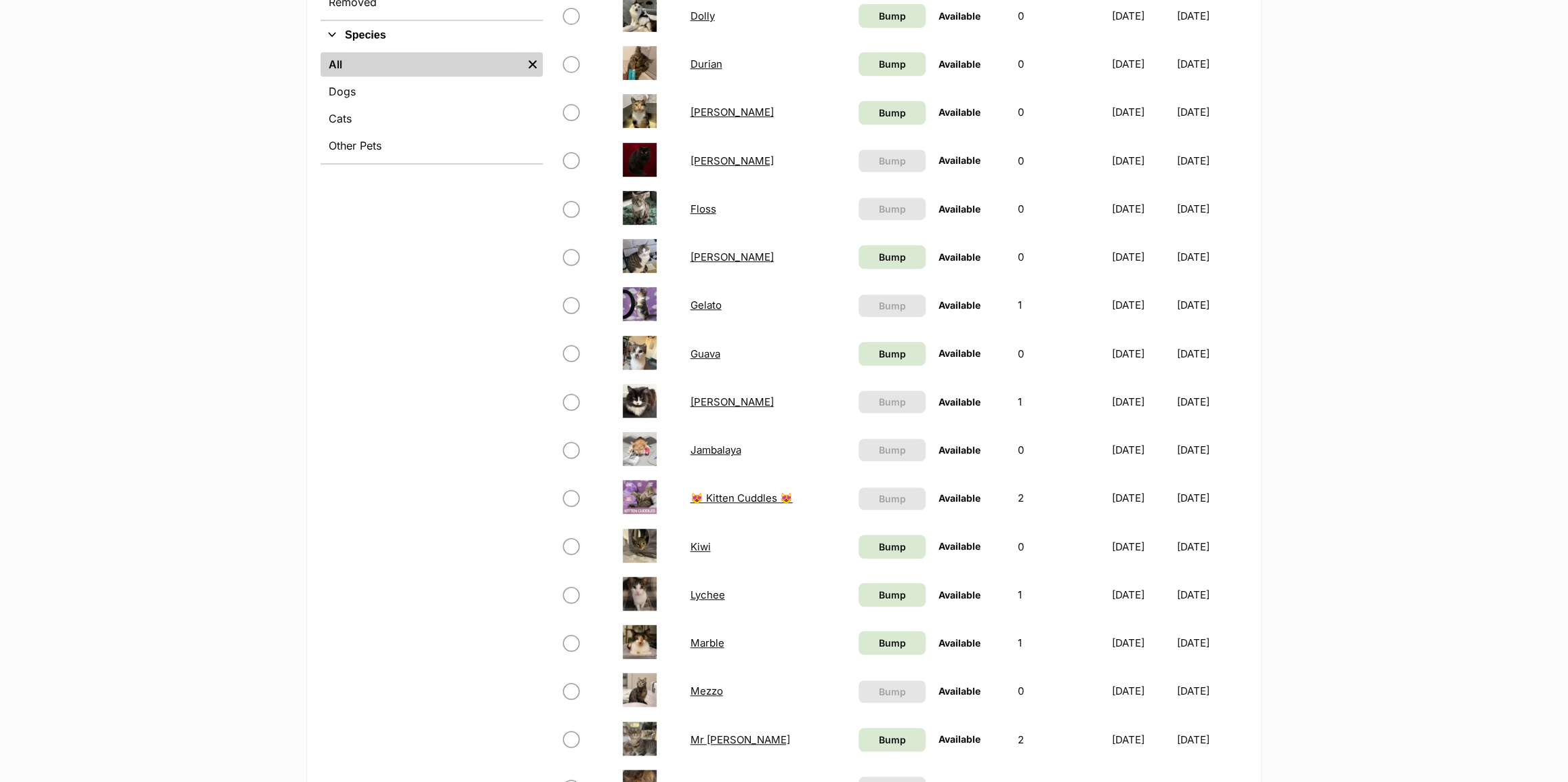
scroll to position [431, 0]
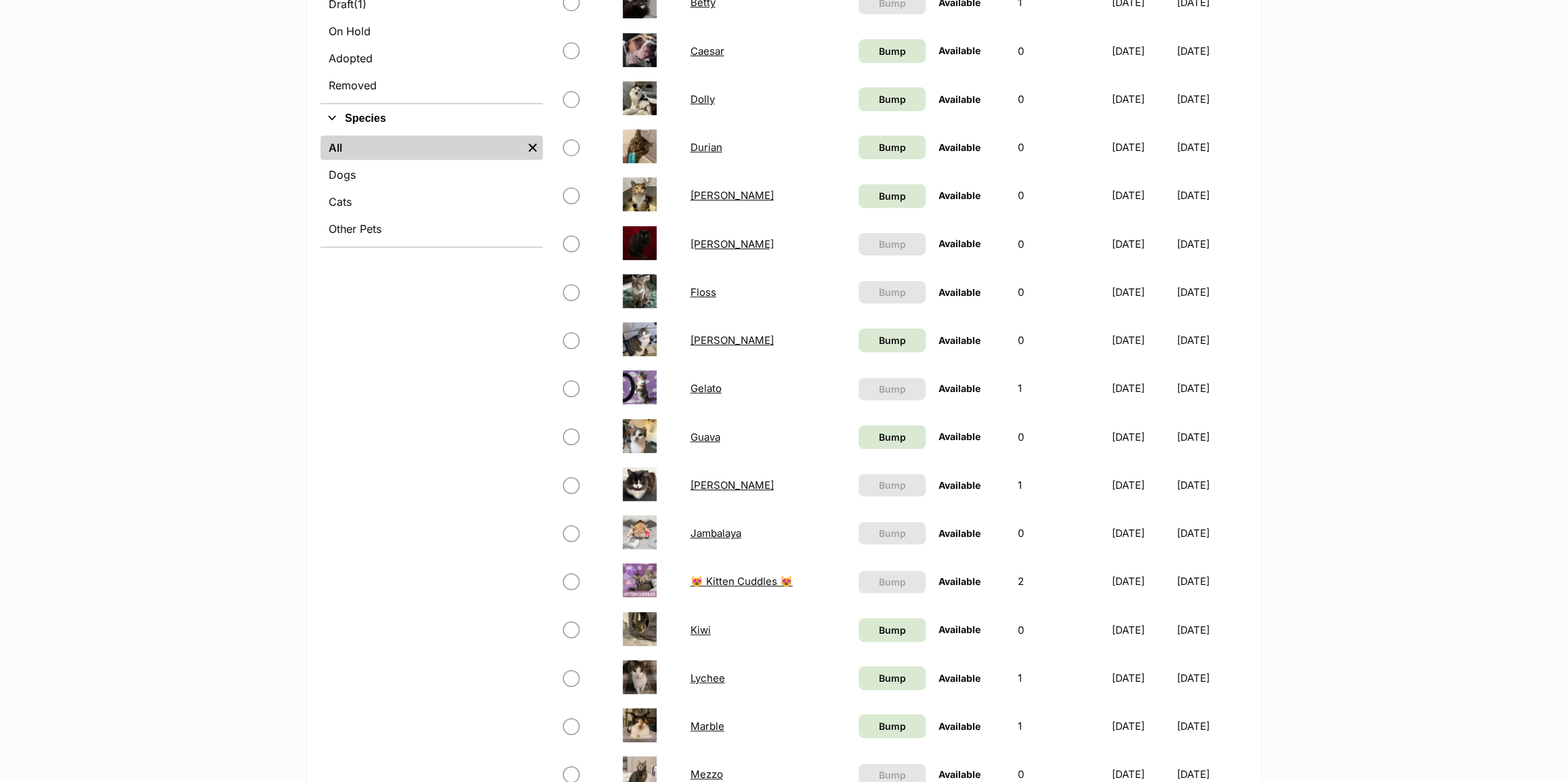
click at [716, 530] on link "Jambalaya" at bounding box center [716, 533] width 51 height 13
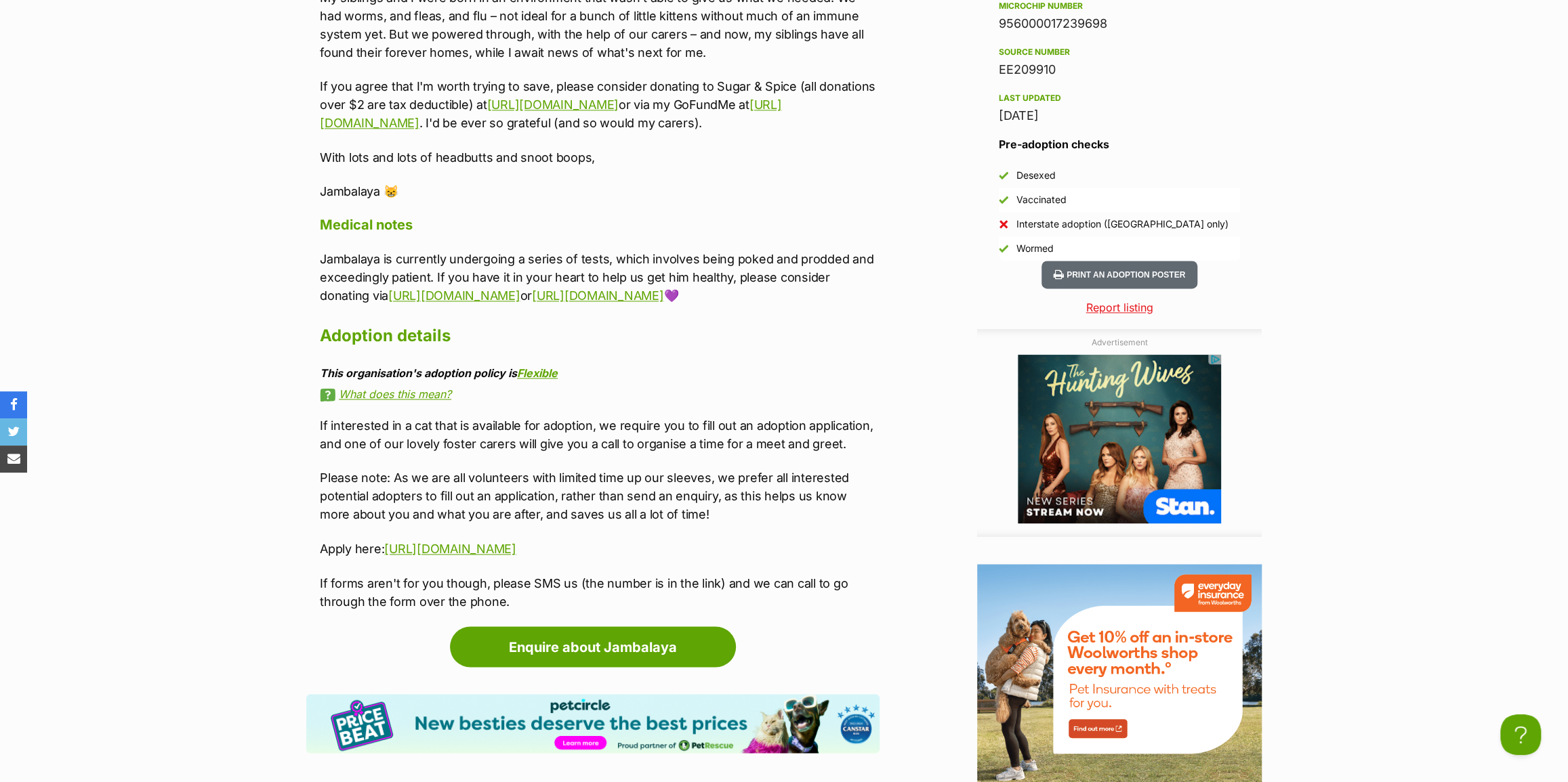
scroll to position [1573, 0]
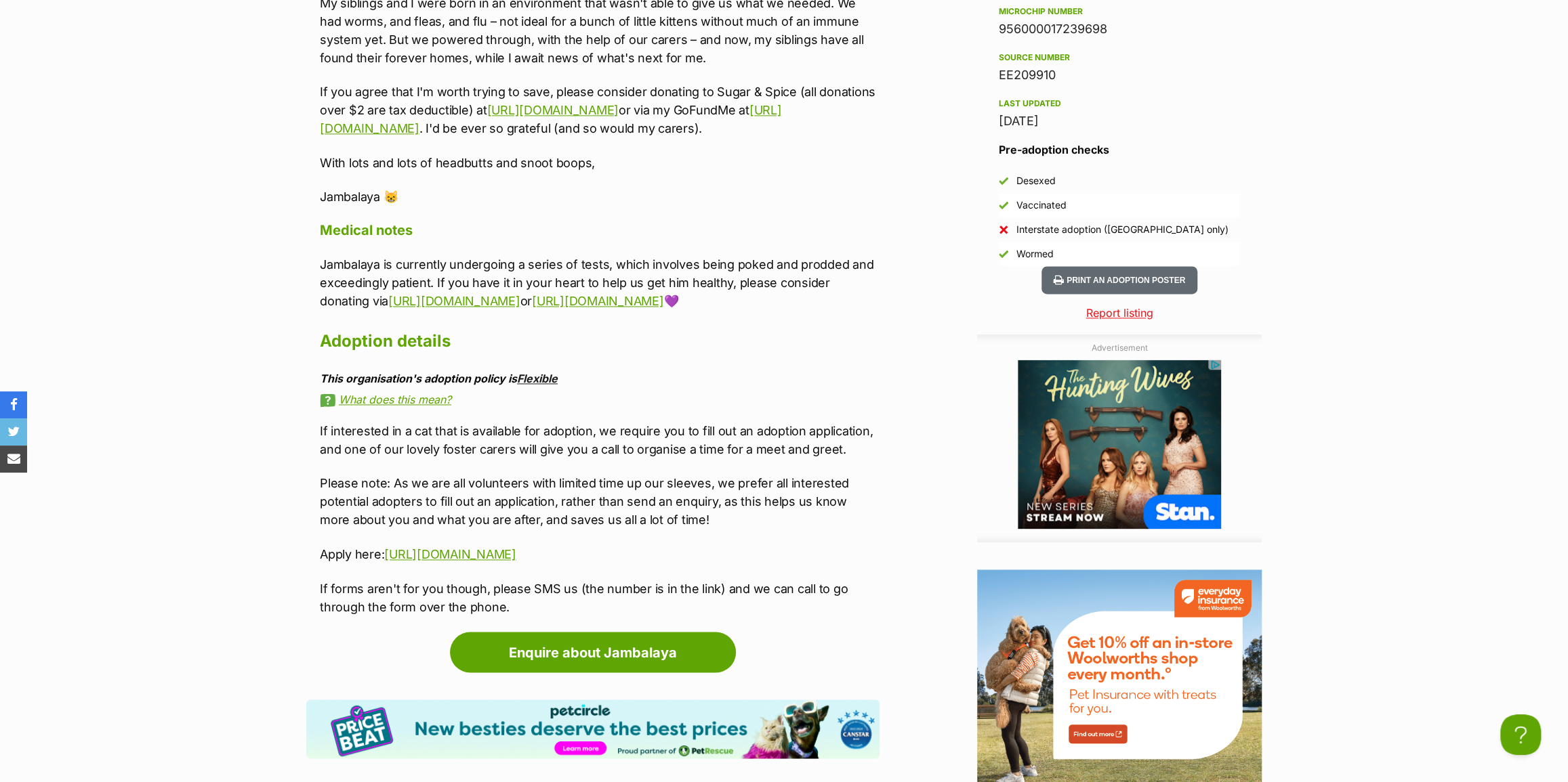
click at [534, 372] on link "Flexible" at bounding box center [537, 378] width 41 height 14
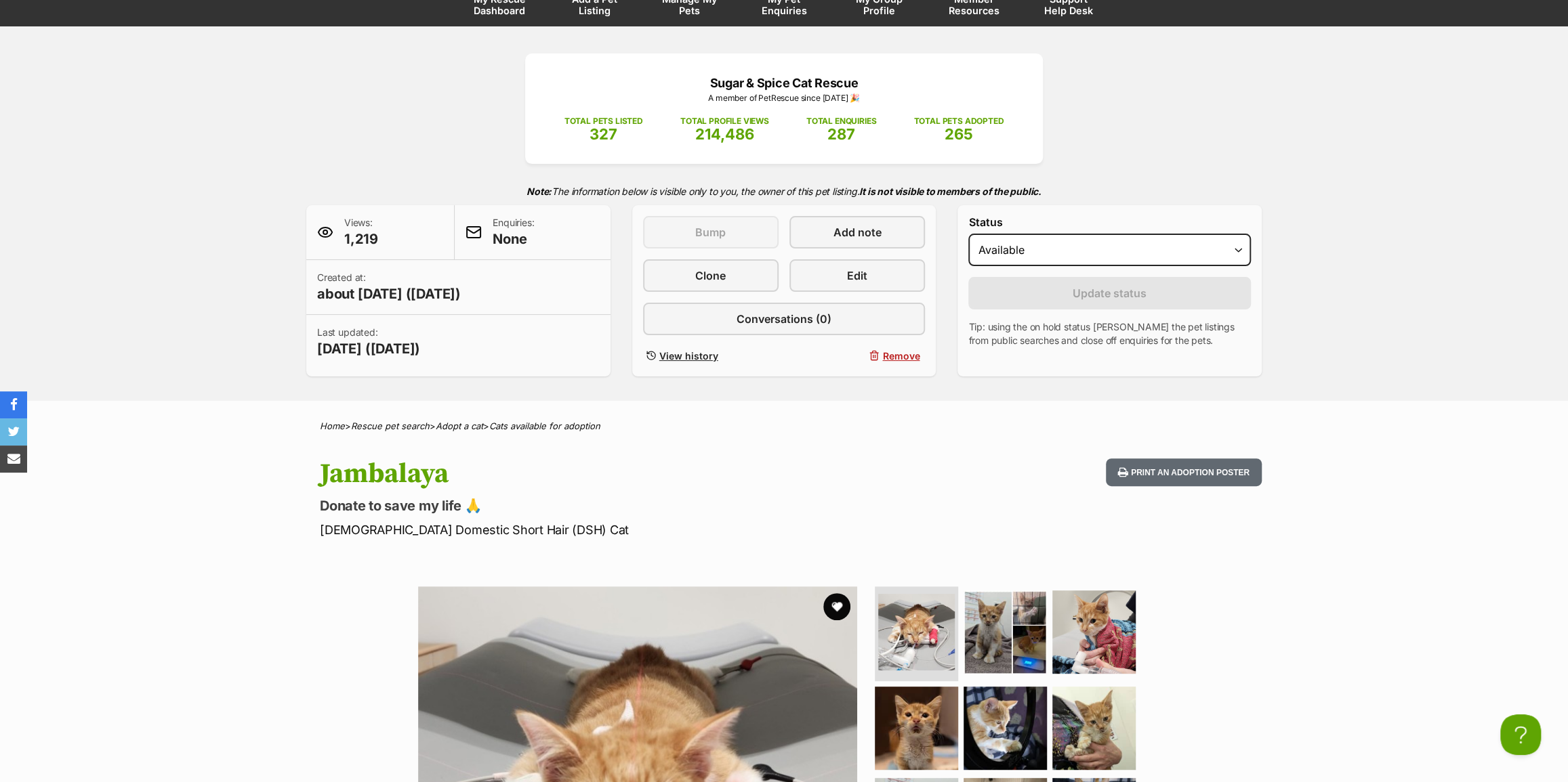
scroll to position [0, 0]
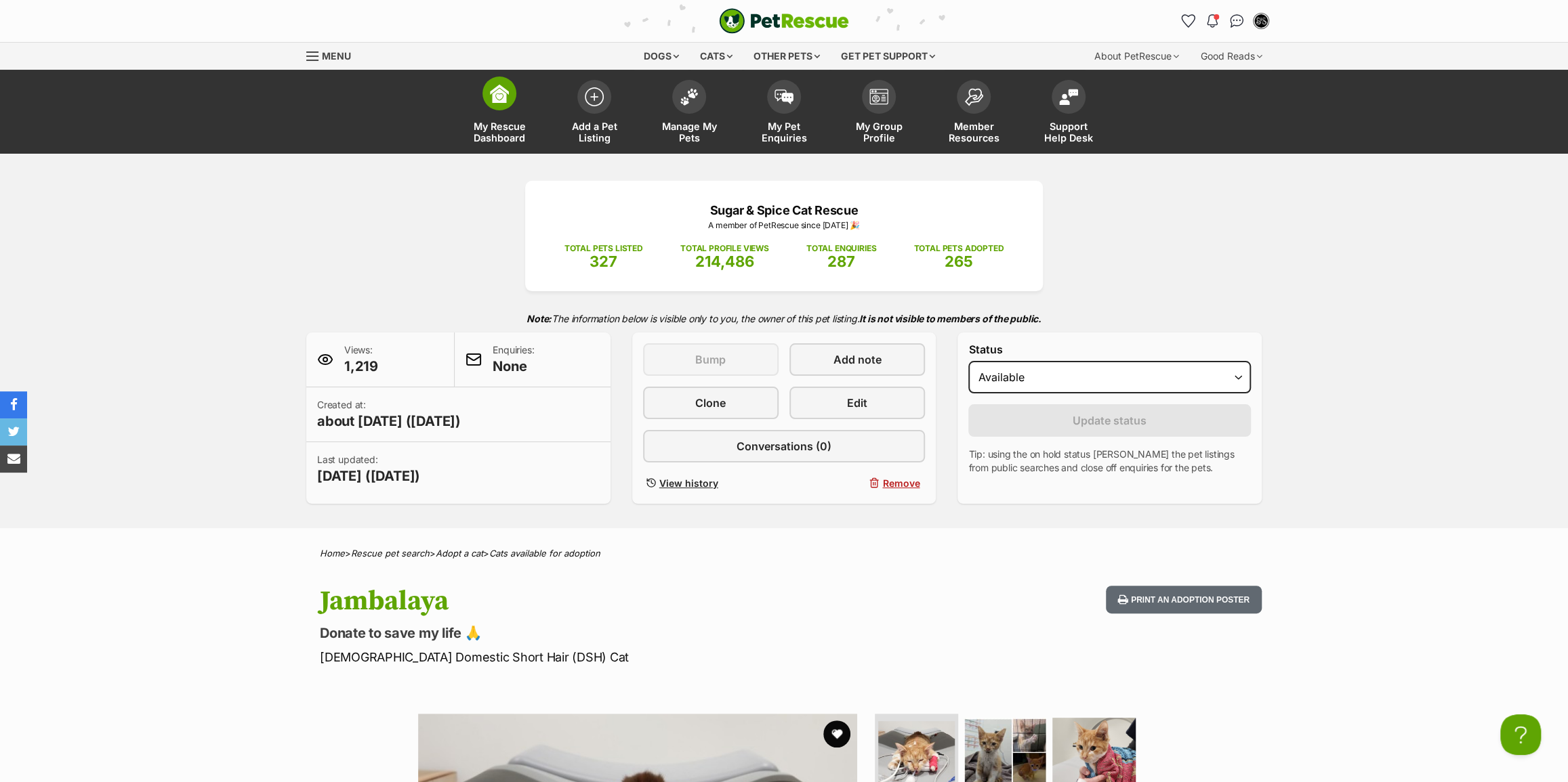
click at [518, 134] on span "My Rescue Dashboard" at bounding box center [499, 132] width 61 height 23
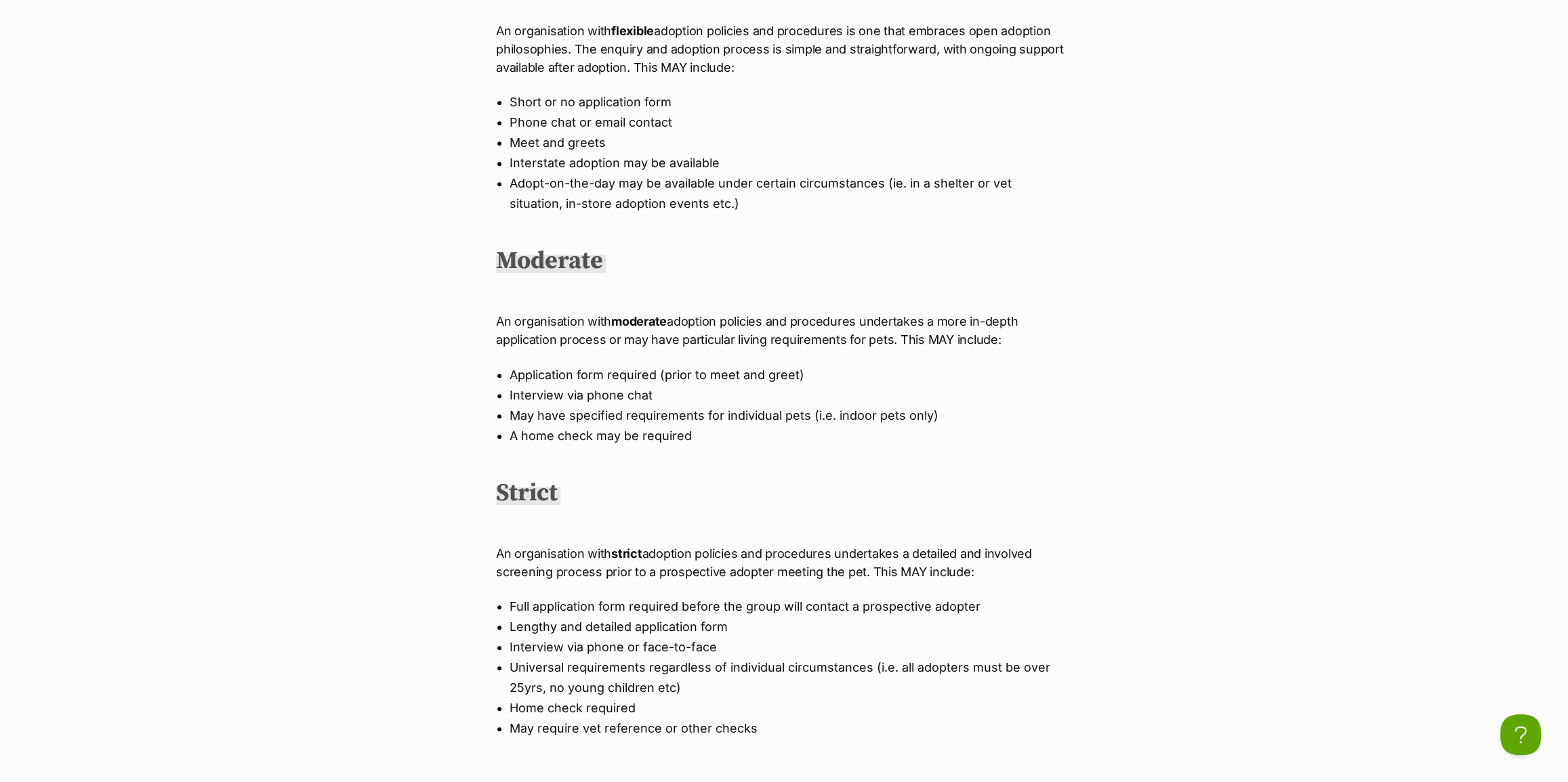
scroll to position [554, 0]
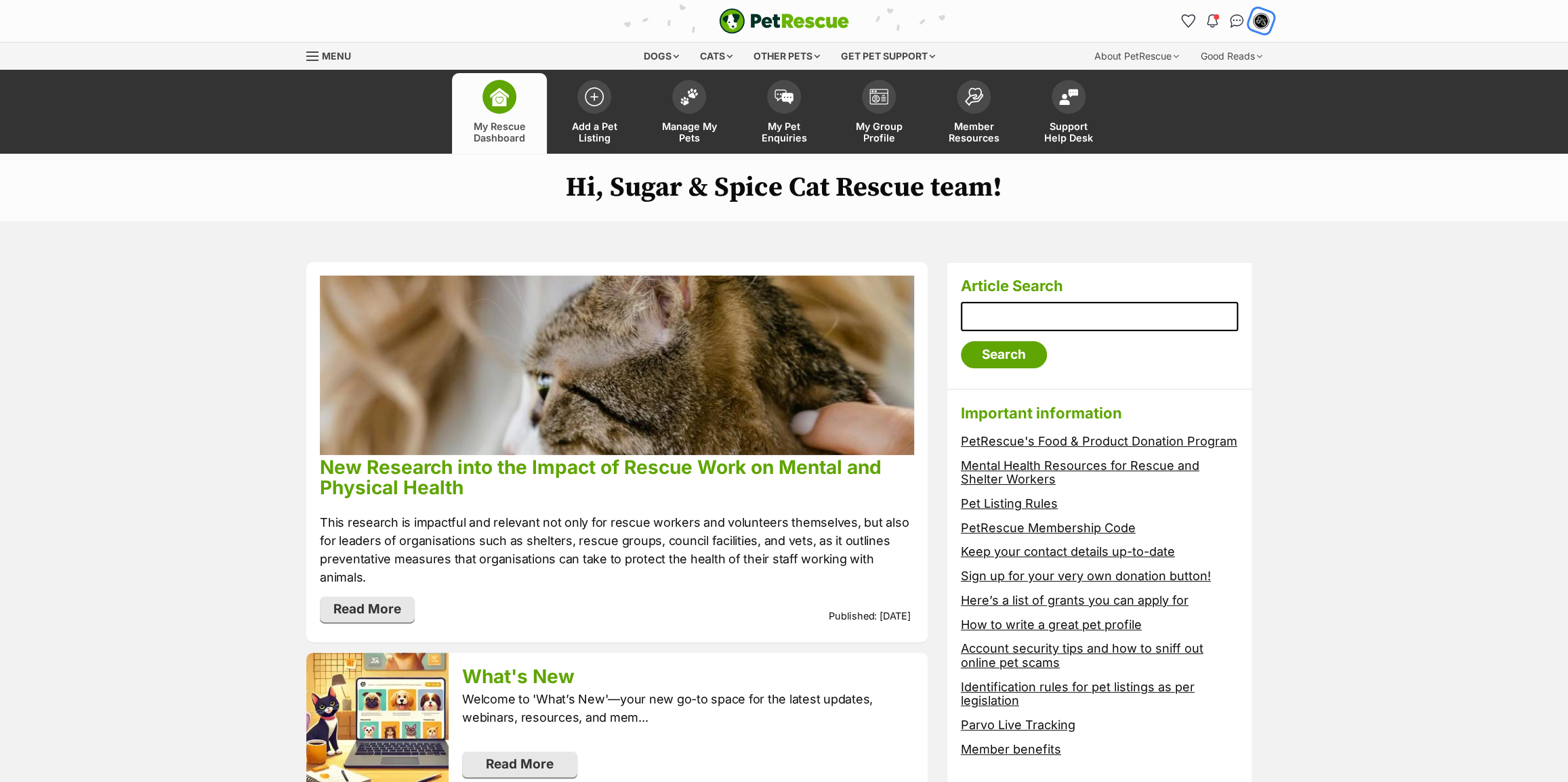
click at [1252, 20] on div "My account" at bounding box center [1260, 21] width 21 height 21
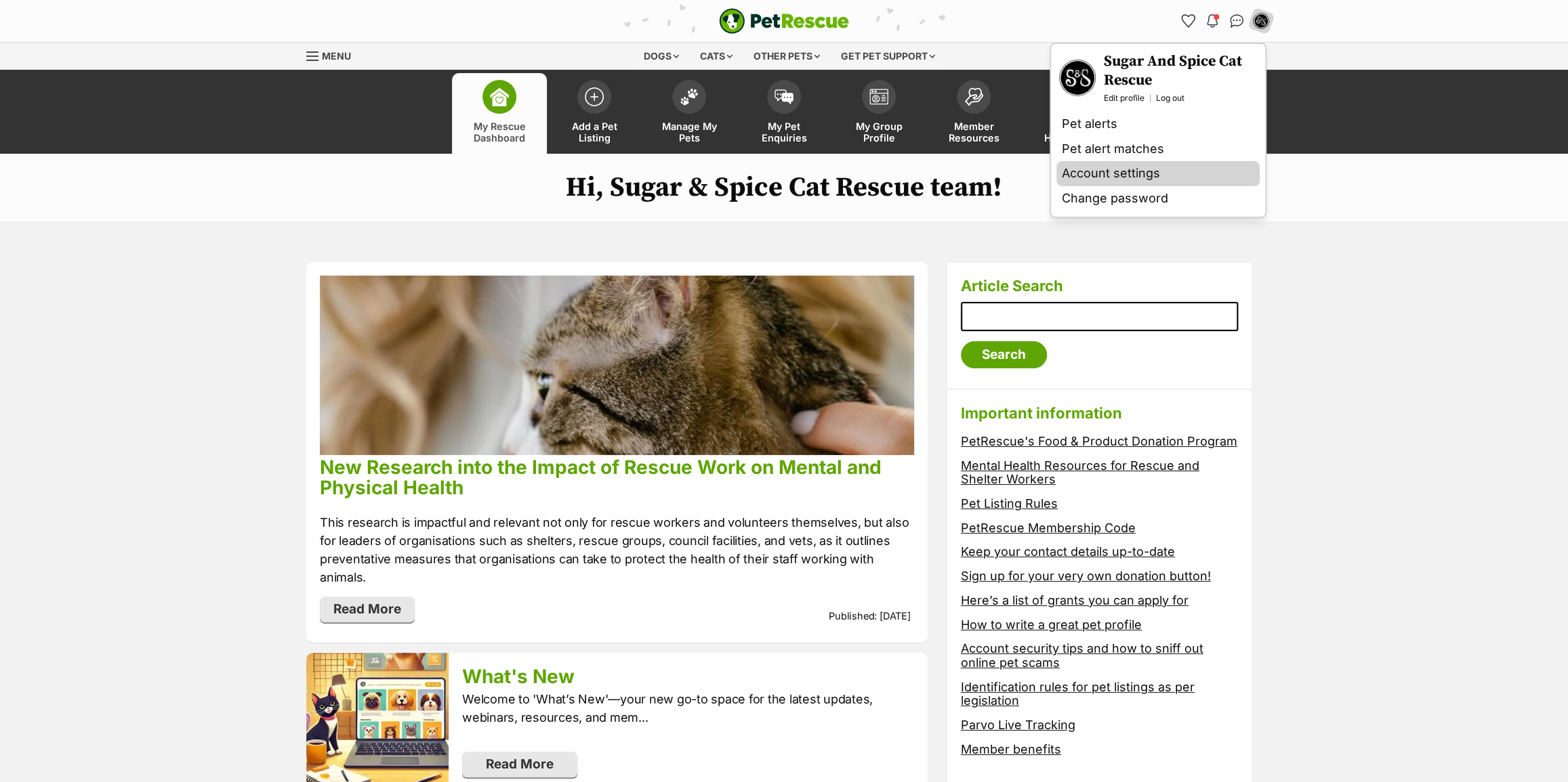
click at [1091, 174] on link "Account settings" at bounding box center [1158, 174] width 203 height 25
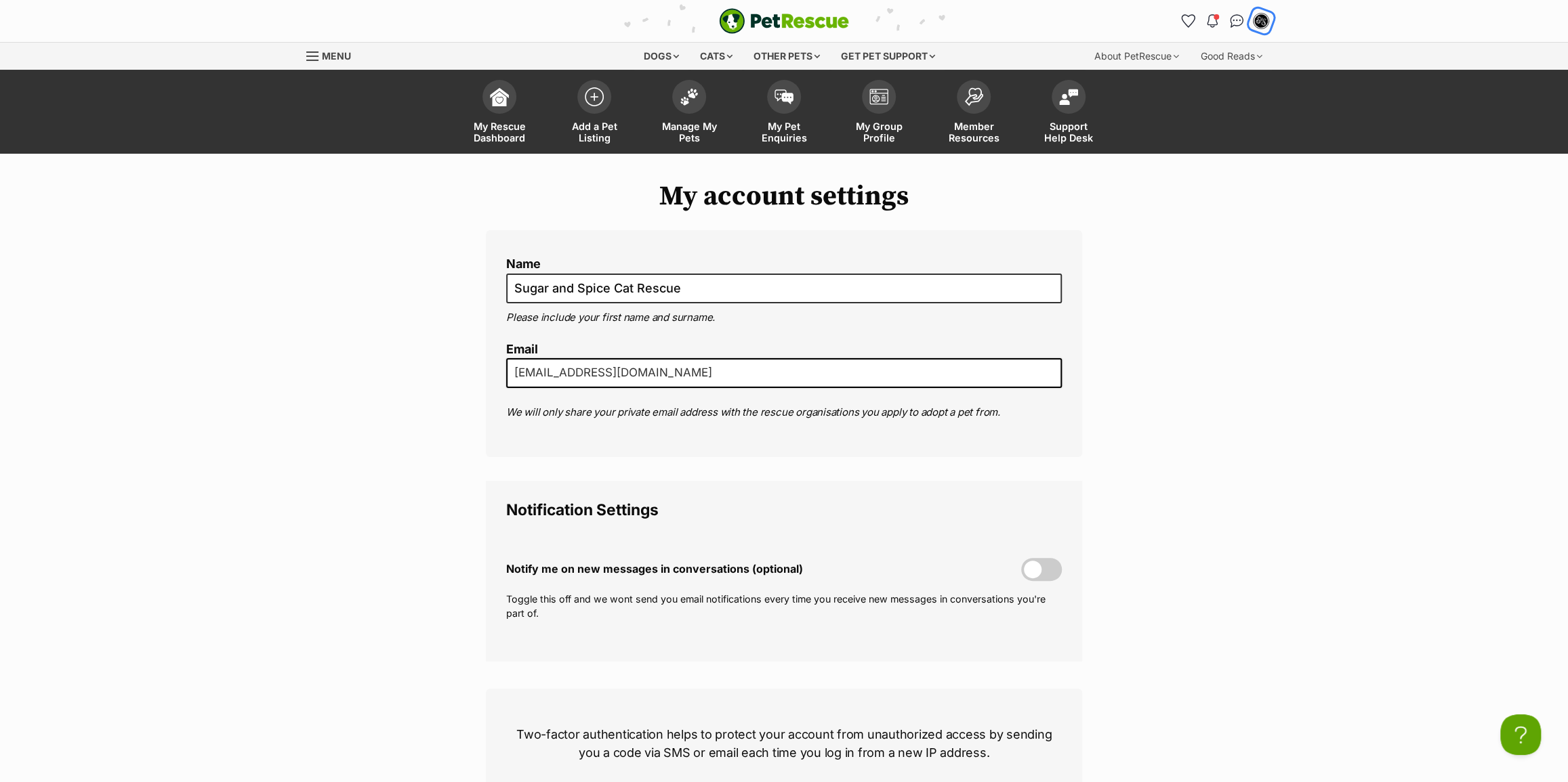
click at [1256, 22] on img "My account" at bounding box center [1260, 21] width 17 height 17
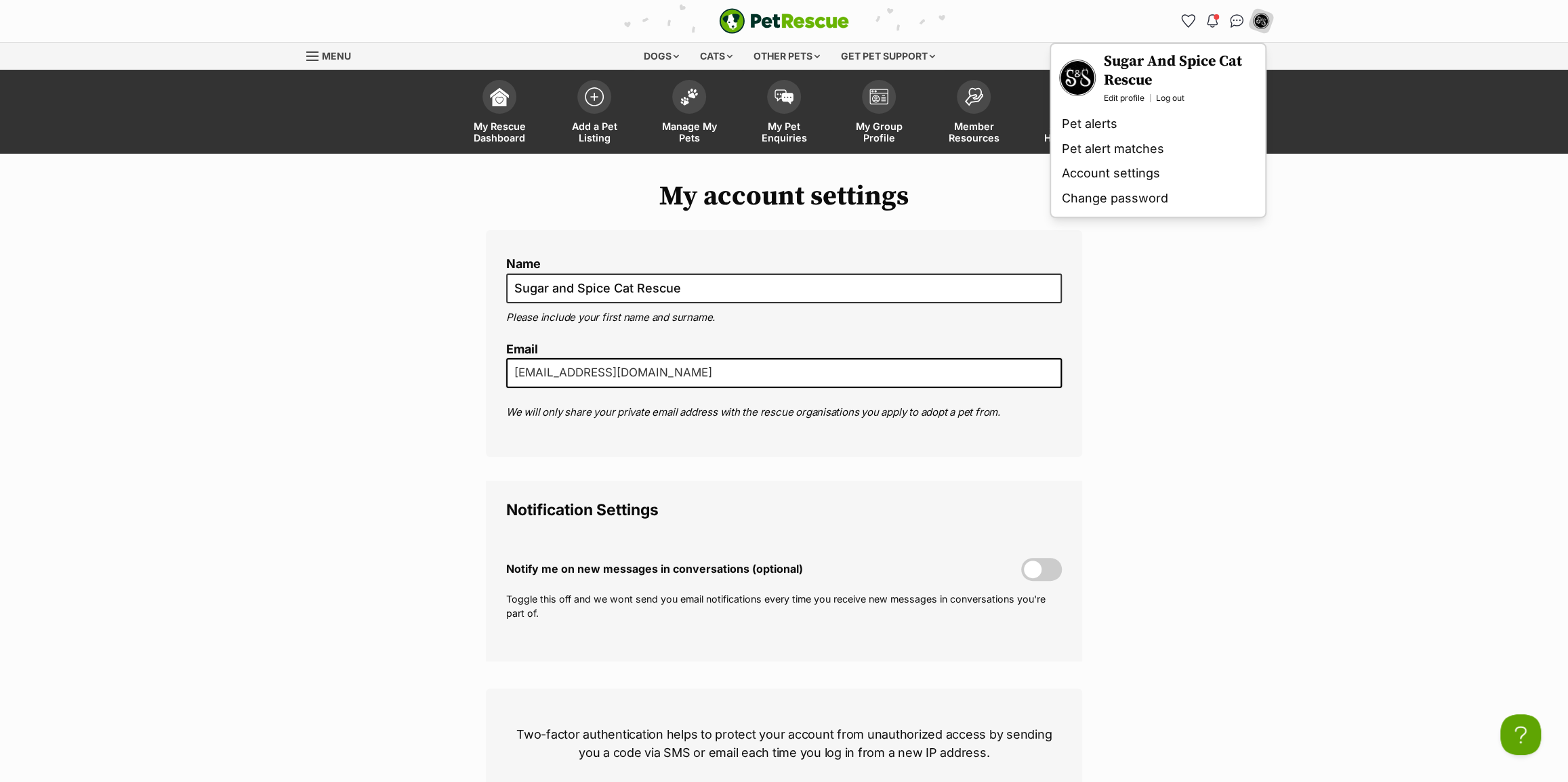
click at [1379, 214] on div "My account settings Name Sugar and Spice Cat Rescue Please include your first n…" at bounding box center [784, 625] width 1568 height 888
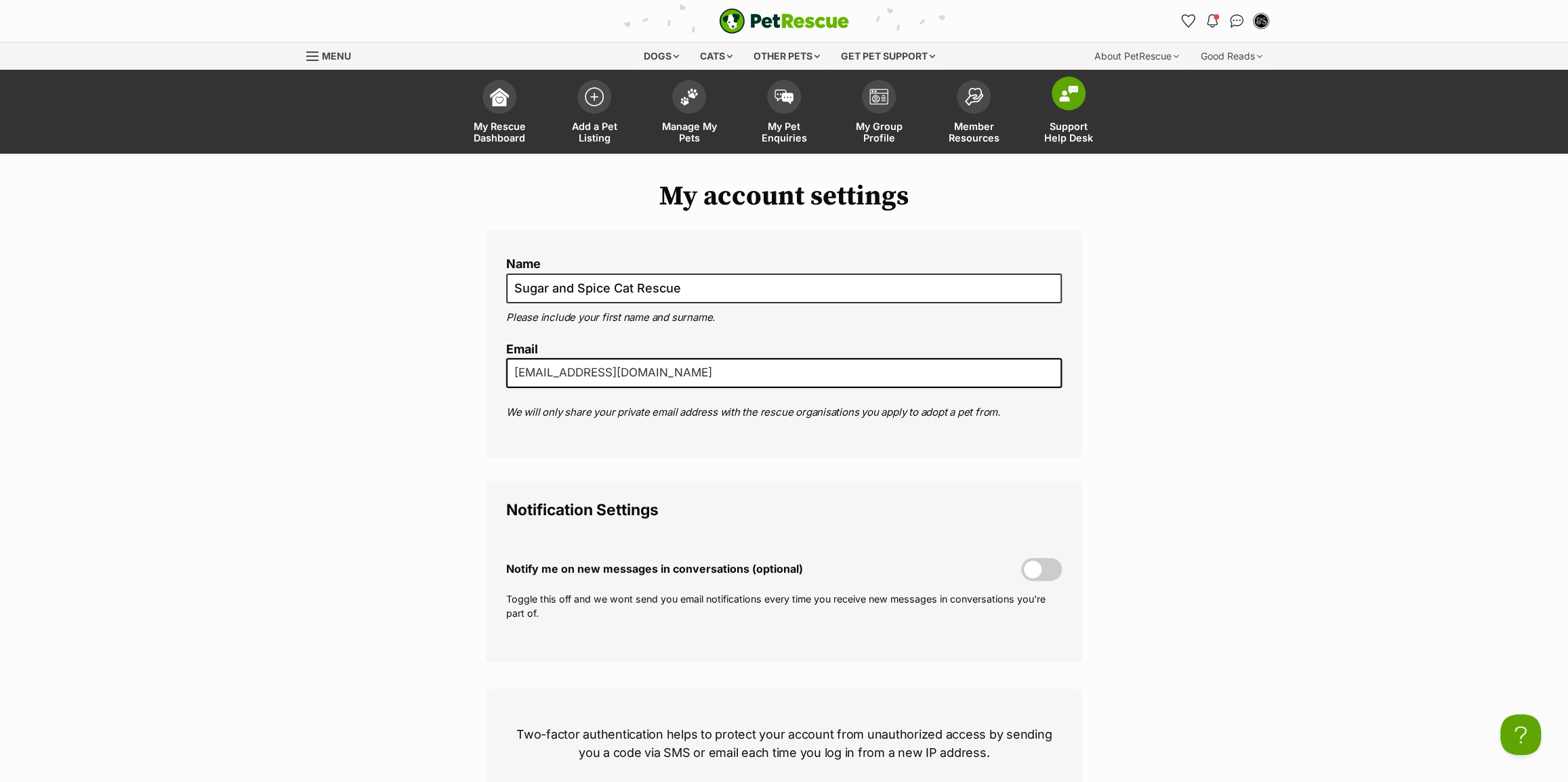
click at [1085, 135] on span "Support Help Desk" at bounding box center [1068, 132] width 61 height 23
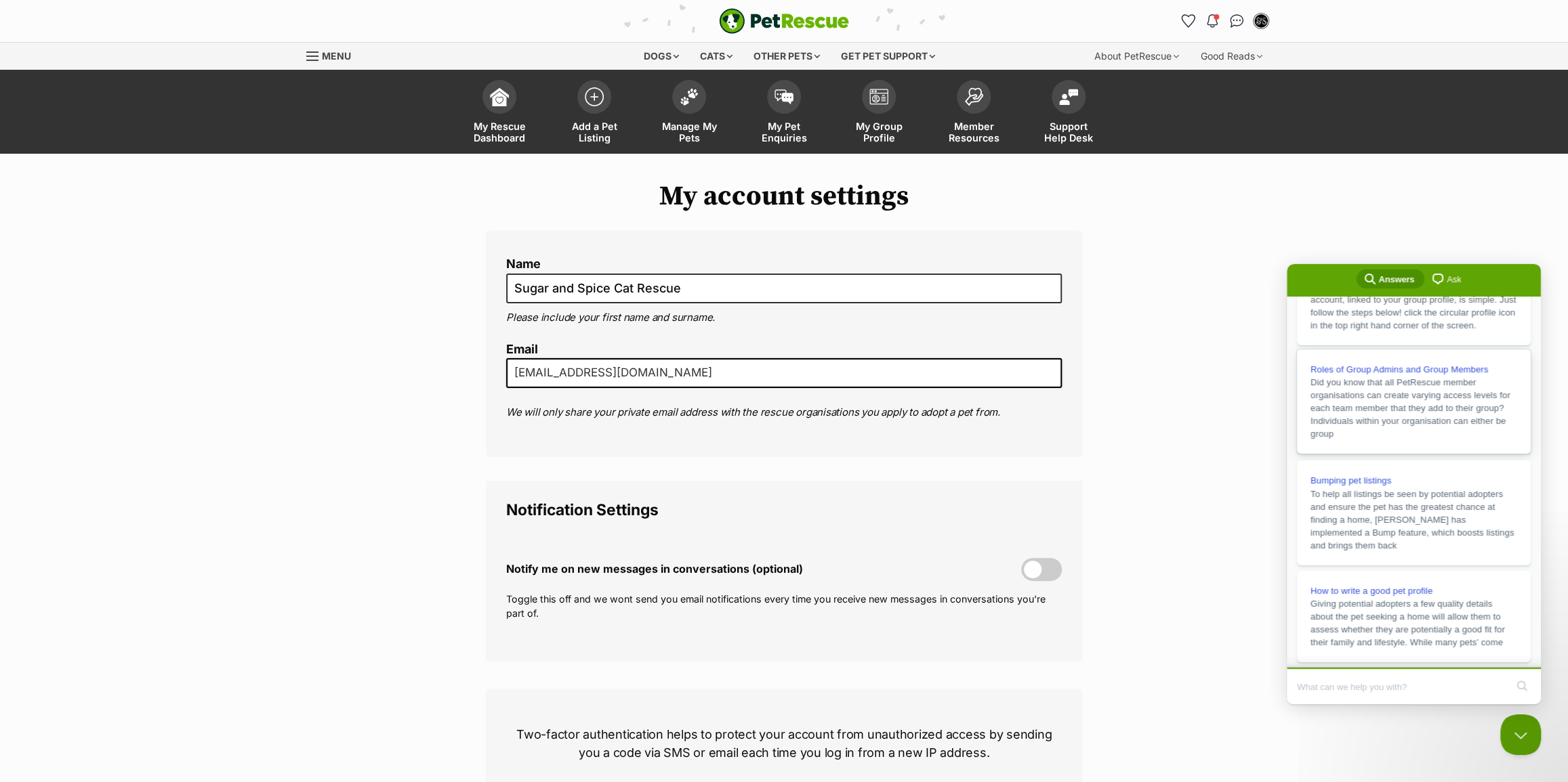
scroll to position [234, 0]
click at [878, 136] on span "My Group Profile" at bounding box center [878, 132] width 61 height 23
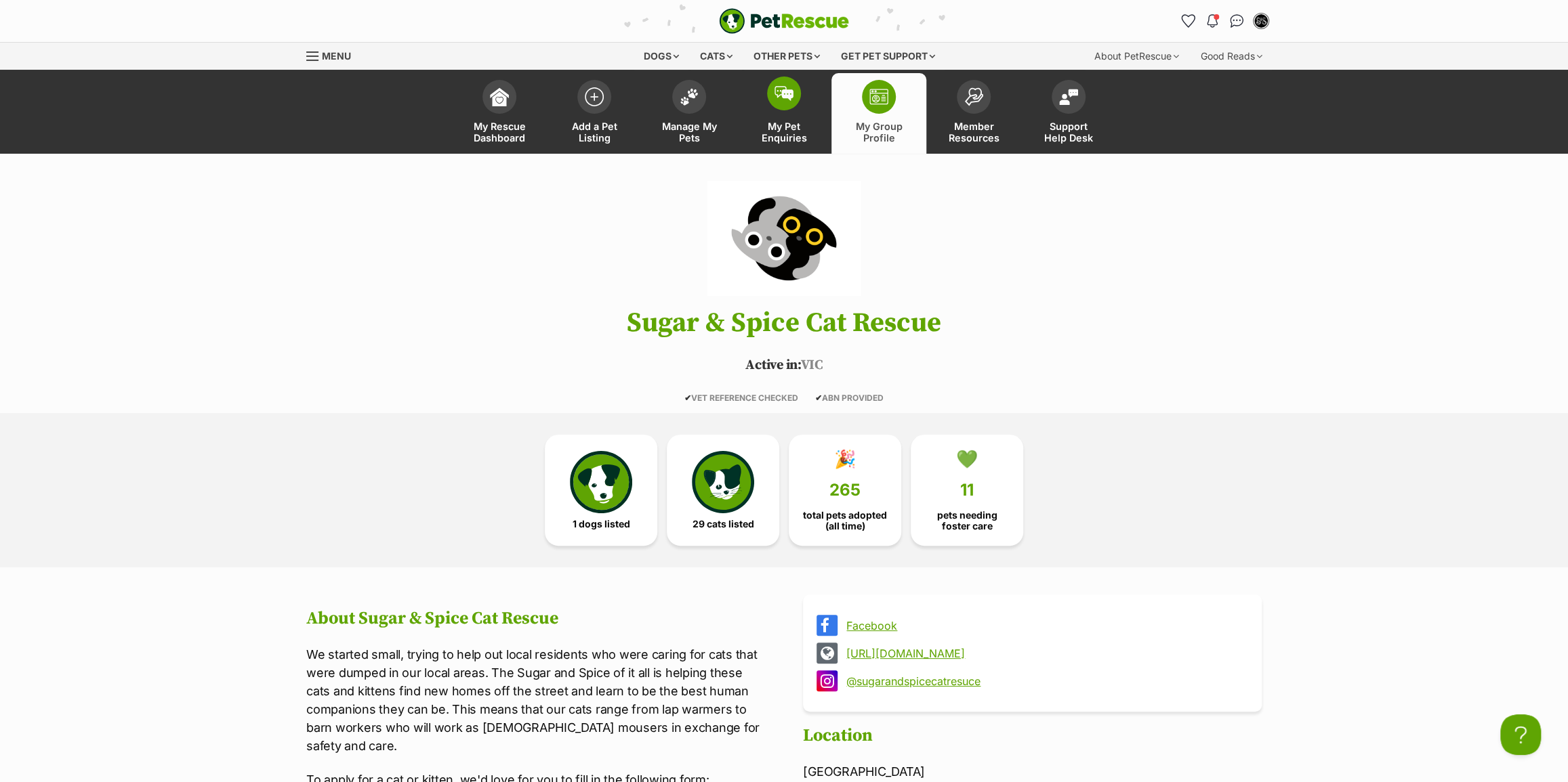
click at [776, 147] on link "My Pet Enquiries" at bounding box center [784, 113] width 95 height 80
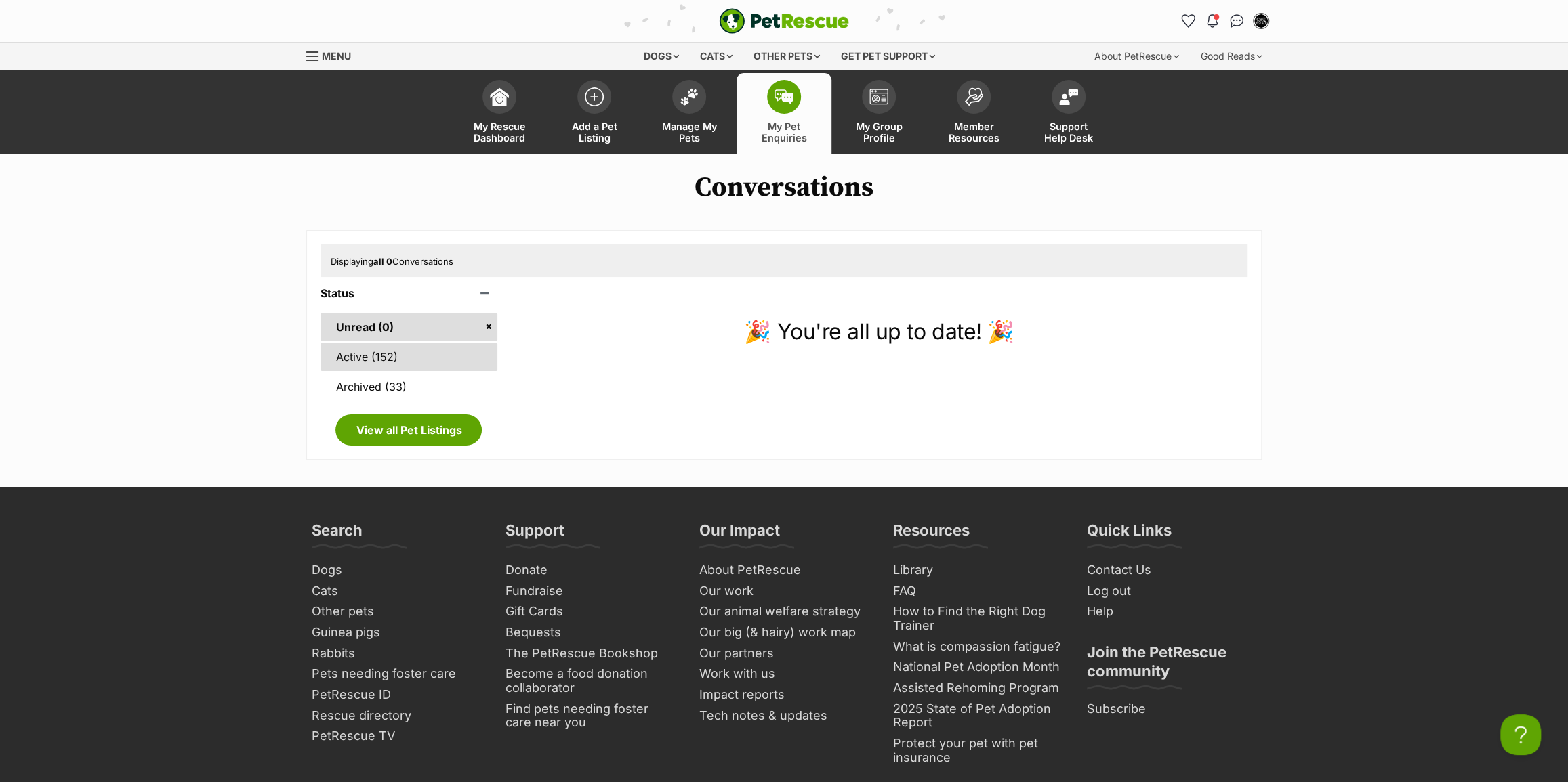
click at [435, 355] on link "Active (152)" at bounding box center [409, 357] width 177 height 28
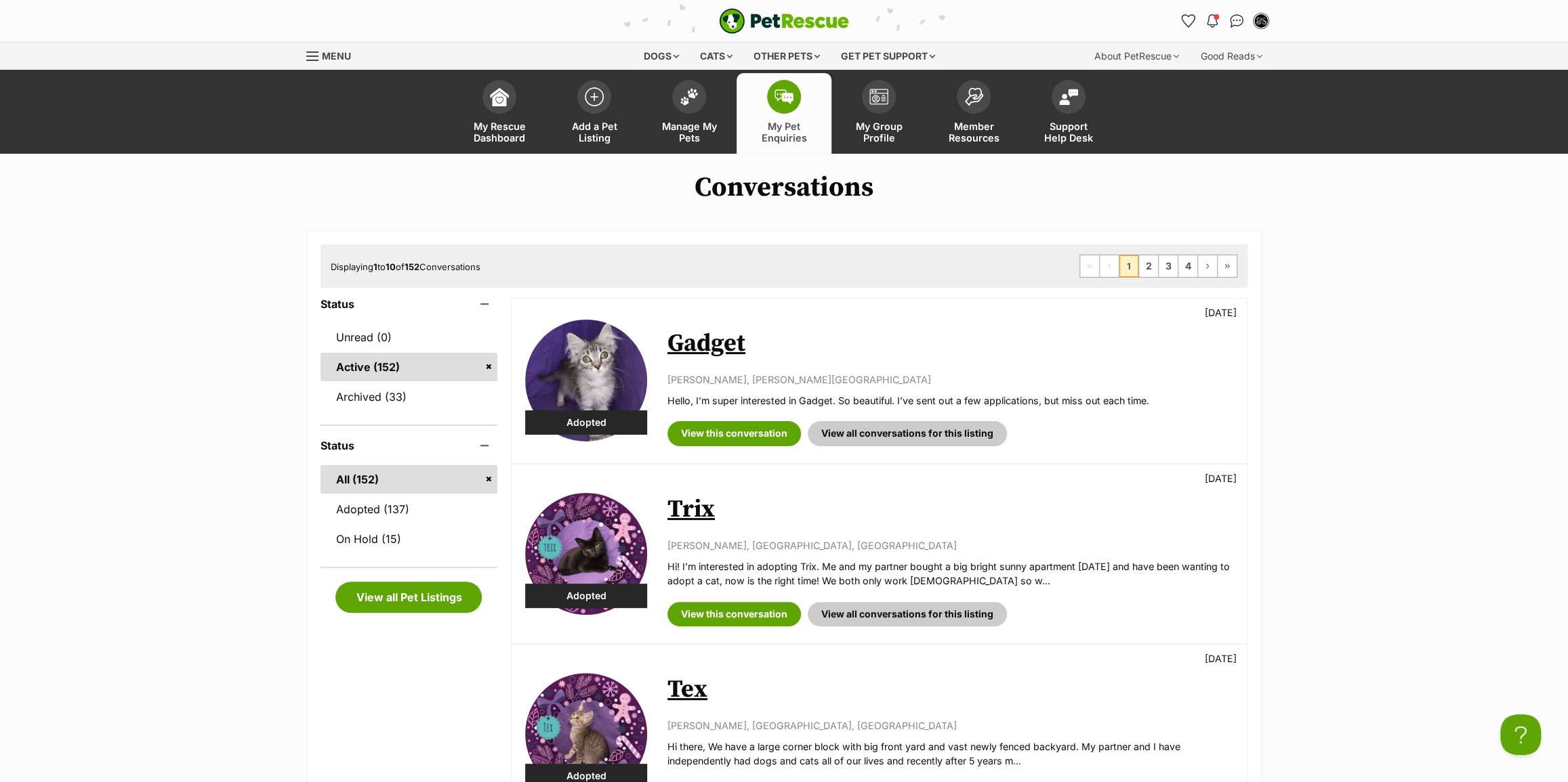
click at [682, 345] on link "Gadget" at bounding box center [706, 344] width 78 height 30
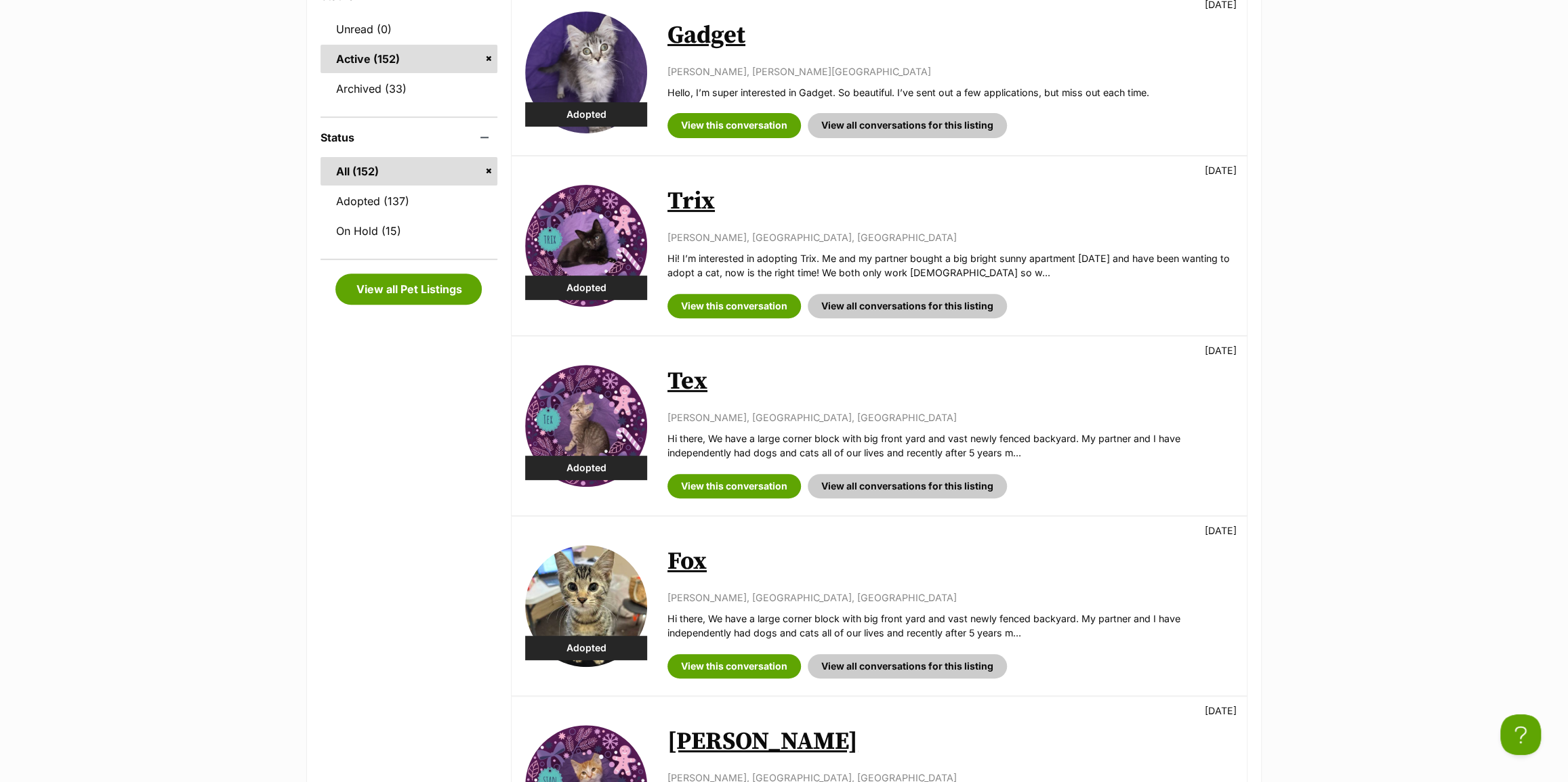
scroll to position [369, 0]
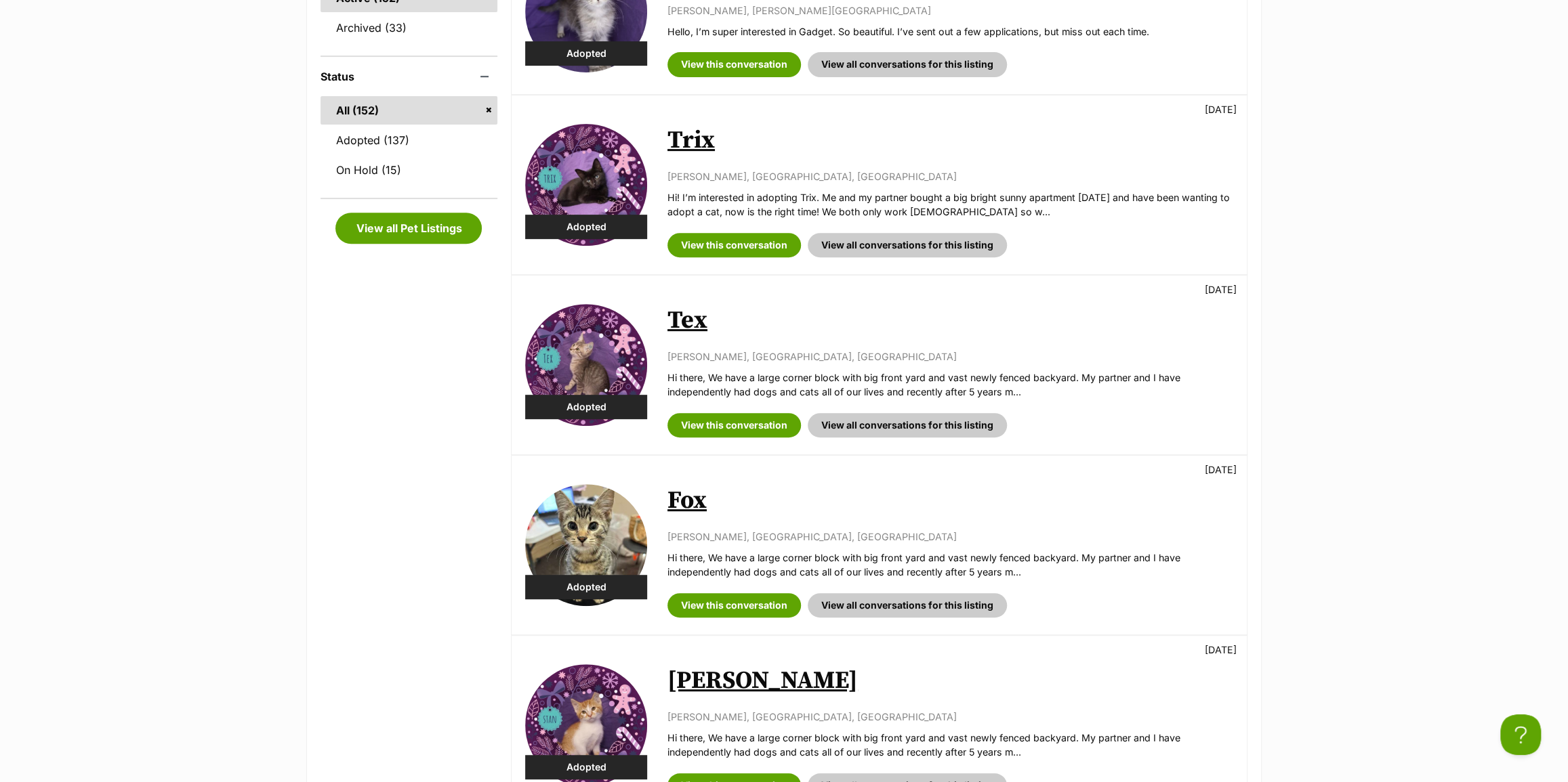
click at [687, 508] on link "Fox" at bounding box center [687, 501] width 39 height 30
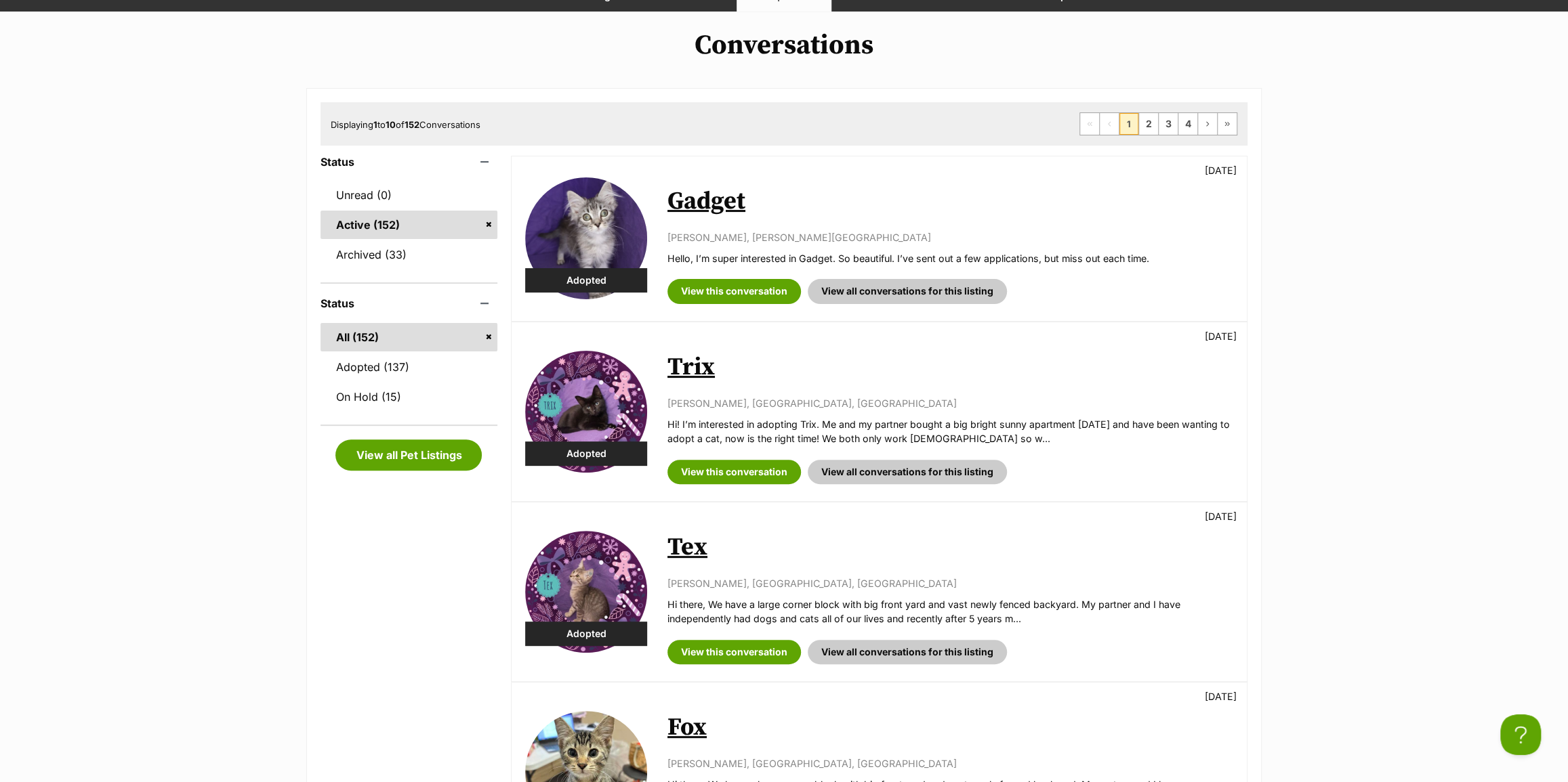
scroll to position [0, 0]
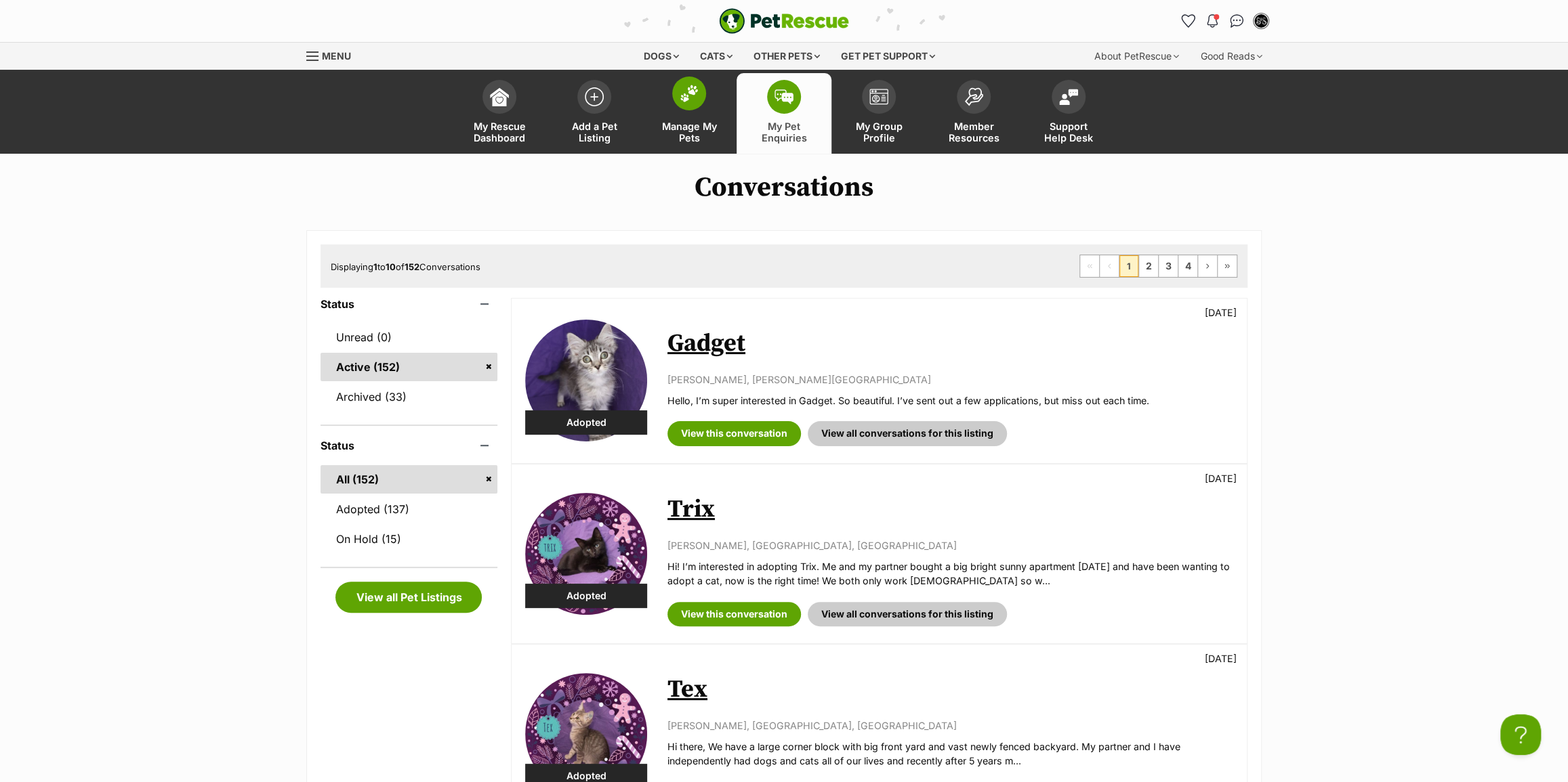
click at [684, 133] on span "Manage My Pets" at bounding box center [689, 132] width 61 height 23
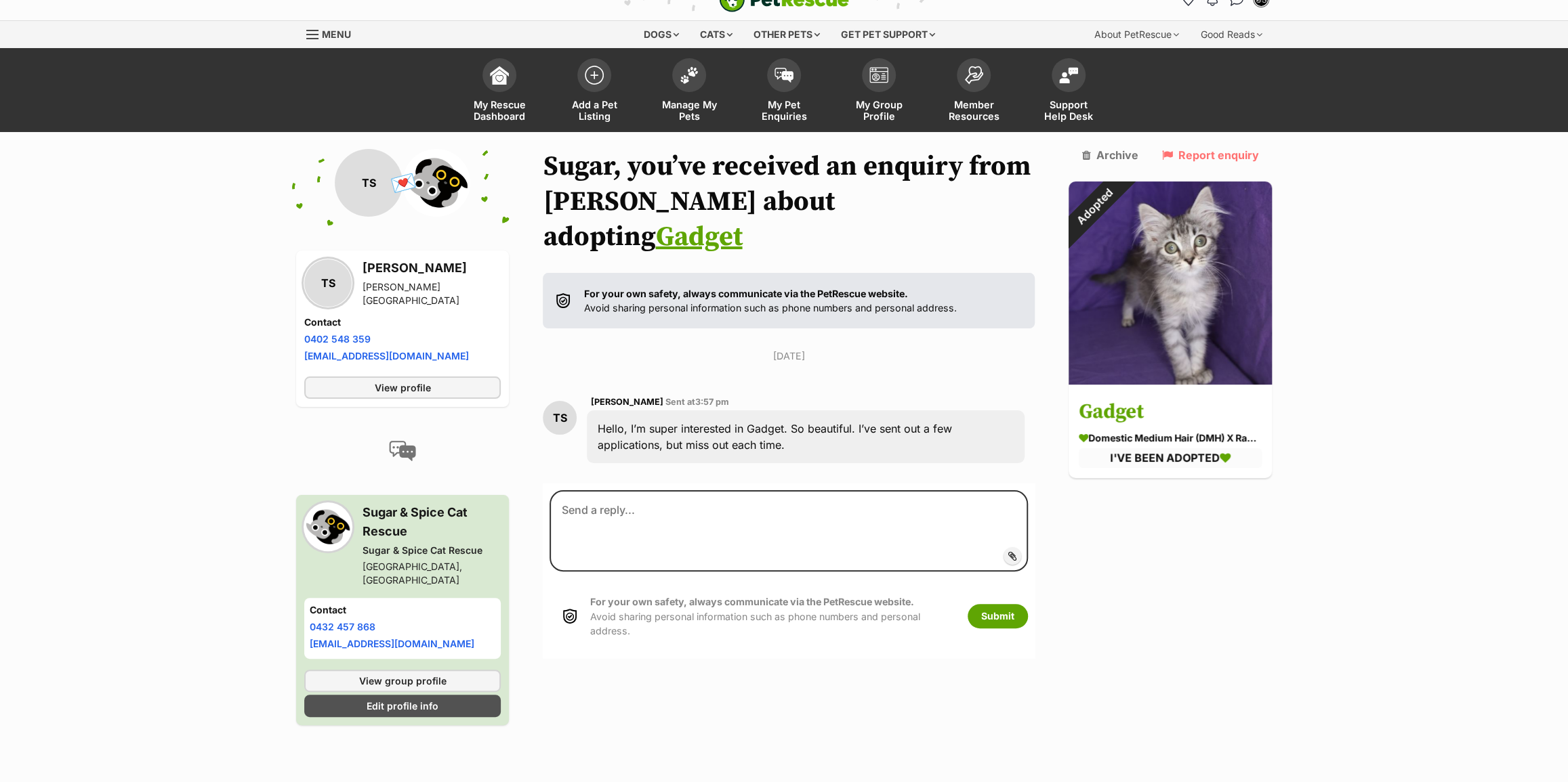
scroll to position [24, 0]
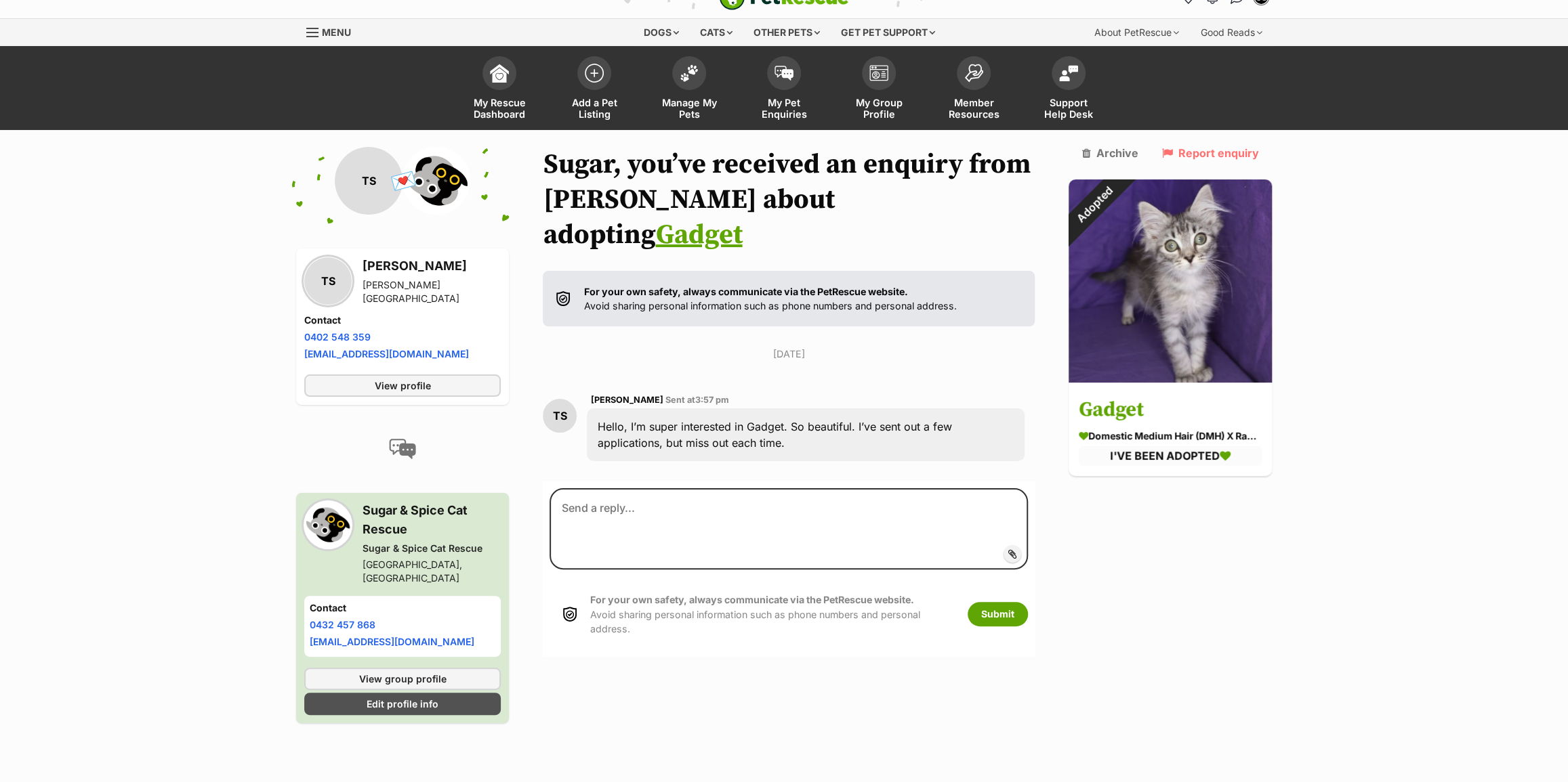
click at [635, 347] on p "[DATE]" at bounding box center [789, 354] width 492 height 14
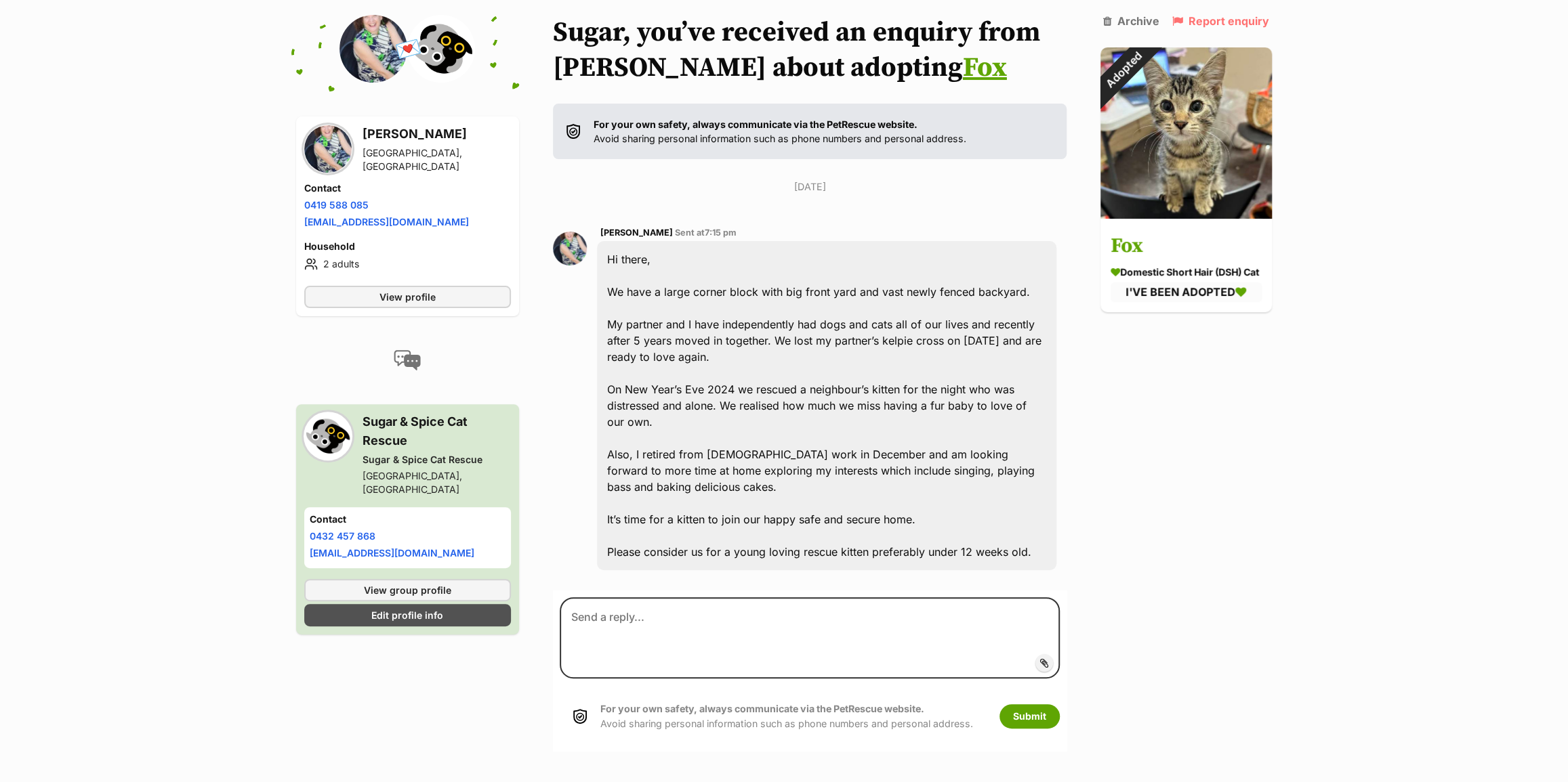
scroll to position [162, 0]
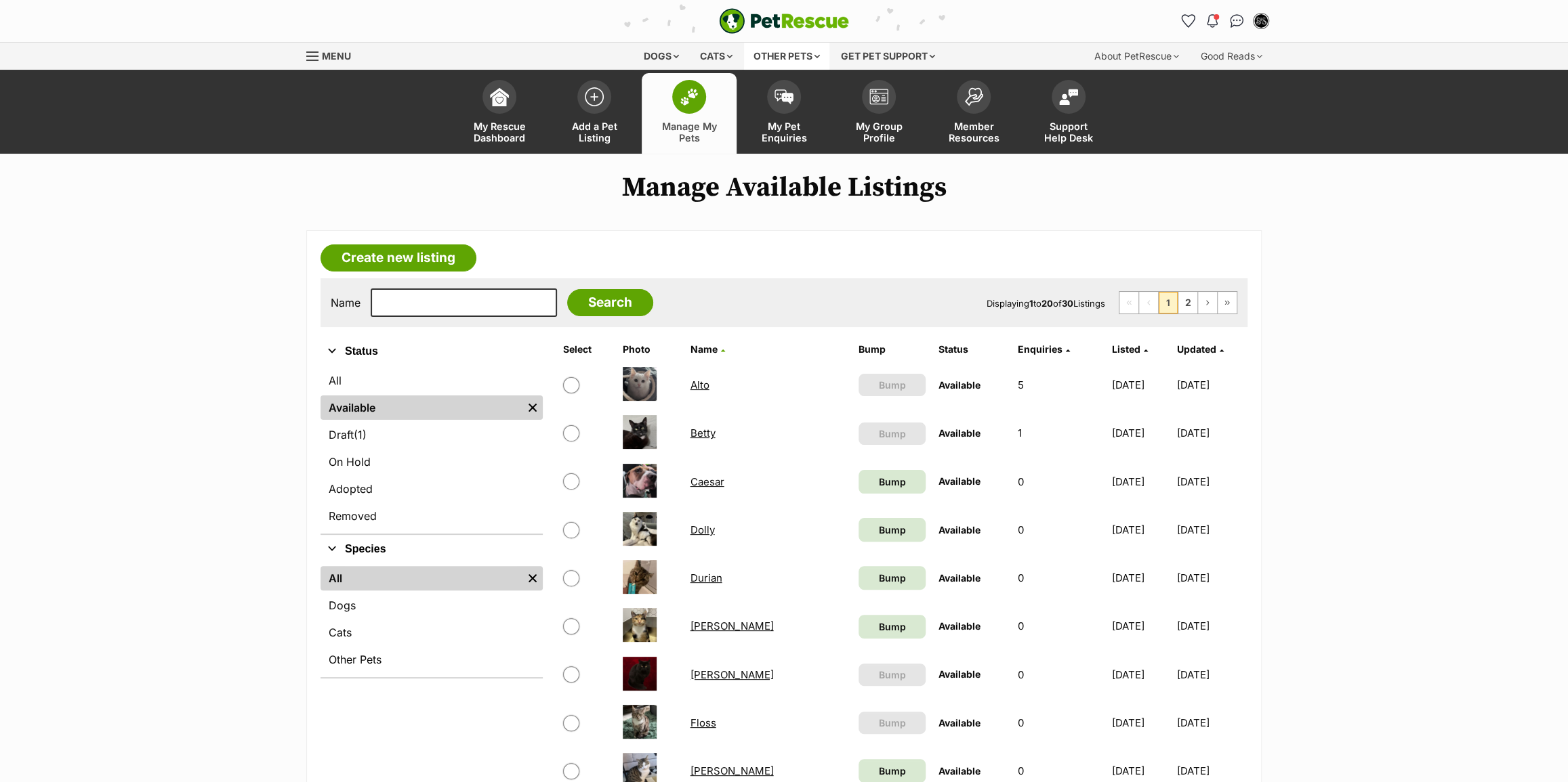
click at [809, 52] on div "Other pets" at bounding box center [787, 56] width 85 height 27
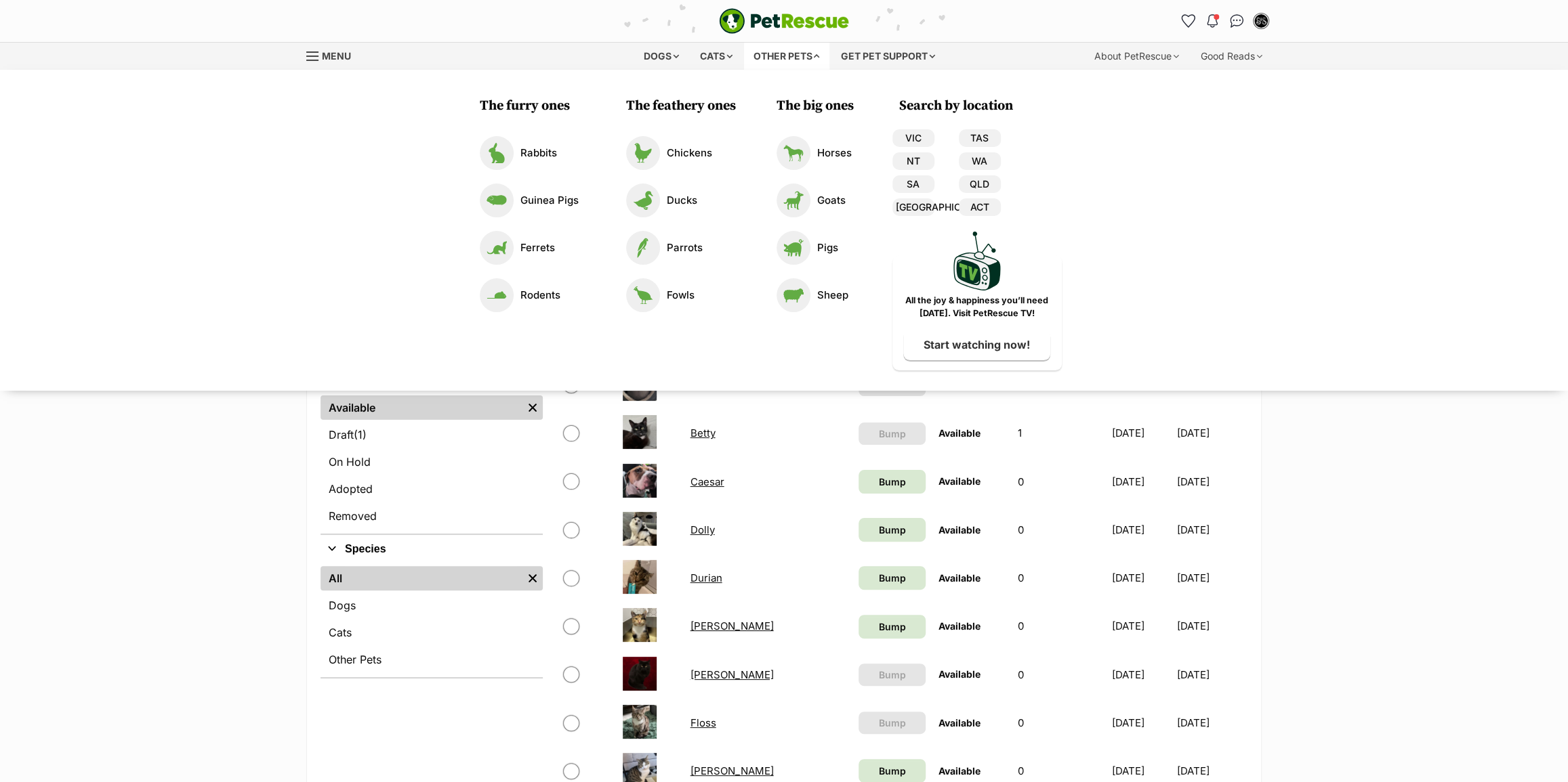
click at [809, 52] on div "Other pets" at bounding box center [787, 56] width 85 height 27
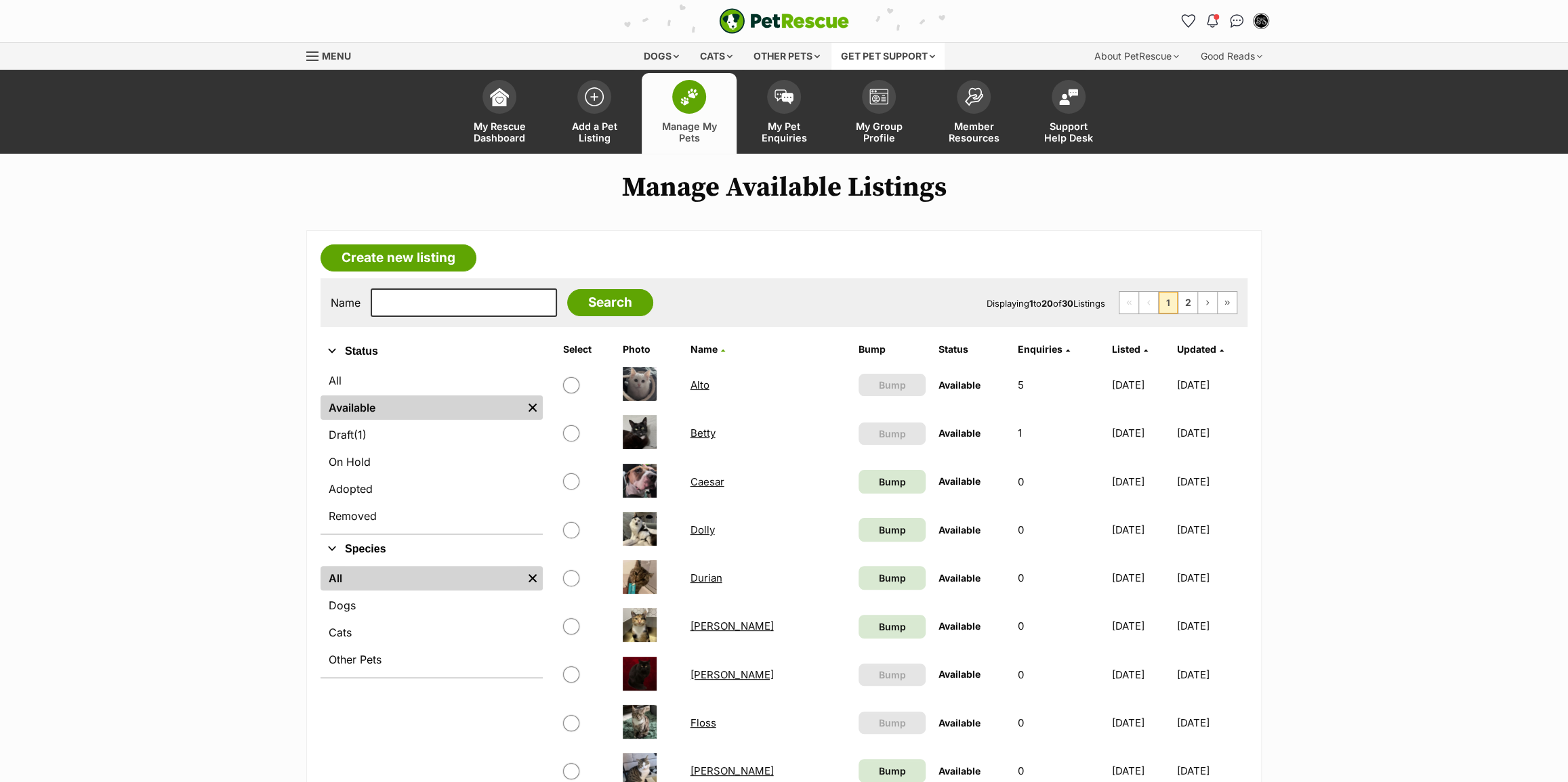
click at [907, 51] on div "Get pet support" at bounding box center [888, 56] width 113 height 27
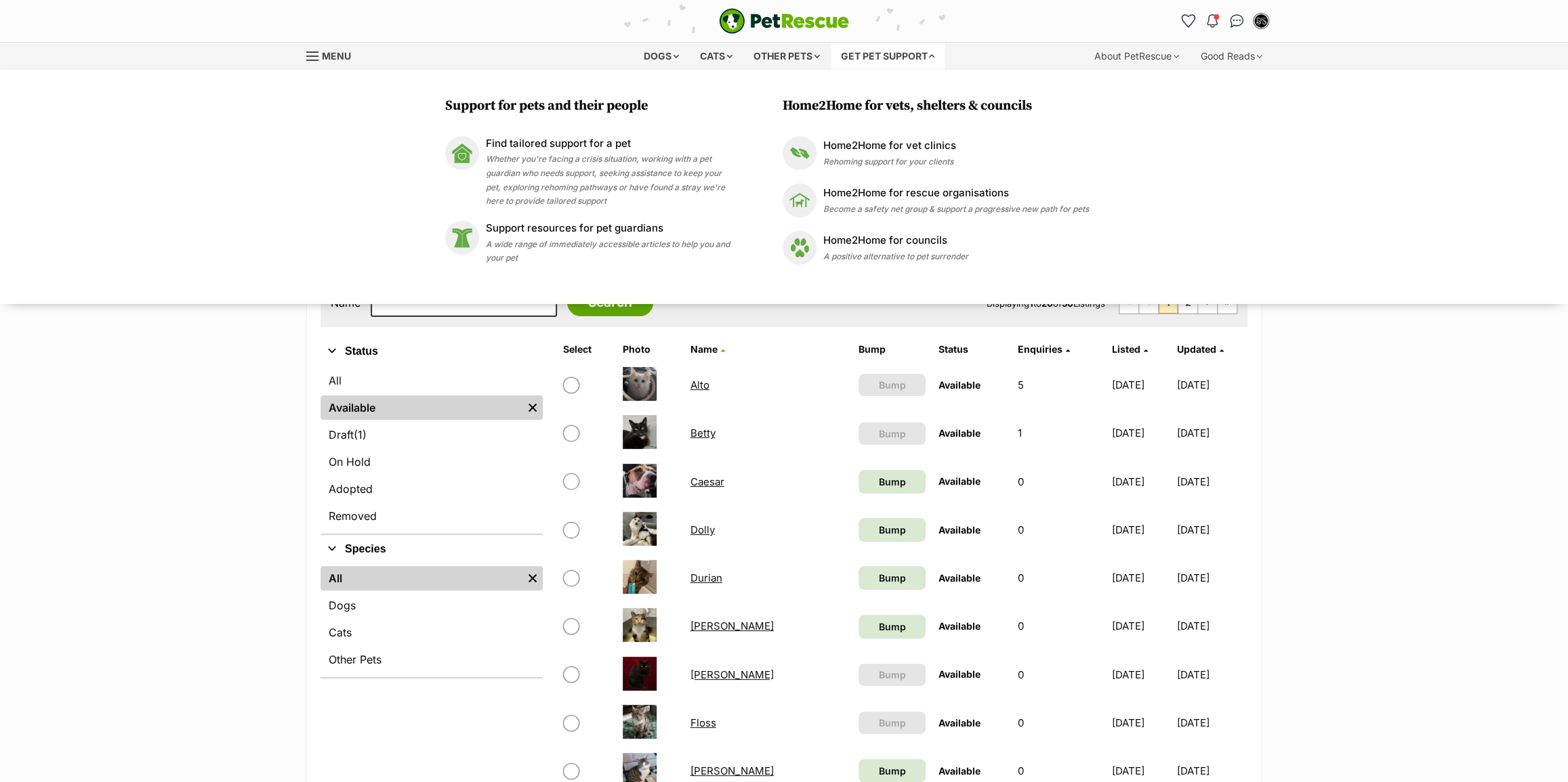
click at [937, 59] on div "Get pet support" at bounding box center [888, 56] width 113 height 27
